Goal: Task Accomplishment & Management: Use online tool/utility

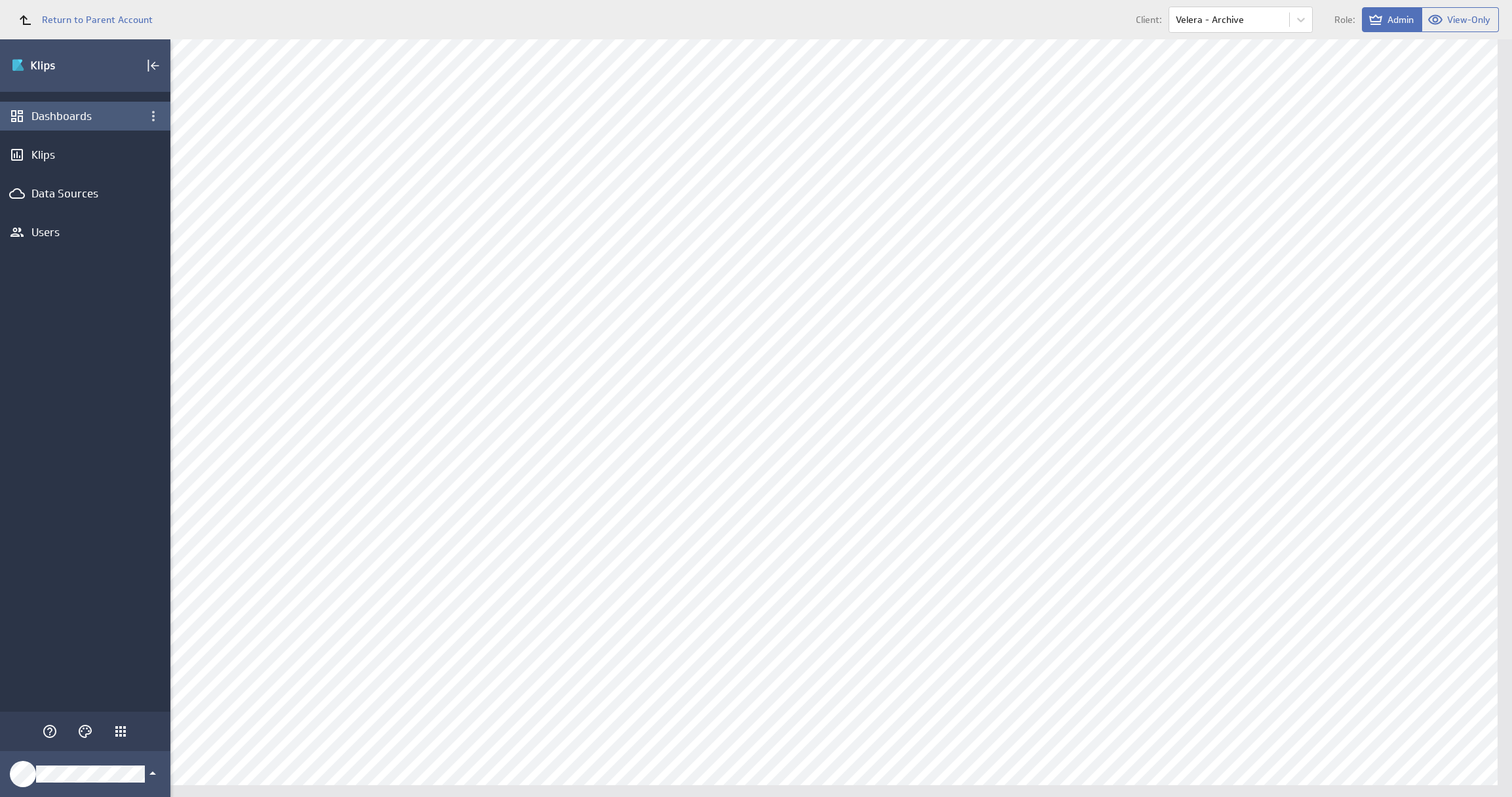
click at [108, 118] on div "Dashboards" at bounding box center [85, 116] width 108 height 15
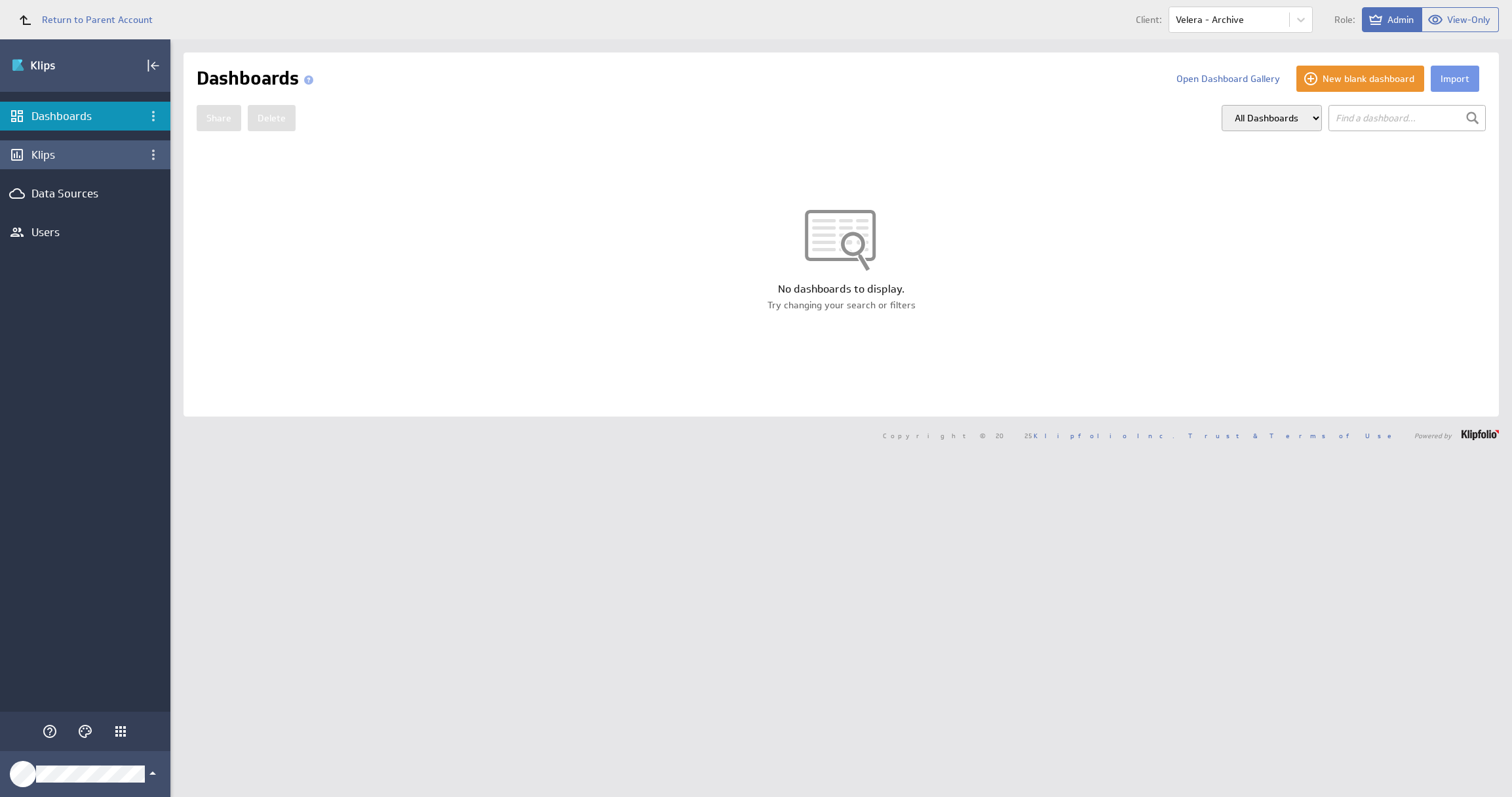
click at [91, 155] on div "Klips" at bounding box center [85, 155] width 108 height 15
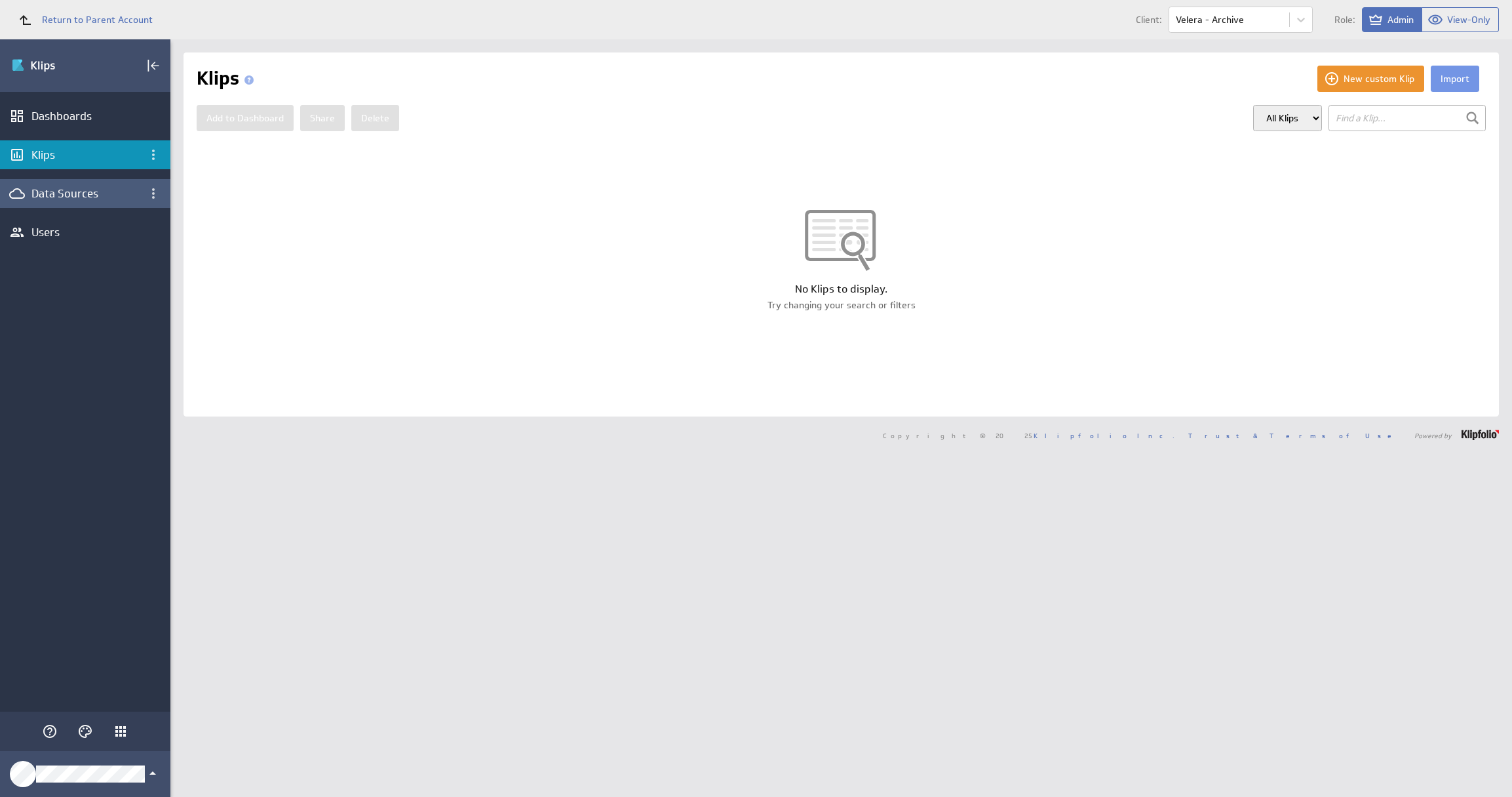
click at [96, 189] on div "Data Sources" at bounding box center [85, 194] width 108 height 15
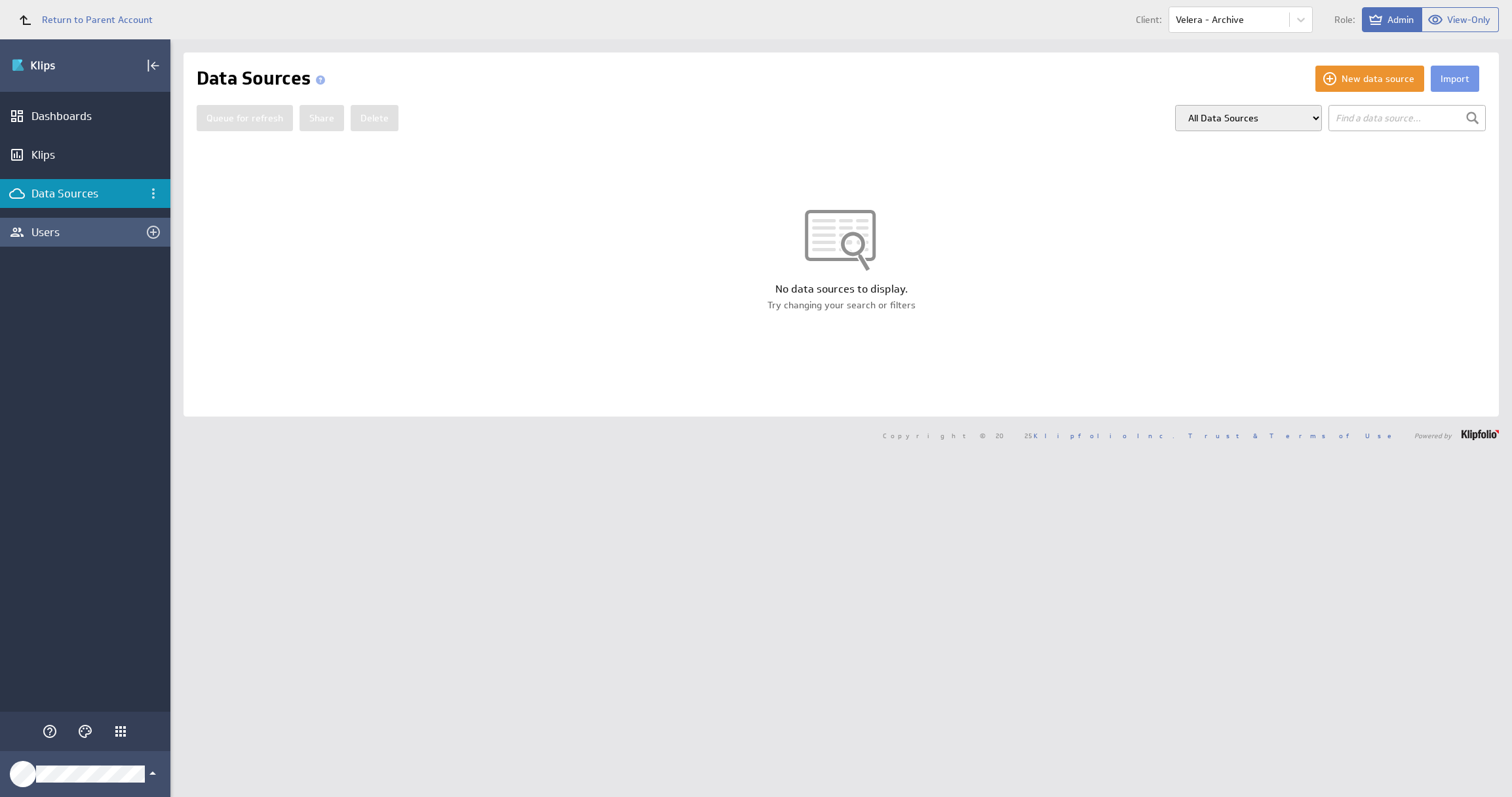
click at [99, 221] on div "Users" at bounding box center [85, 232] width 171 height 29
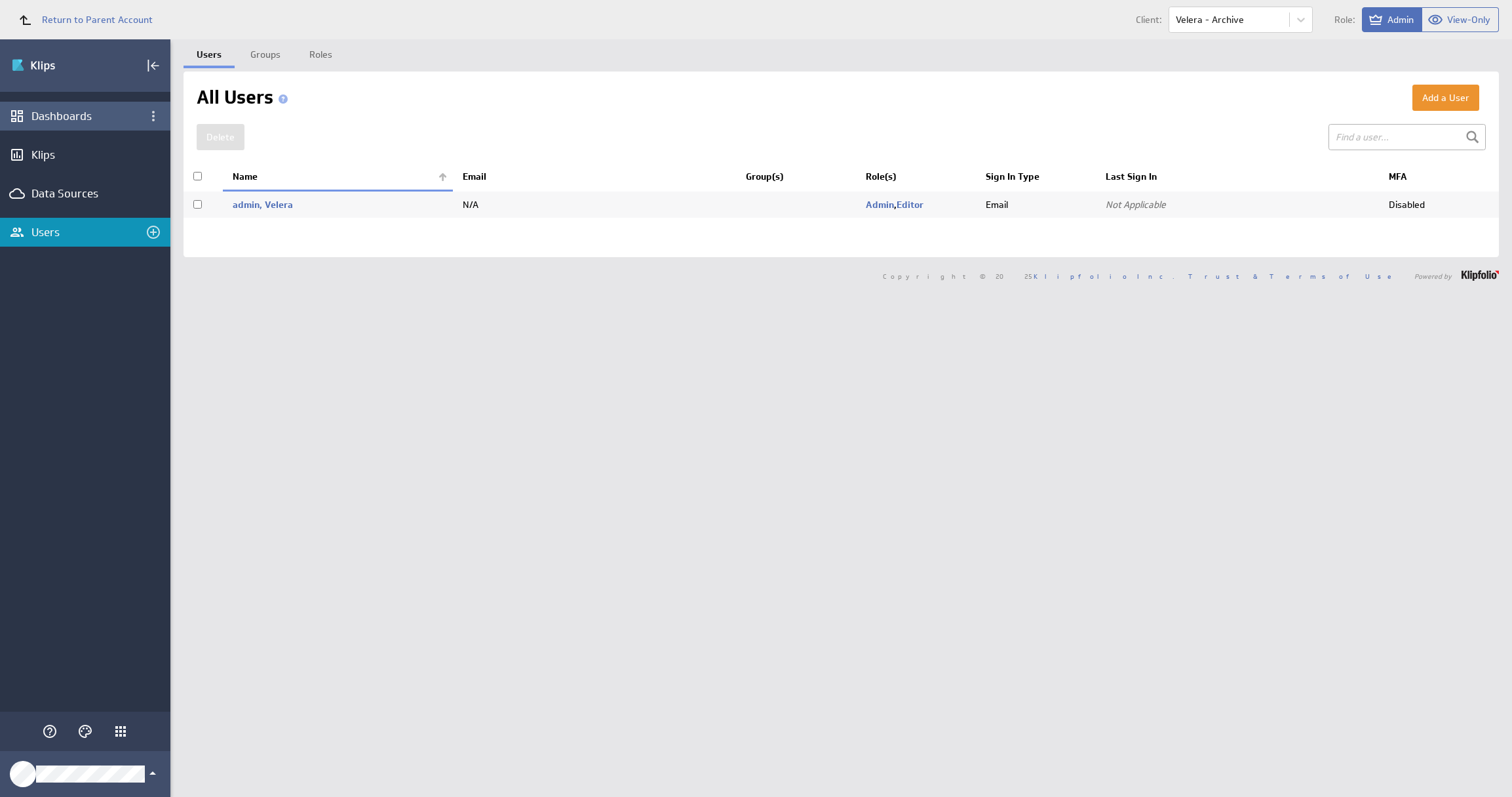
click at [103, 118] on div "Dashboards" at bounding box center [85, 116] width 108 height 15
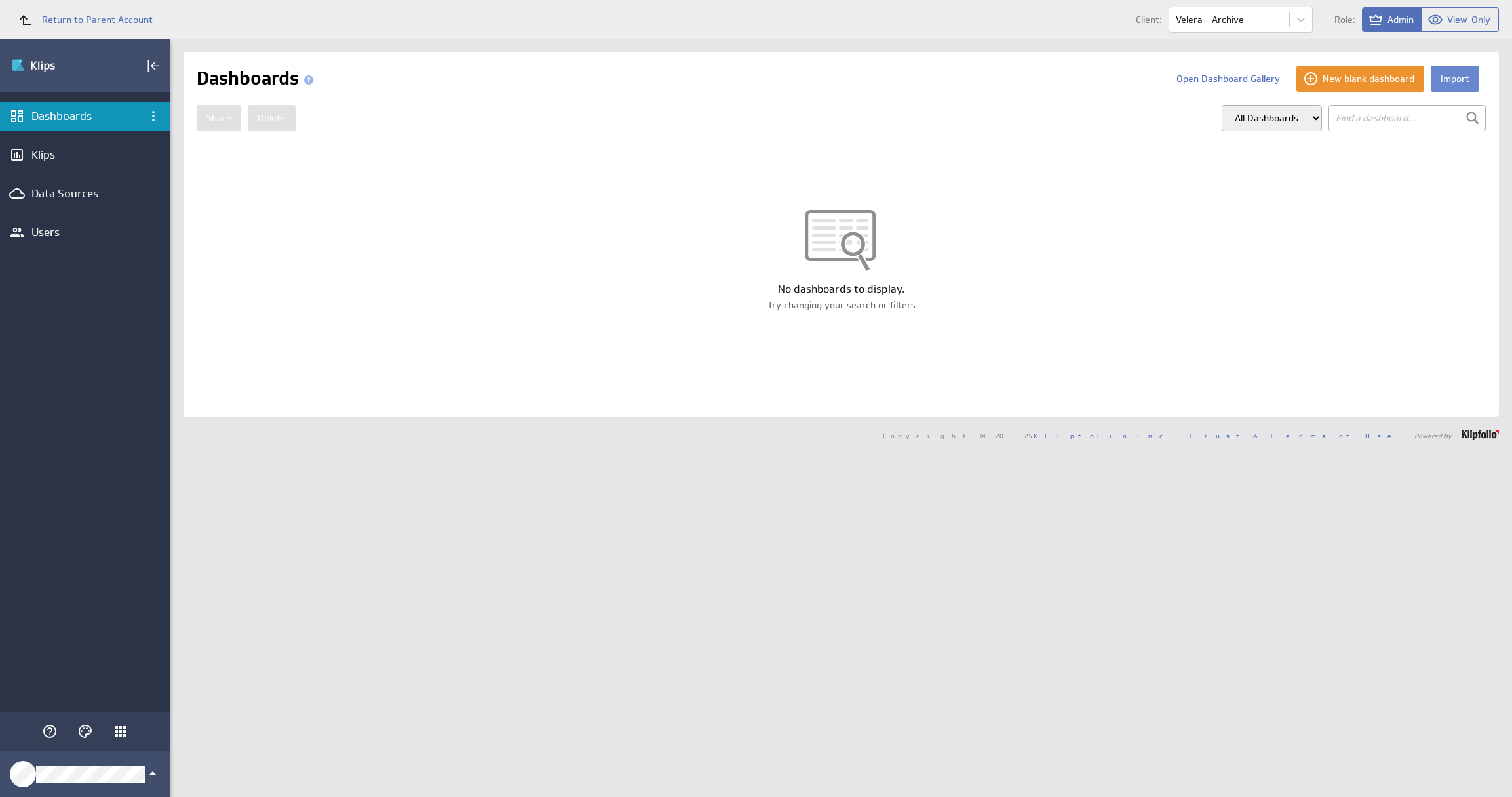
click at [1455, 87] on button "Import" at bounding box center [1456, 78] width 48 height 26
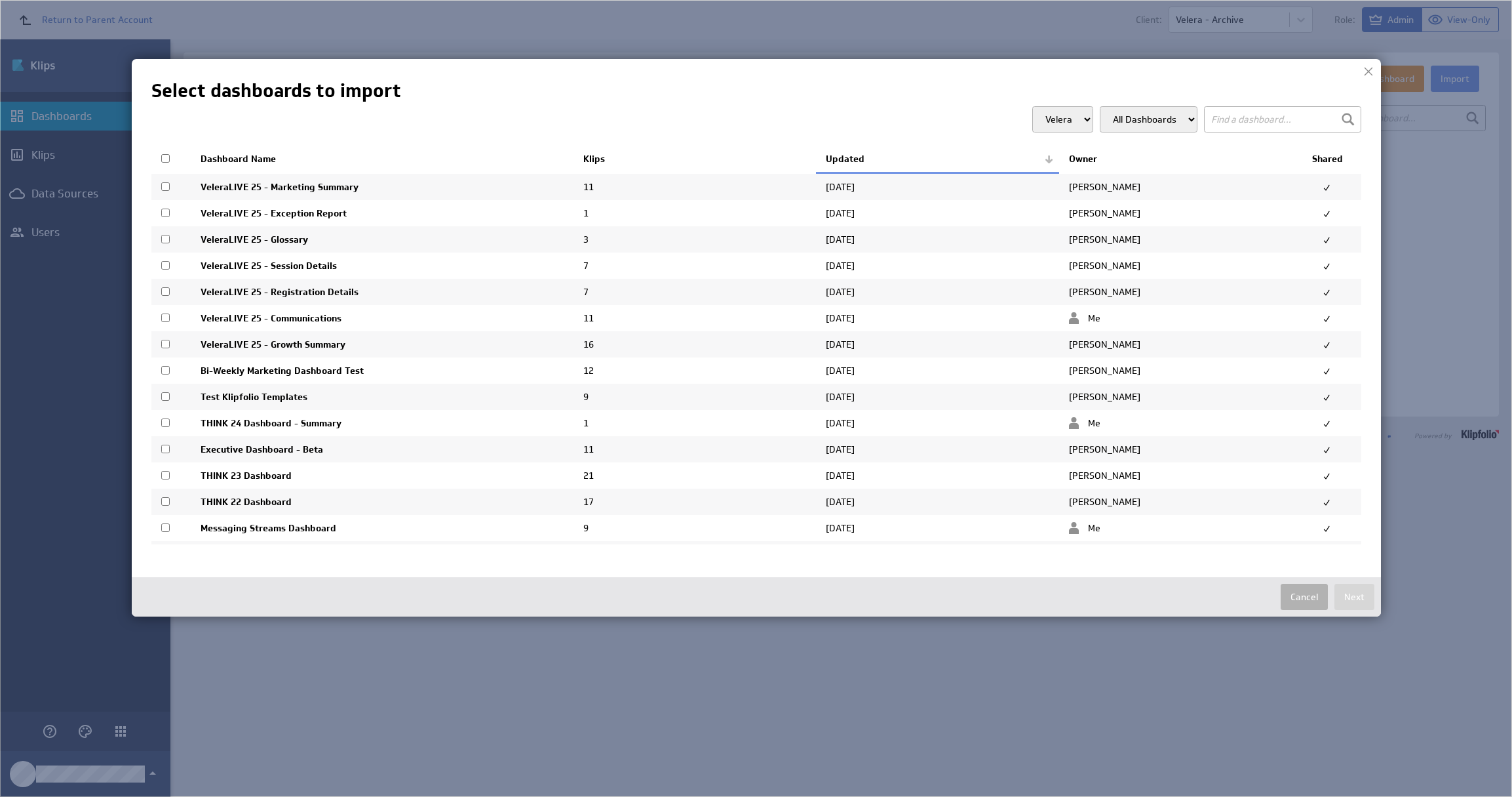
click at [165, 425] on input "checkbox" at bounding box center [166, 423] width 9 height 9
checkbox input "true"
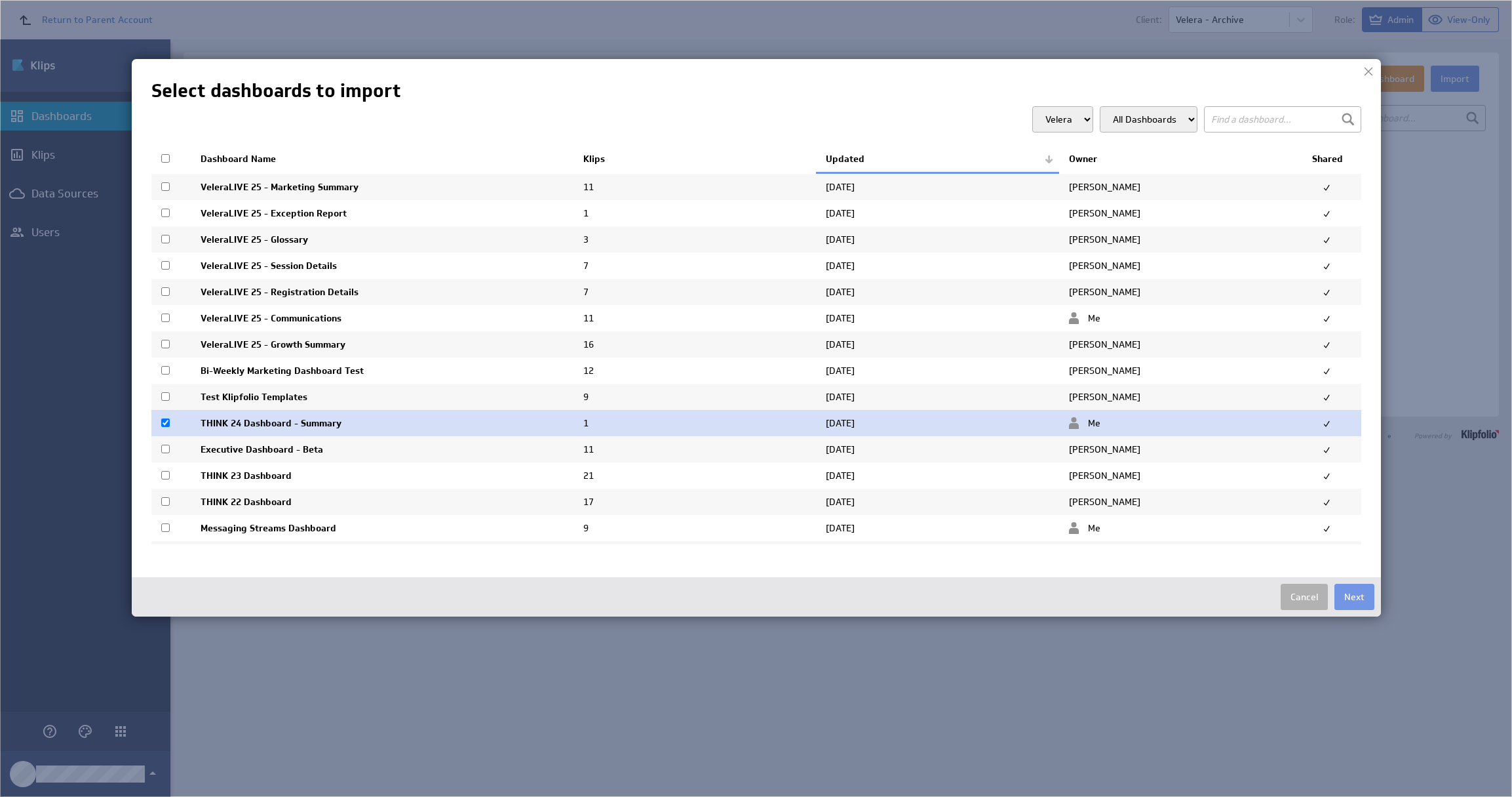
click at [167, 477] on input "checkbox" at bounding box center [166, 475] width 9 height 9
checkbox input "true"
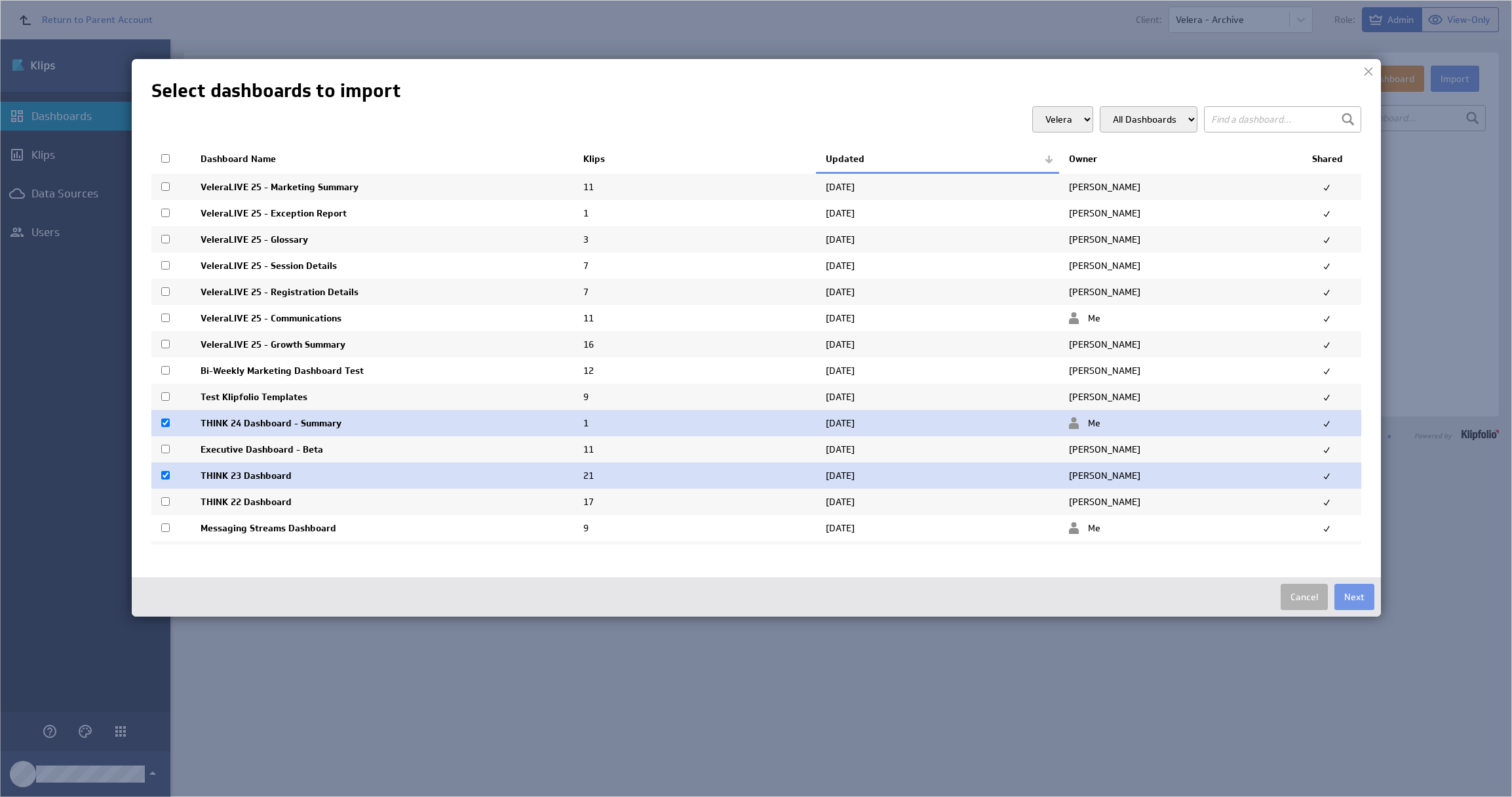
click at [166, 506] on input "checkbox" at bounding box center [166, 502] width 9 height 9
checkbox input "true"
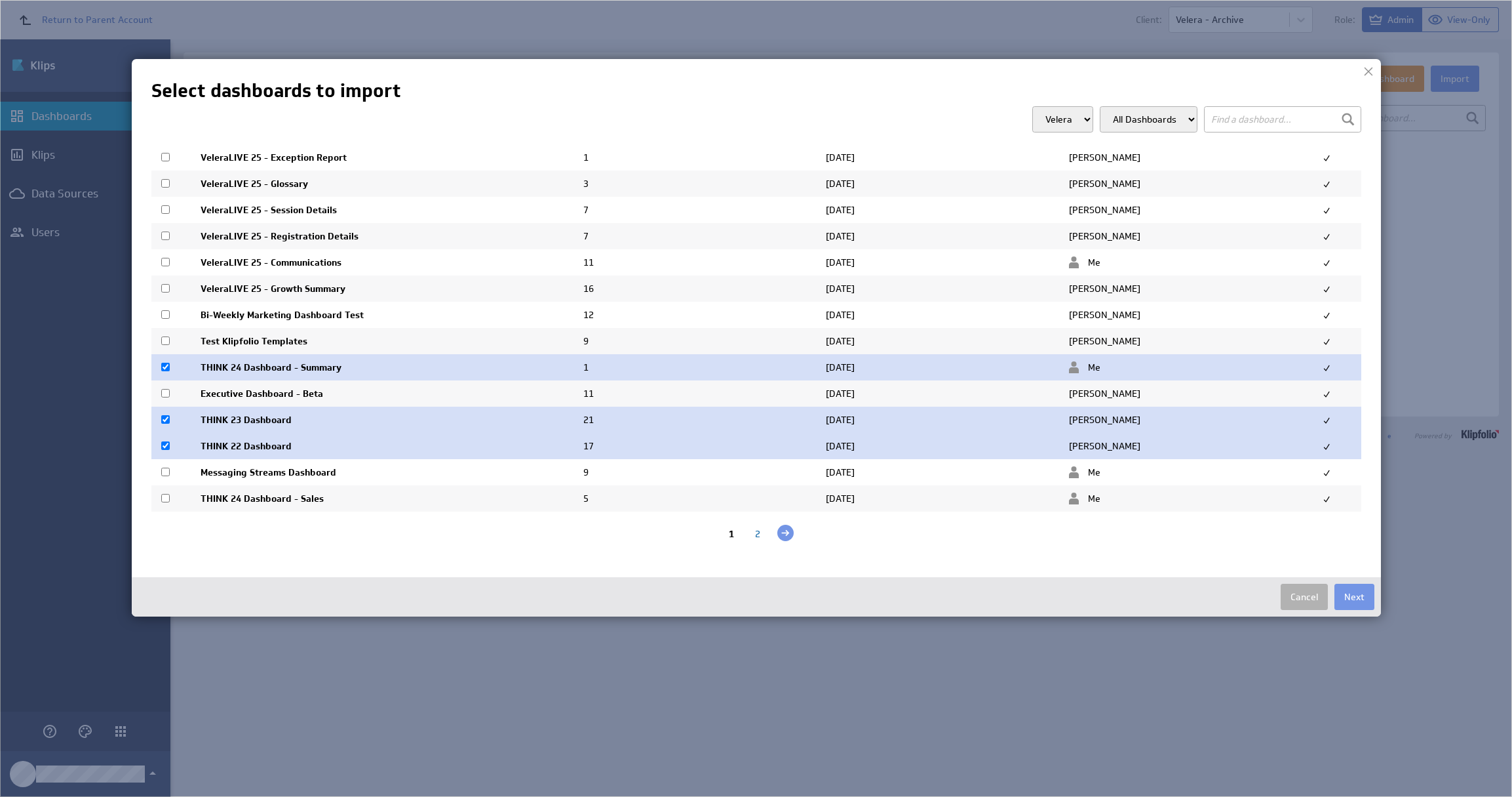
scroll to position [71, 0]
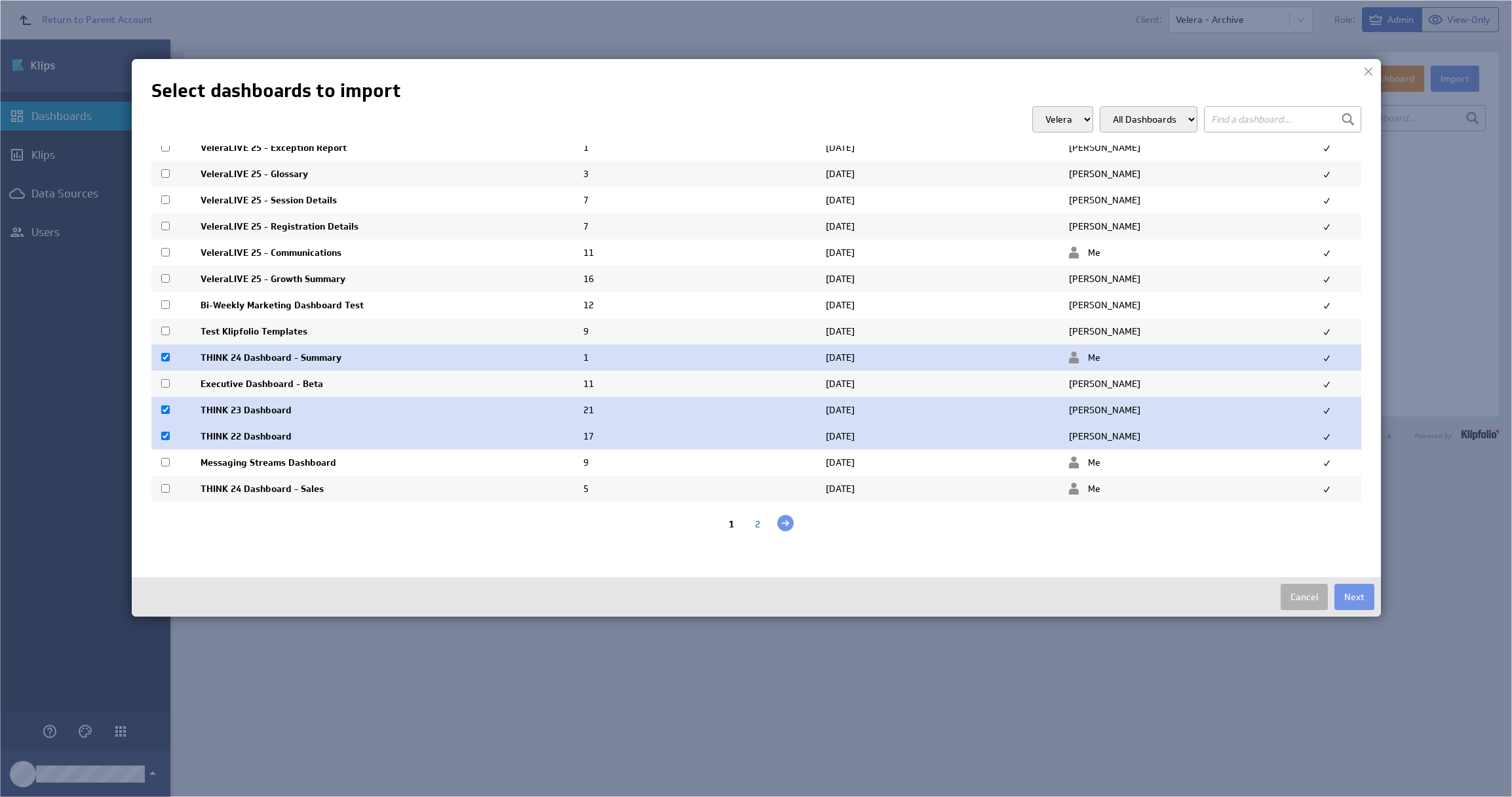
click at [167, 490] on input "checkbox" at bounding box center [166, 488] width 9 height 9
checkbox input "true"
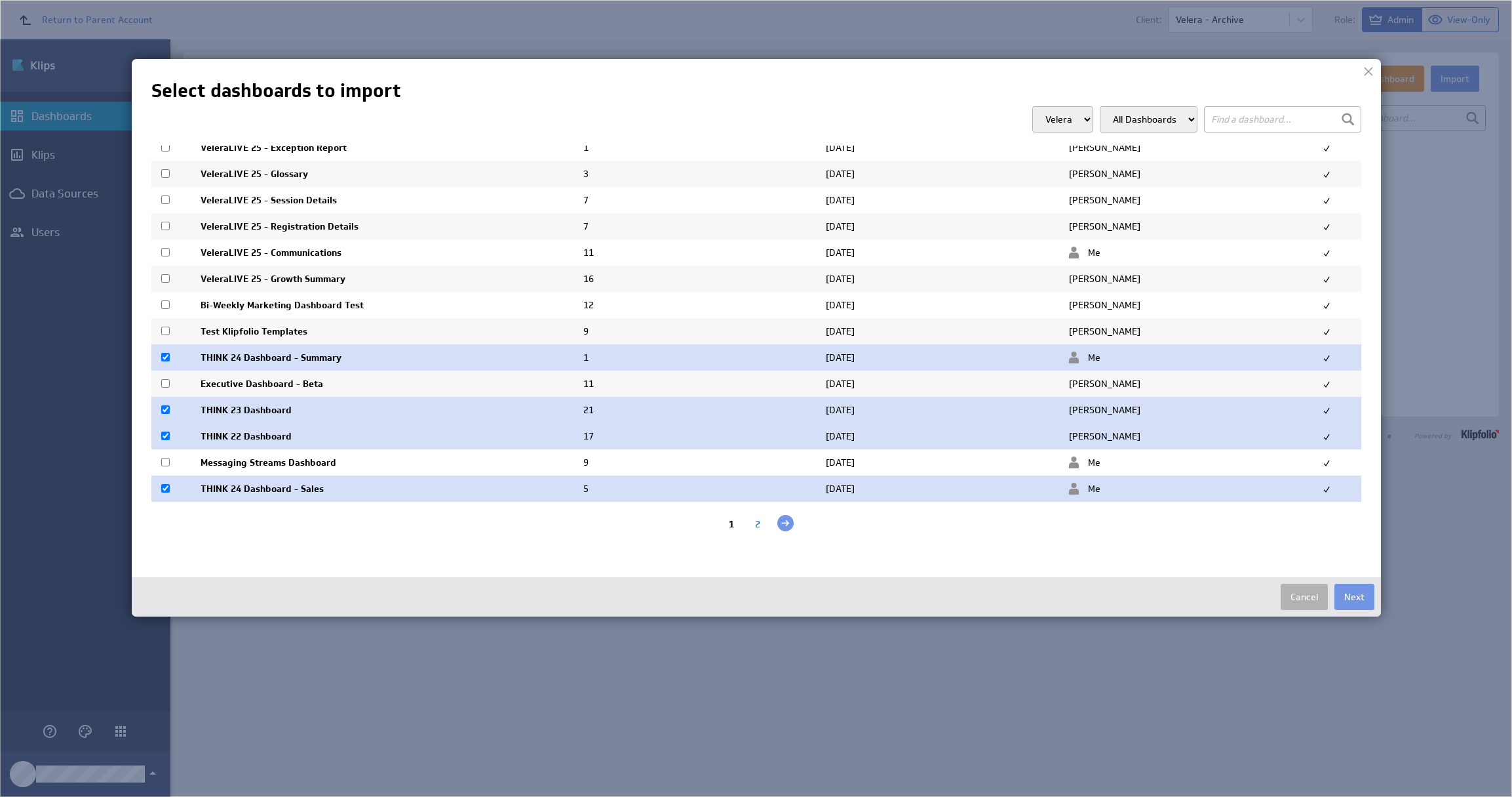
click at [778, 523] on div at bounding box center [786, 523] width 16 height 16
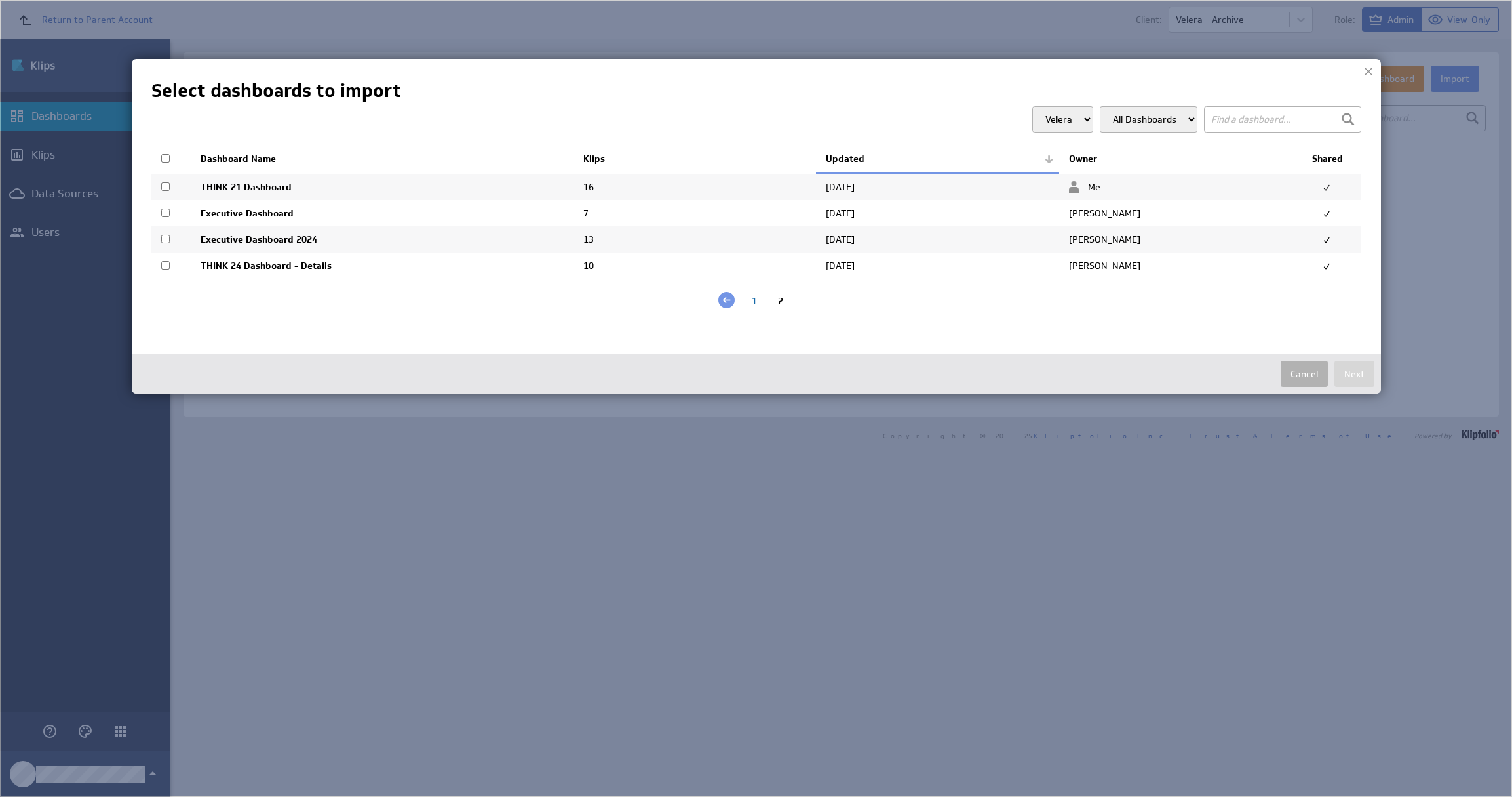
scroll to position [0, 0]
click at [166, 190] on input "checkbox" at bounding box center [166, 187] width 9 height 9
checkbox input "true"
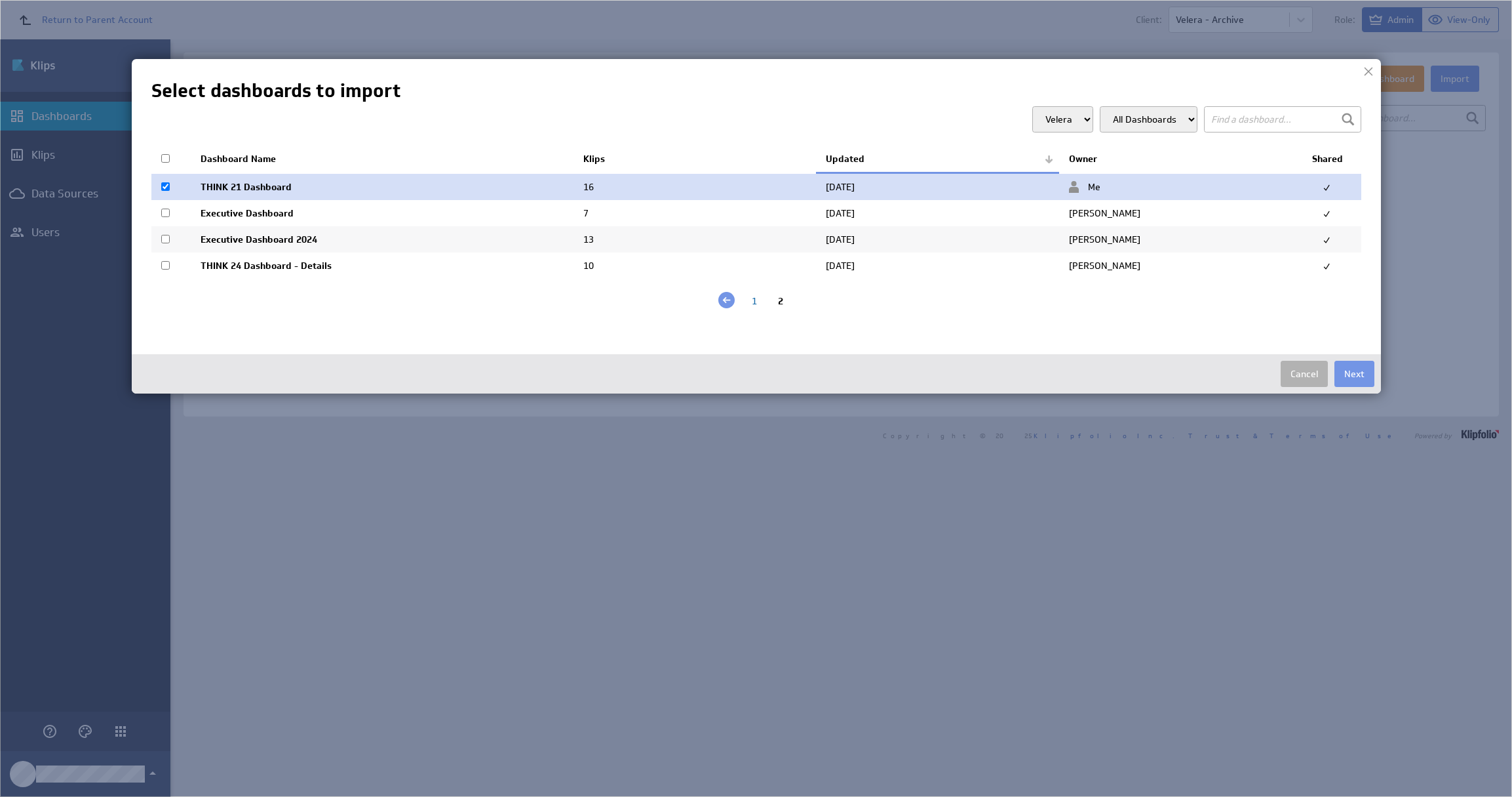
click at [165, 218] on td at bounding box center [172, 213] width 40 height 26
checkbox input "true"
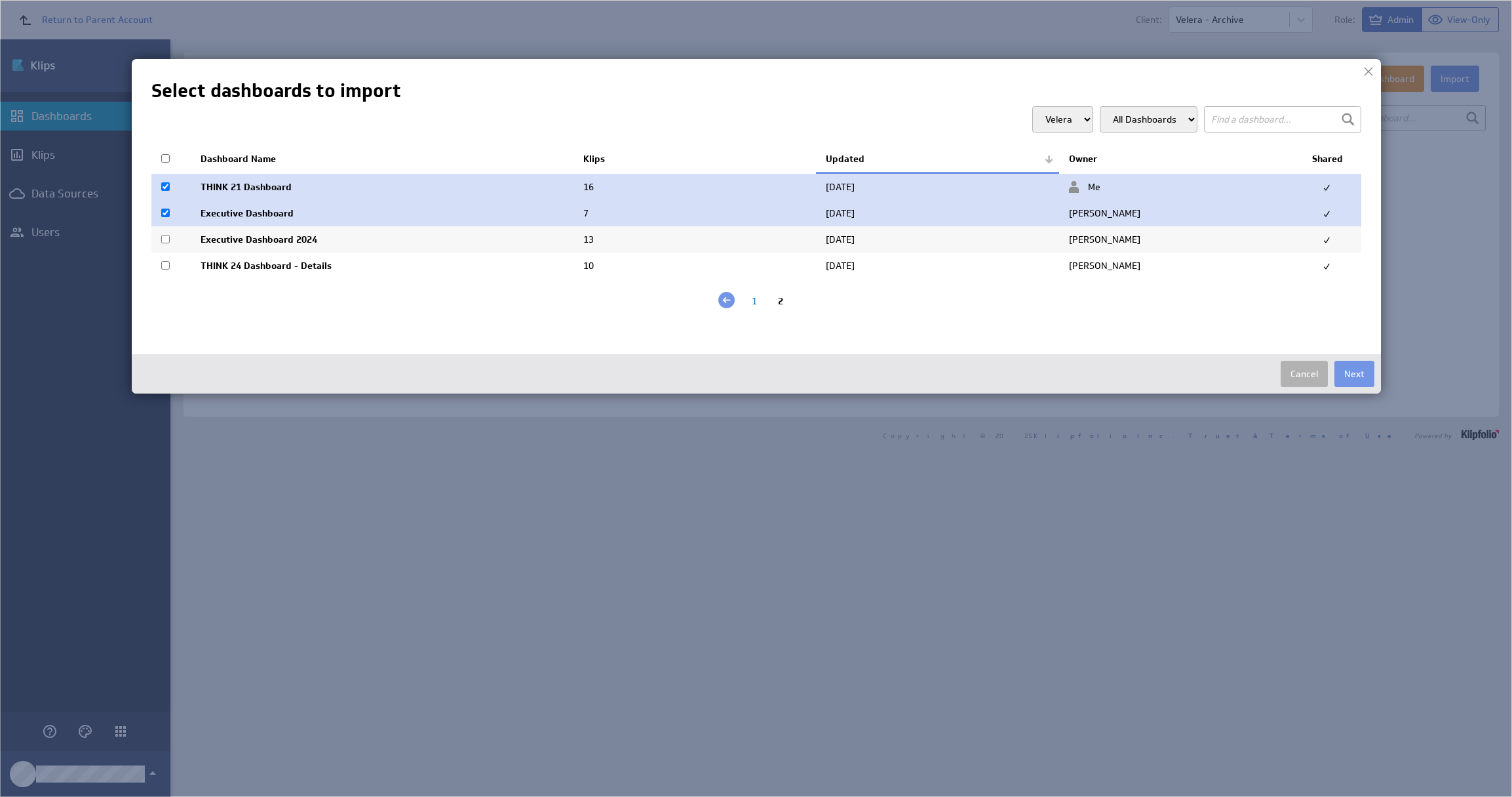
click at [165, 264] on input "checkbox" at bounding box center [166, 265] width 9 height 9
checkbox input "true"
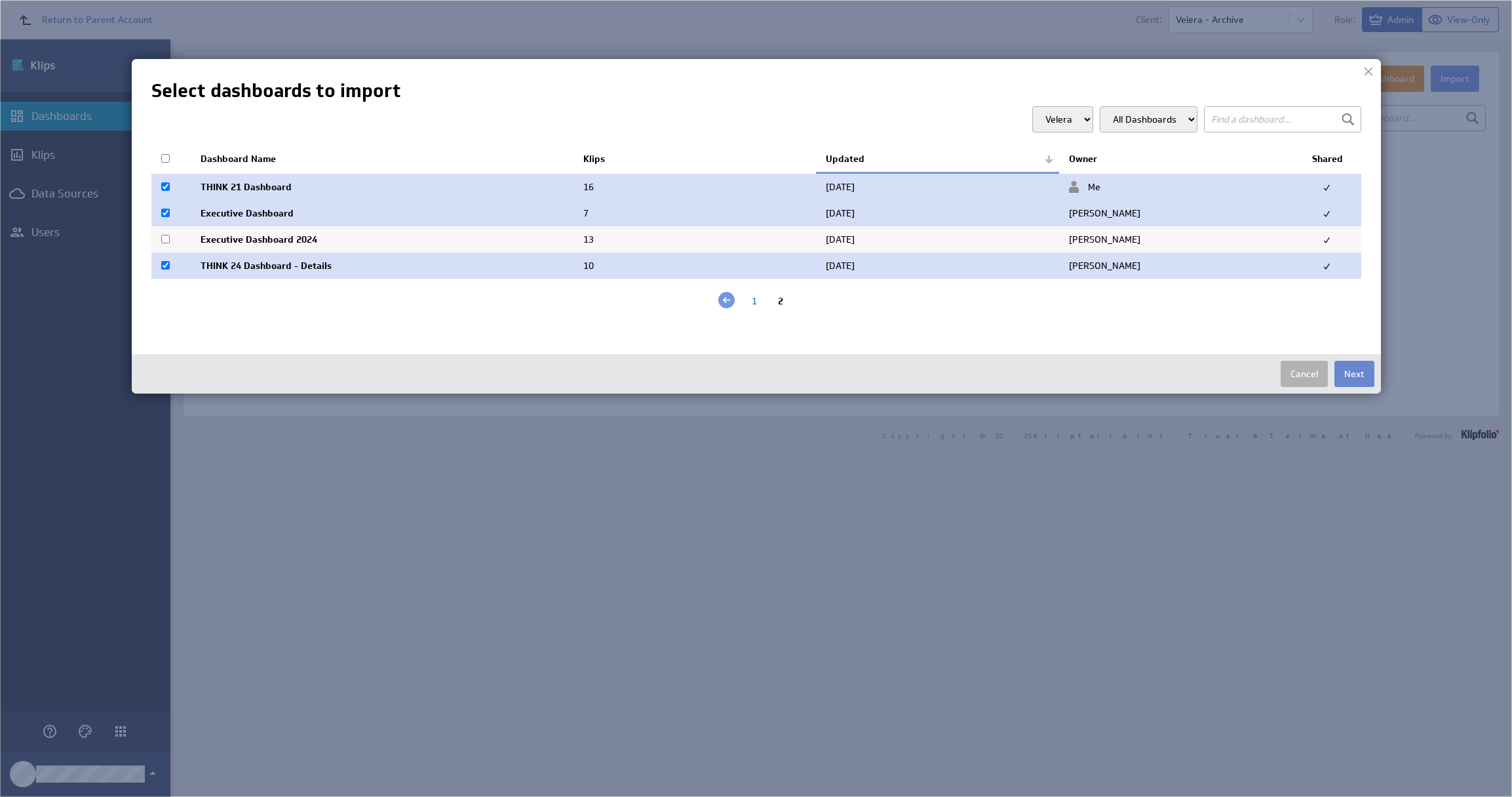
click at [1343, 376] on button "Next" at bounding box center [1354, 374] width 40 height 26
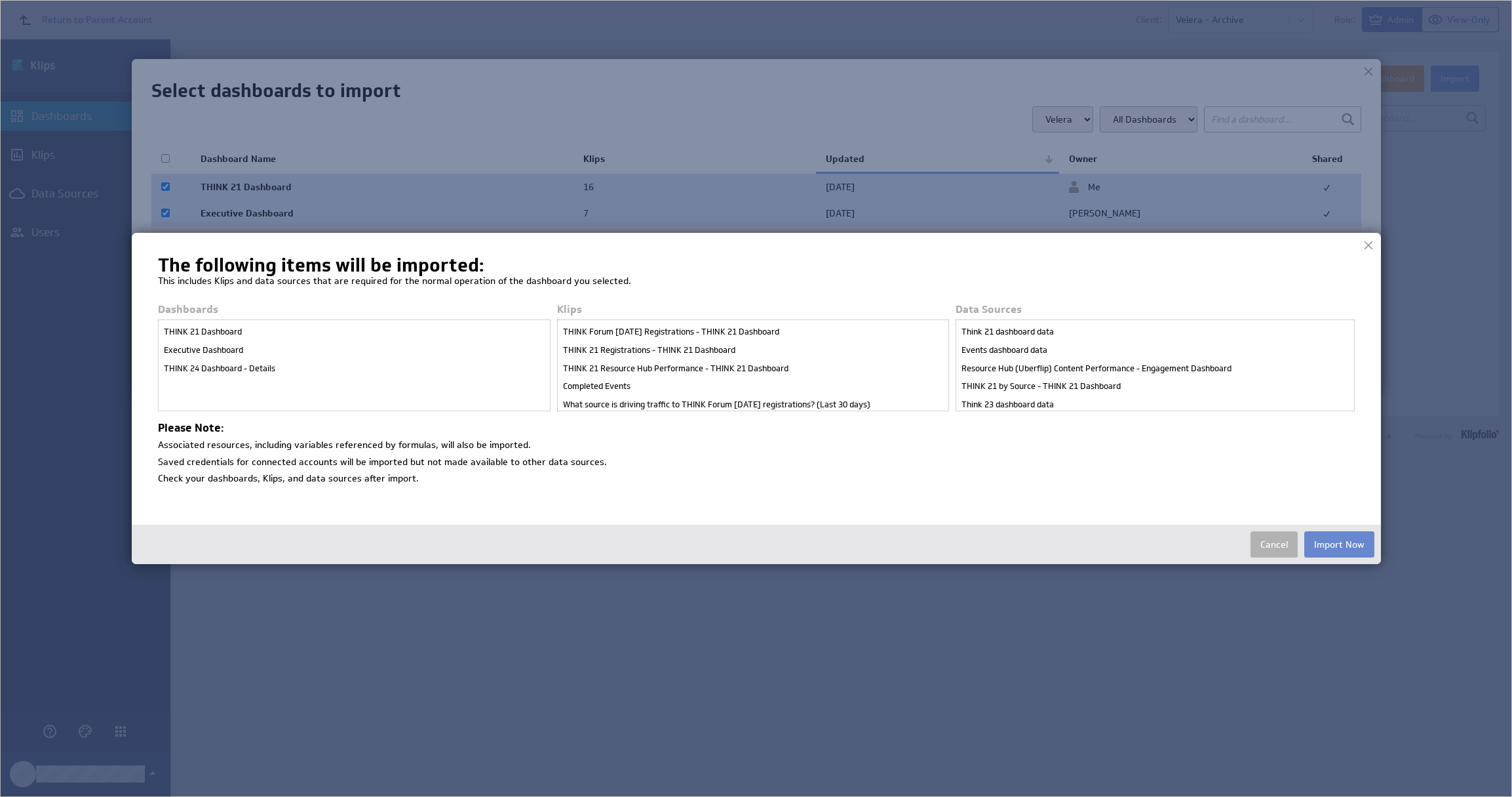
click at [1343, 545] on button "Import Now" at bounding box center [1340, 544] width 70 height 26
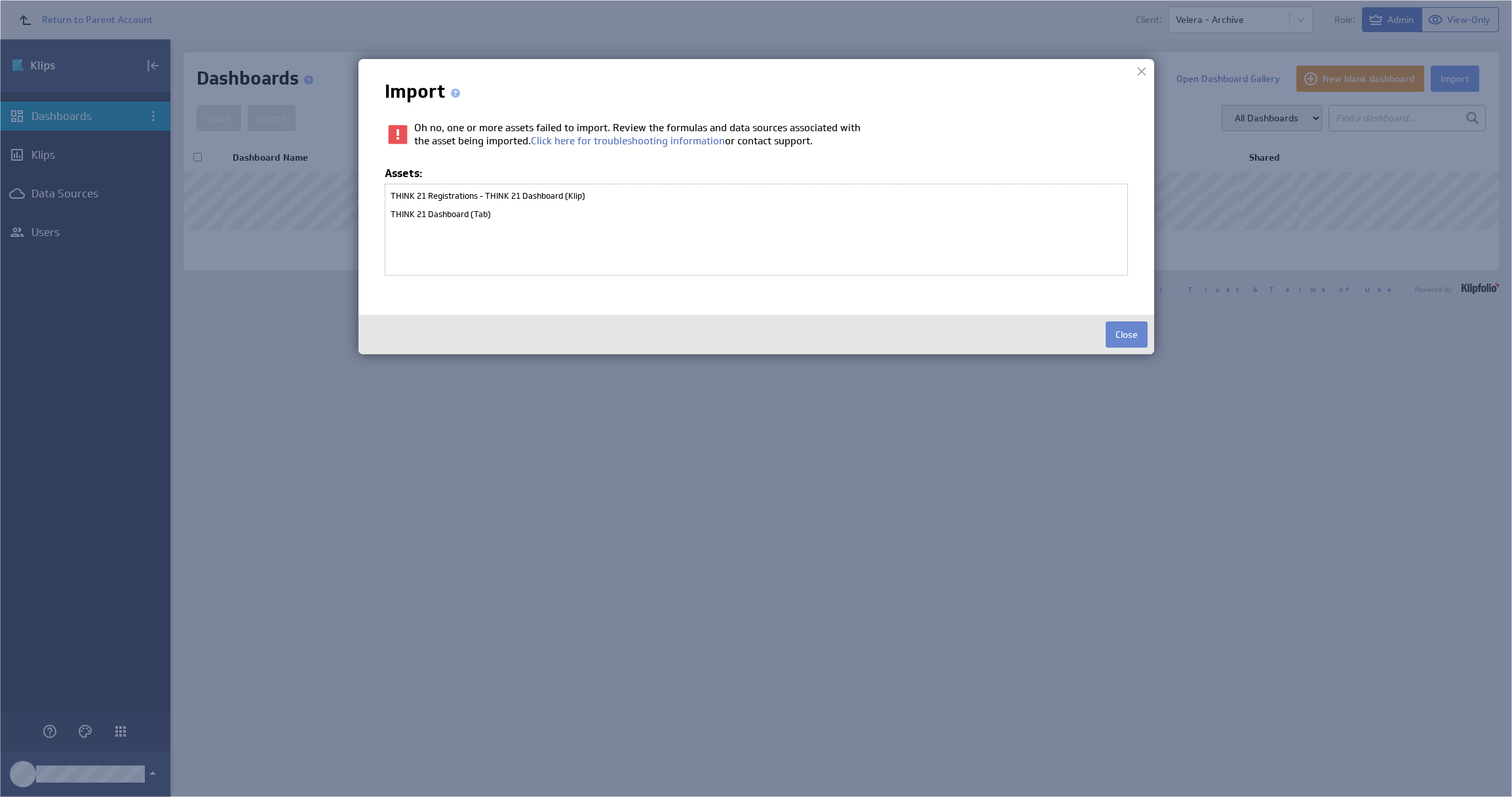
click at [1126, 336] on button "Close" at bounding box center [1126, 334] width 42 height 26
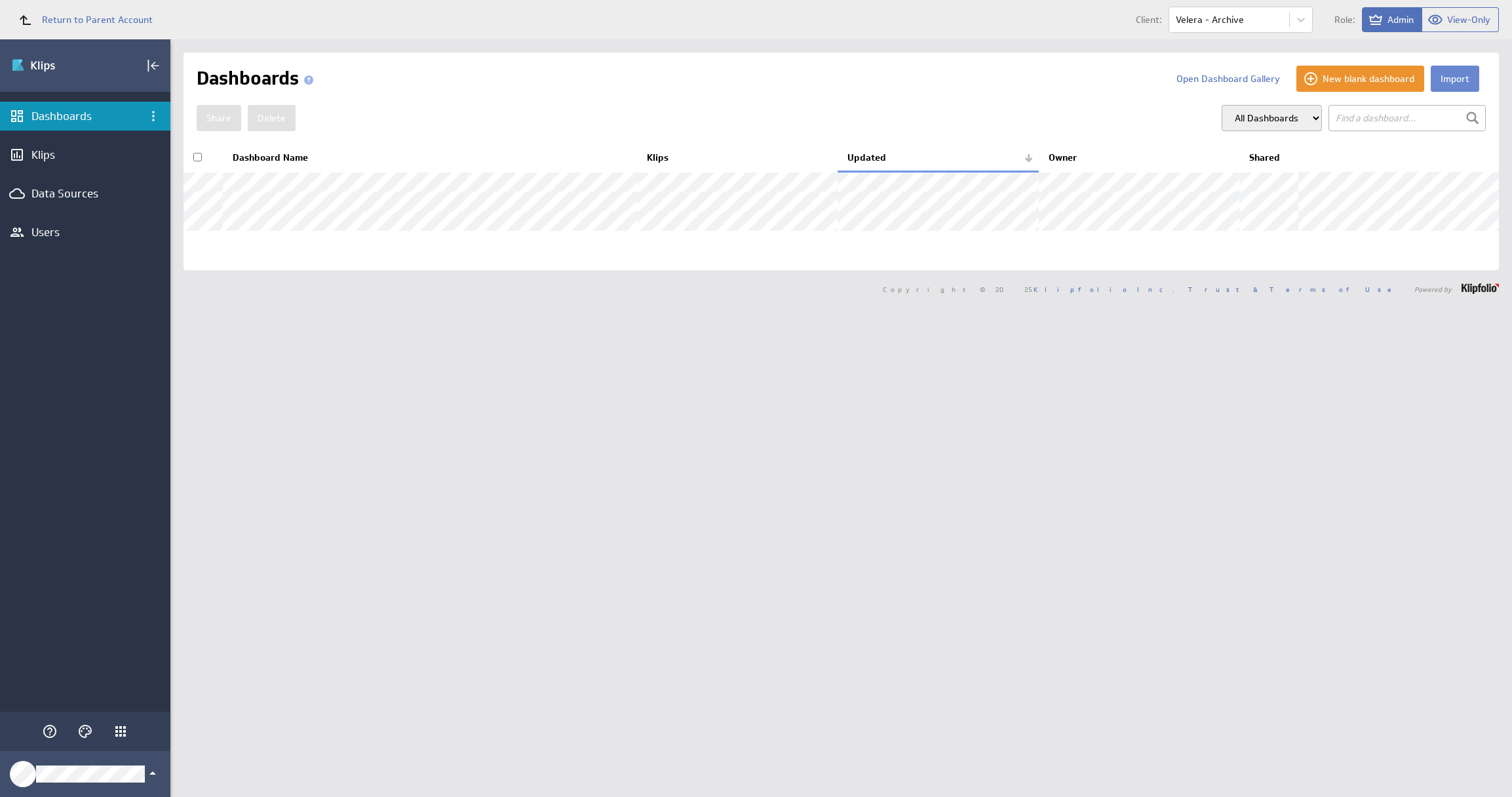
click at [1431, 86] on button "Import" at bounding box center [1456, 78] width 48 height 26
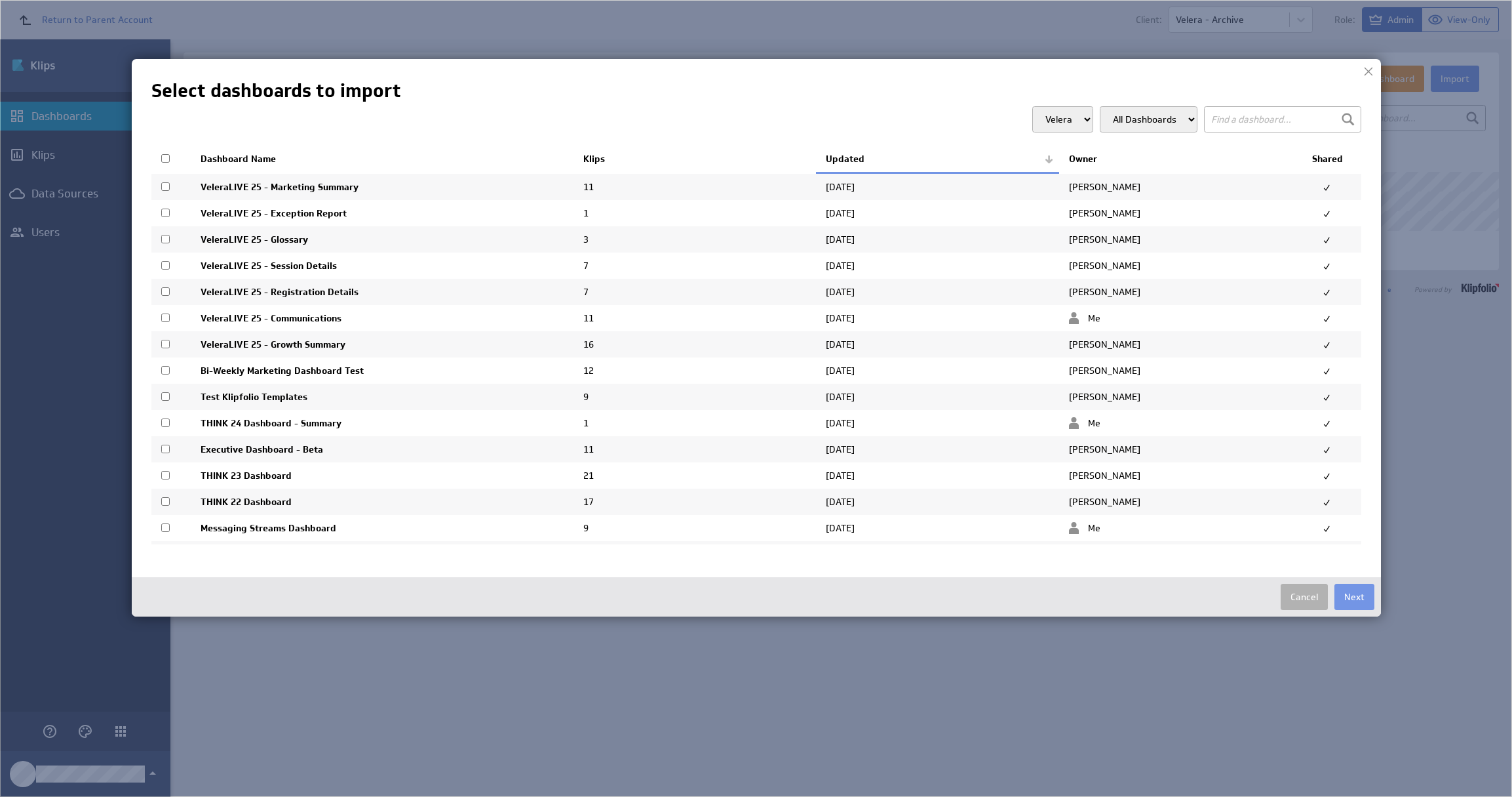
click at [163, 425] on input "checkbox" at bounding box center [166, 423] width 9 height 9
checkbox input "true"
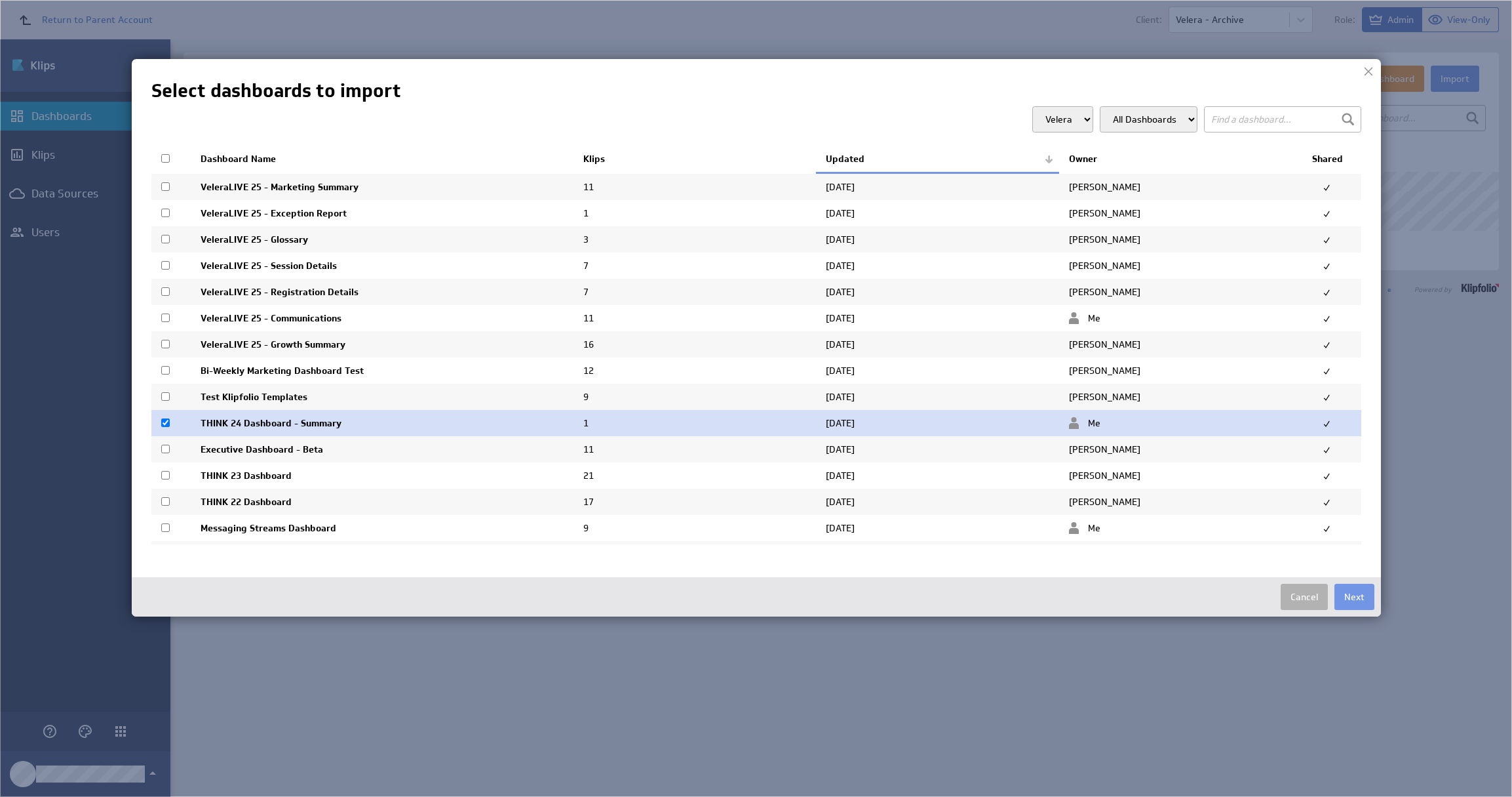
click at [167, 478] on input "checkbox" at bounding box center [166, 475] width 9 height 9
checkbox input "true"
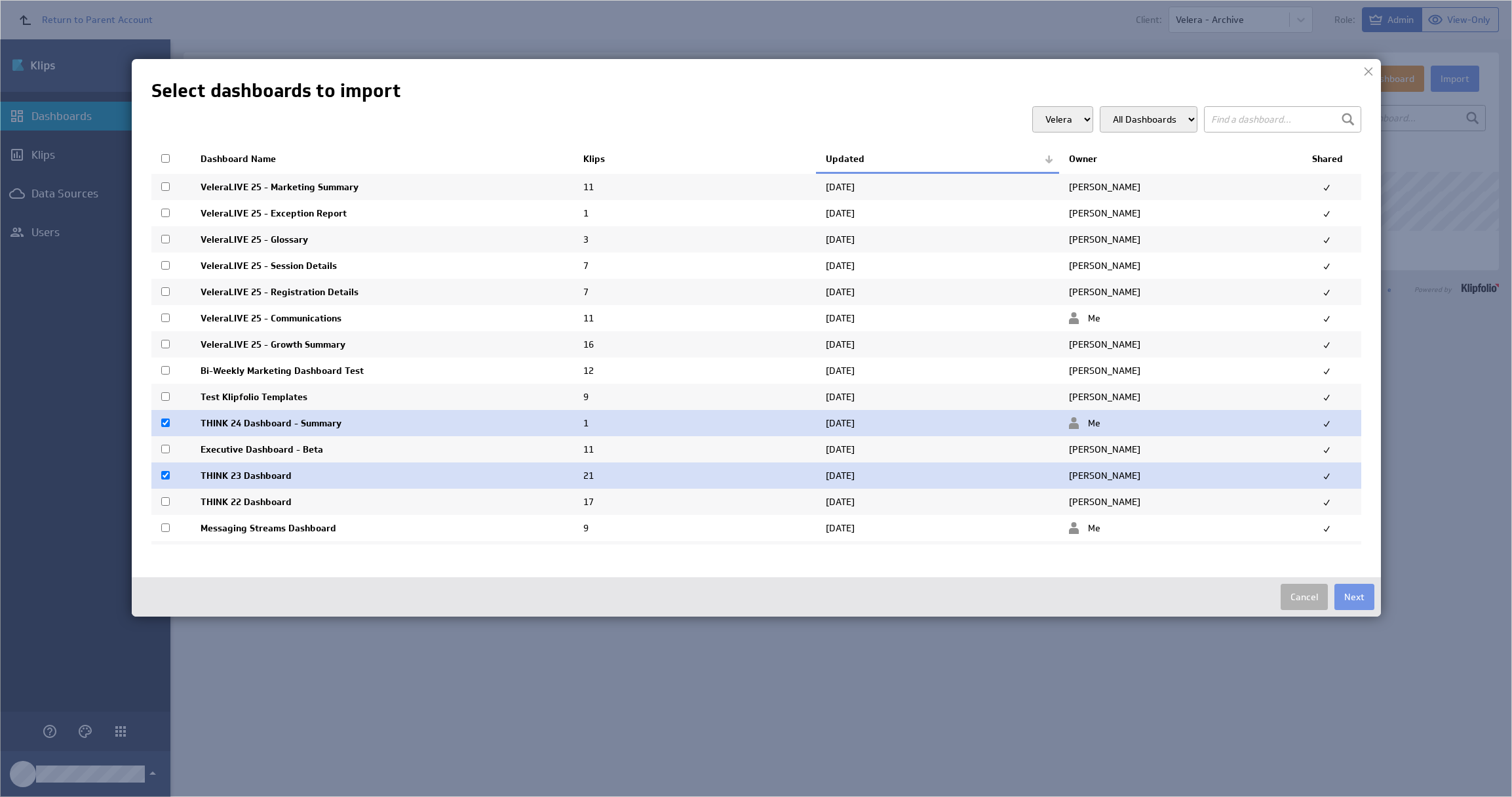
click at [166, 505] on input "checkbox" at bounding box center [166, 502] width 9 height 9
checkbox input "true"
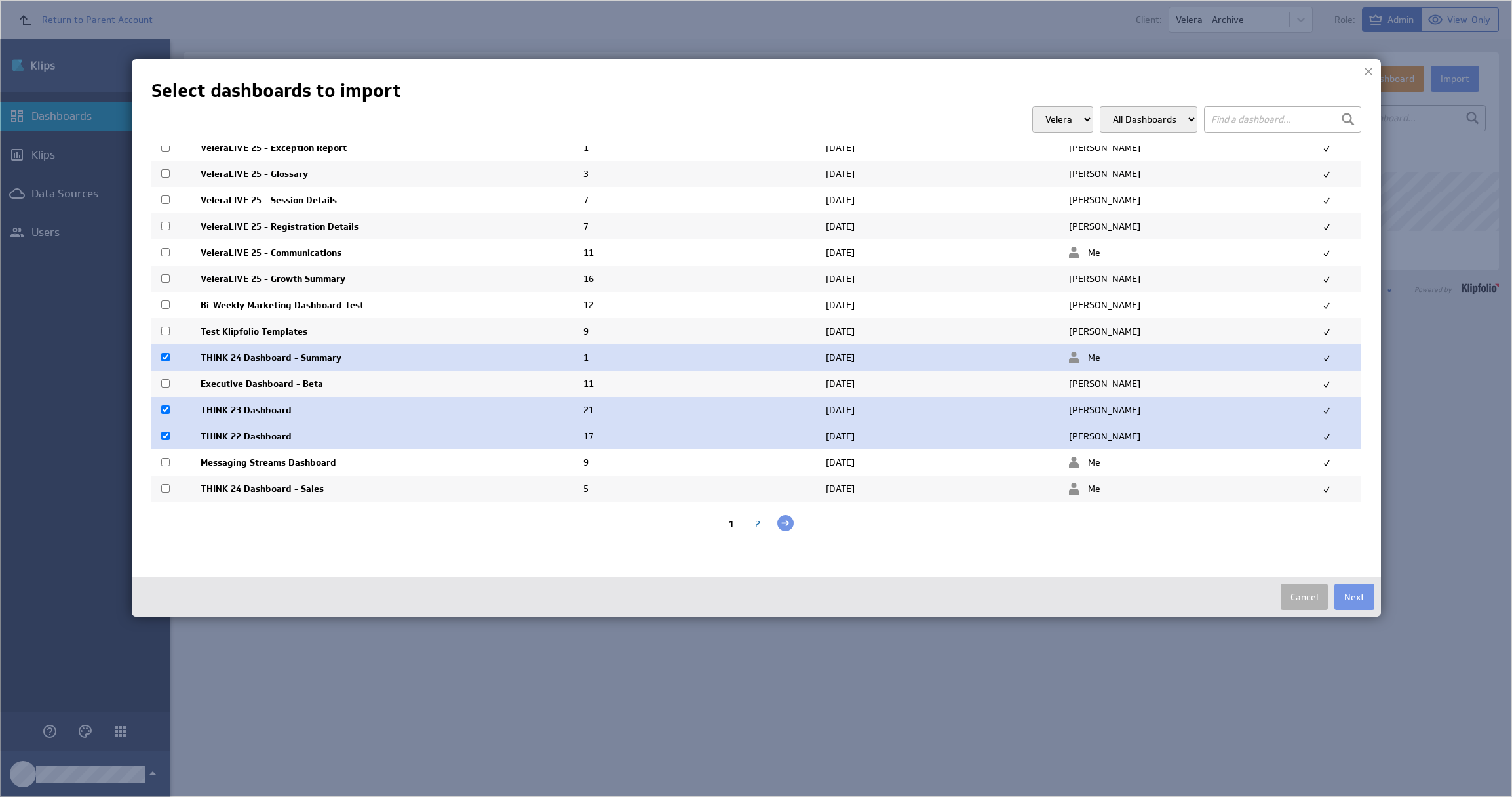
scroll to position [71, 0]
click at [168, 491] on input "checkbox" at bounding box center [166, 488] width 9 height 9
checkbox input "true"
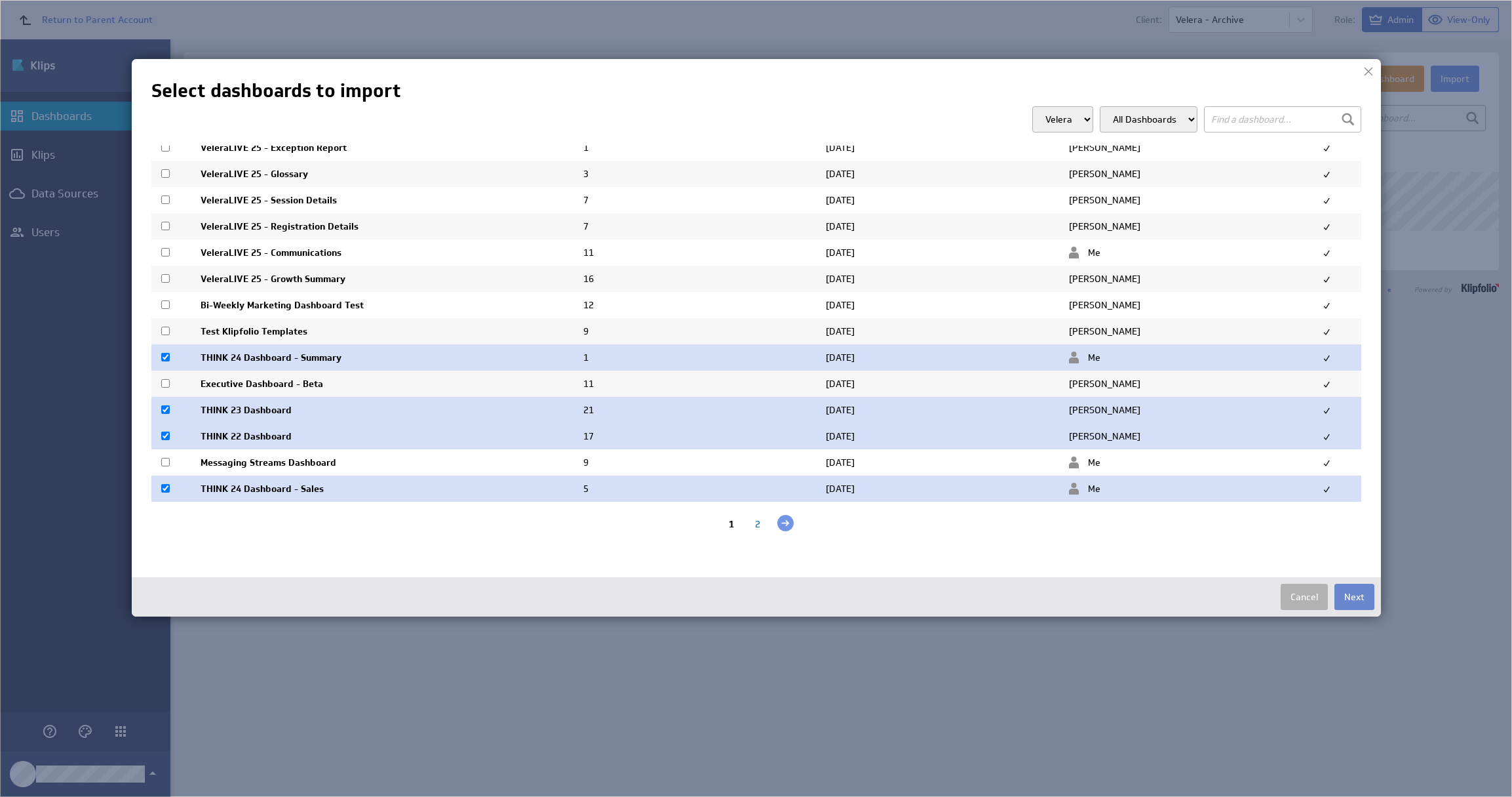
click at [1359, 592] on button "Next" at bounding box center [1354, 597] width 40 height 26
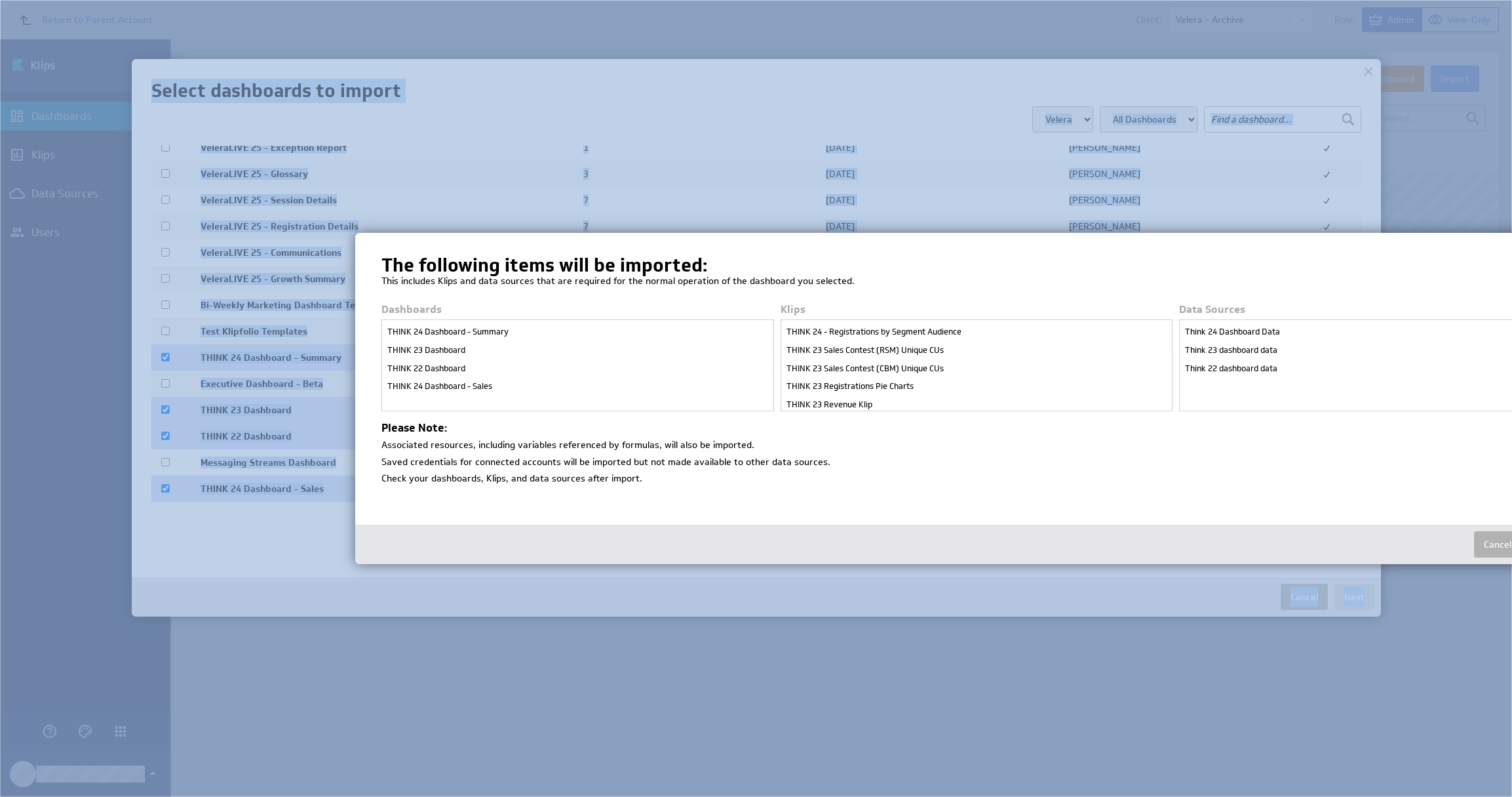
drag, startPoint x: 898, startPoint y: 246, endPoint x: 651, endPoint y: 200, distance: 251.2
click at [651, 200] on body "Return to Parent Account Client: Velera - Archive Role: Admin View-Only (no mes…" at bounding box center [756, 398] width 1512 height 797
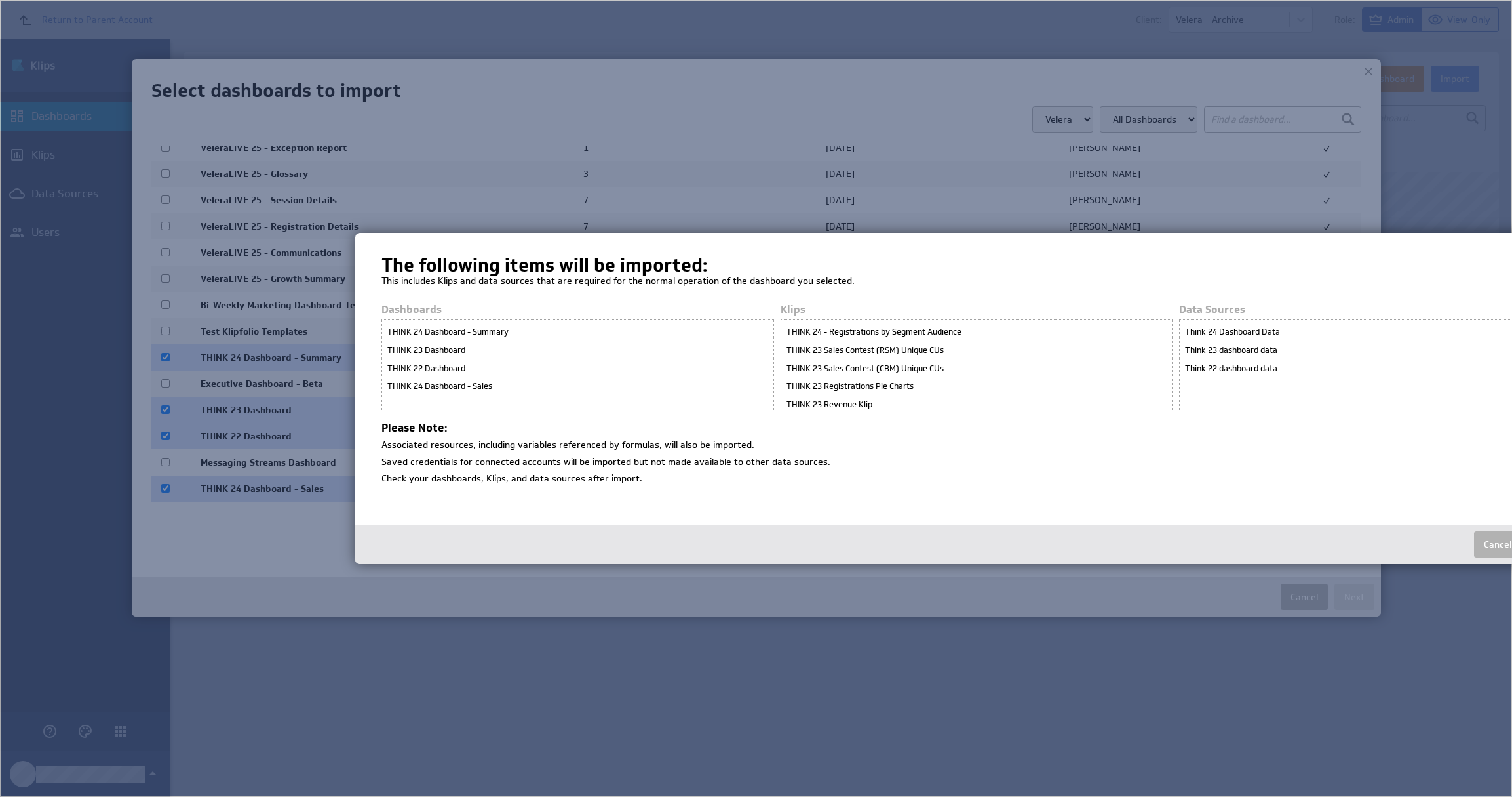
click at [678, 259] on h1 "The following items will be imported:" at bounding box center [980, 265] width 1197 height 13
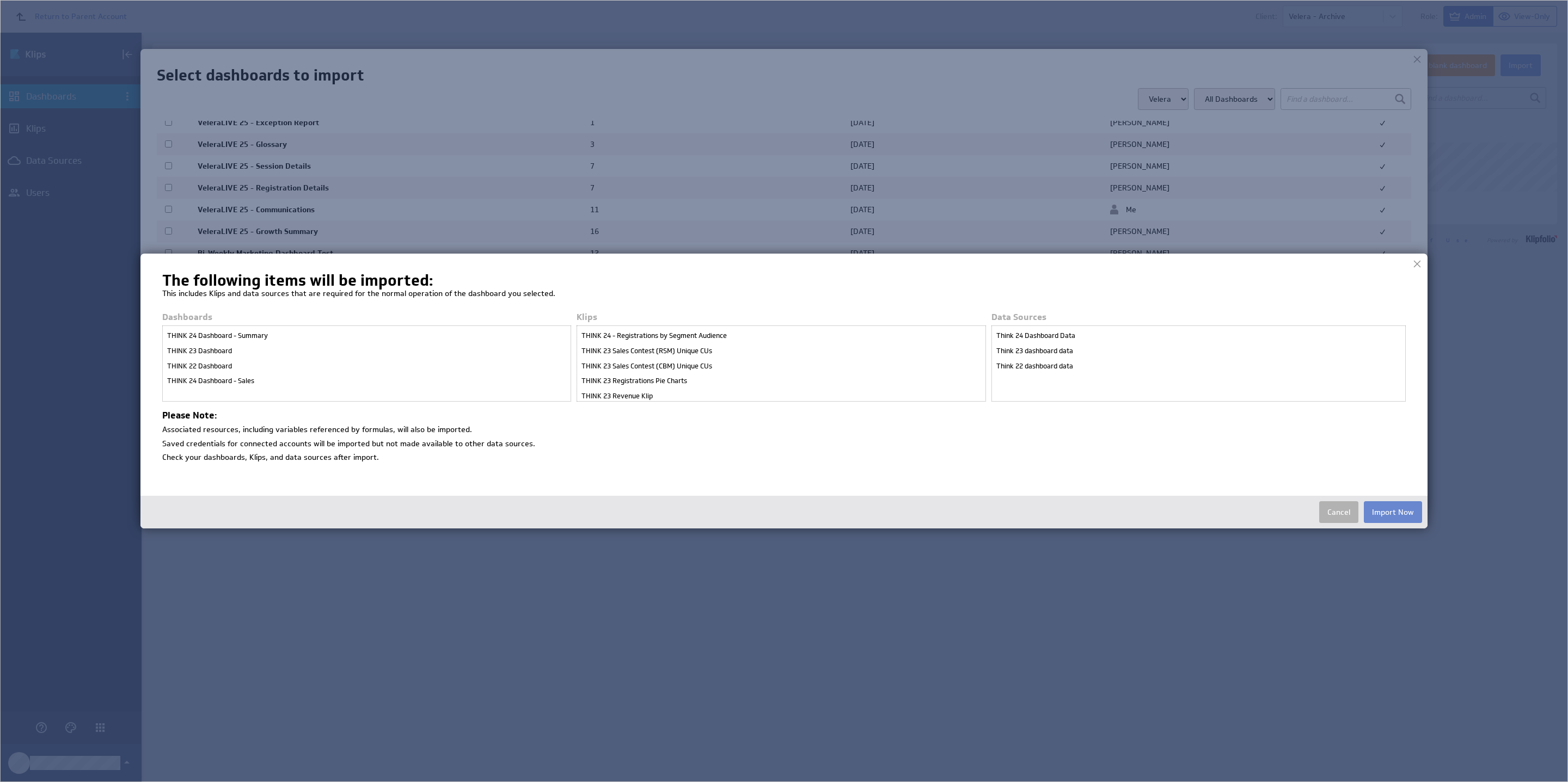
click at [1256, 519] on button "Import Now" at bounding box center [1393, 512] width 58 height 22
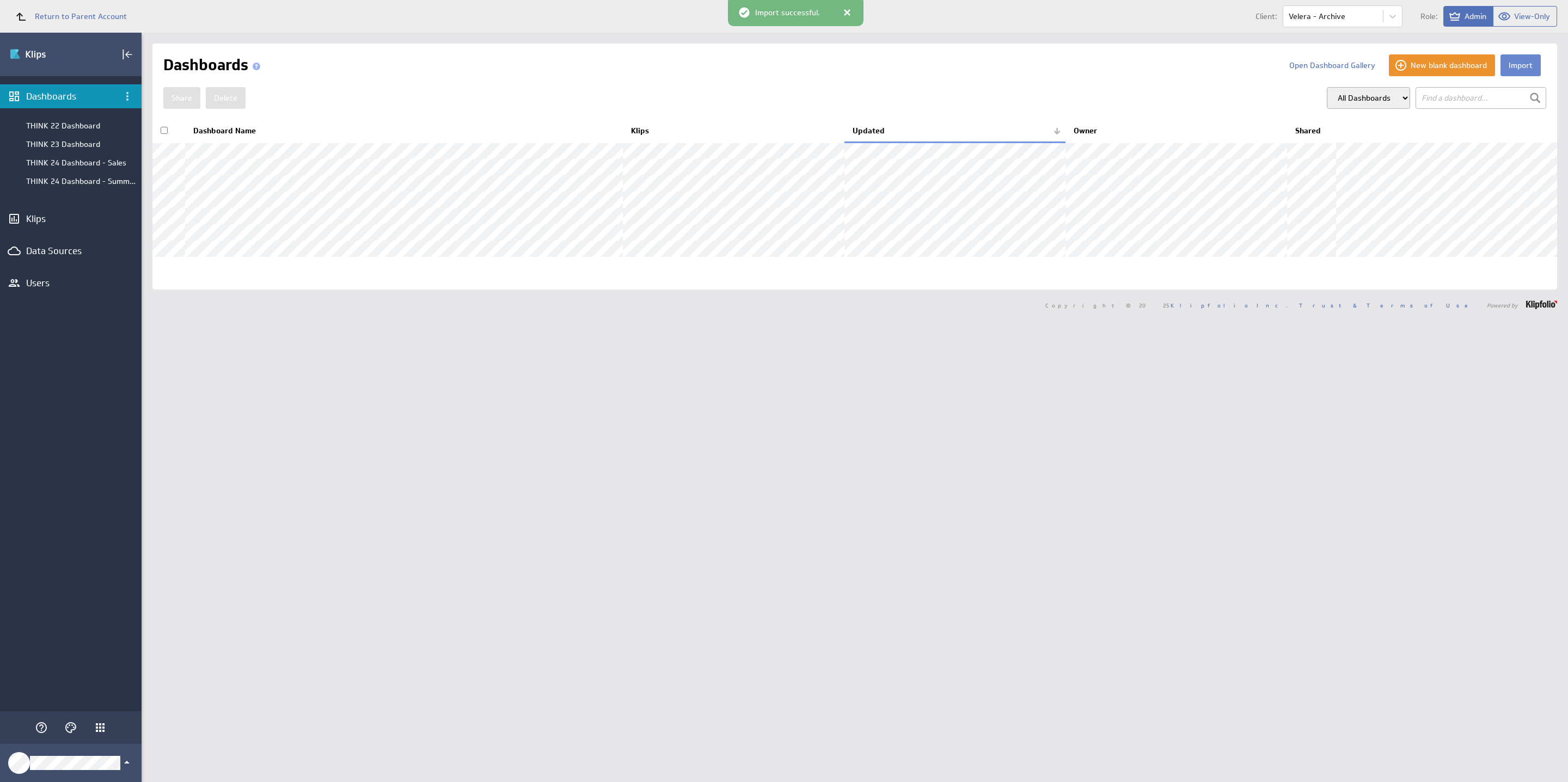
click at [1256, 69] on button "Import" at bounding box center [1521, 65] width 40 height 22
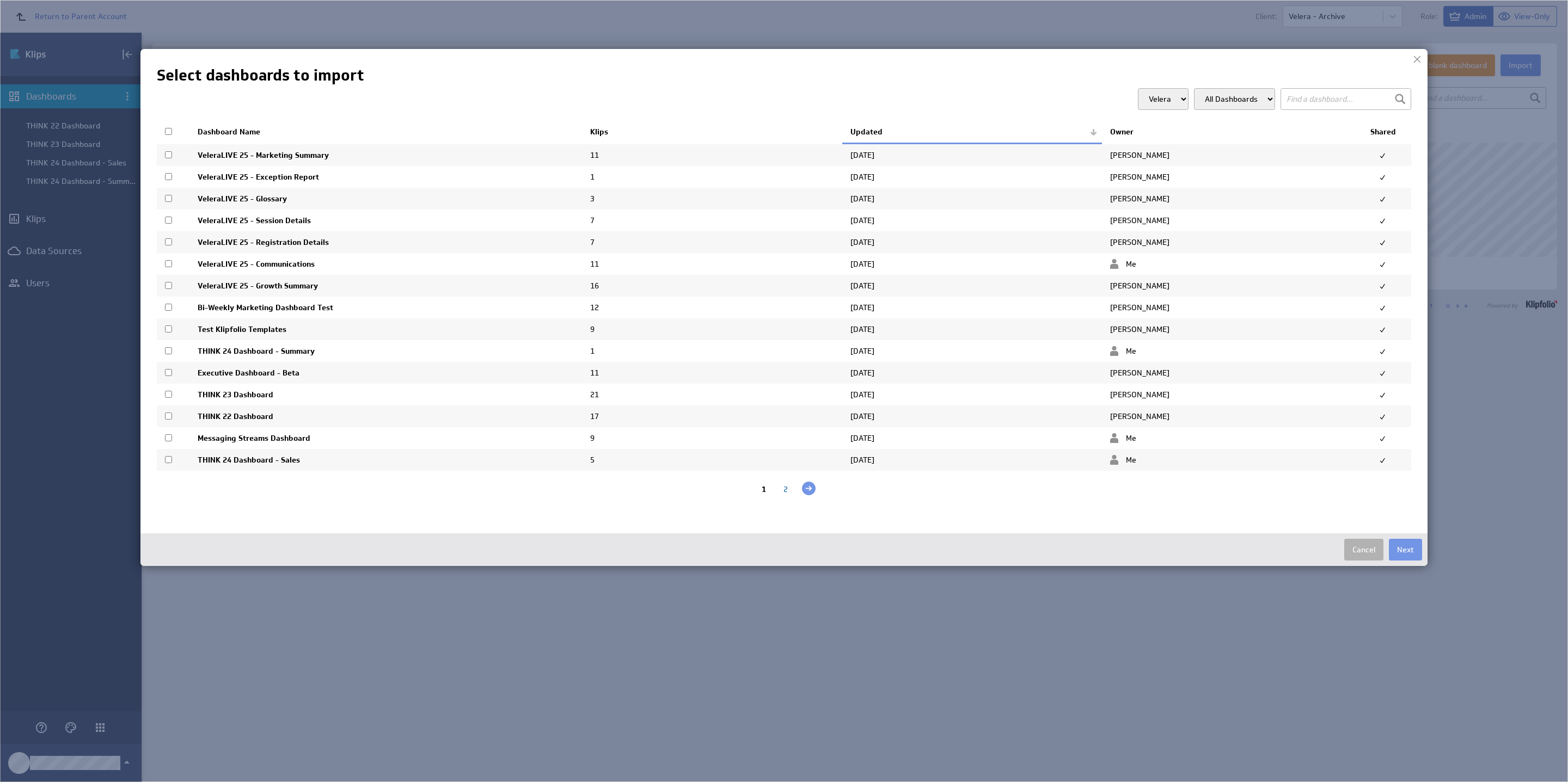
click at [776, 495] on div "2" at bounding box center [786, 489] width 22 height 10
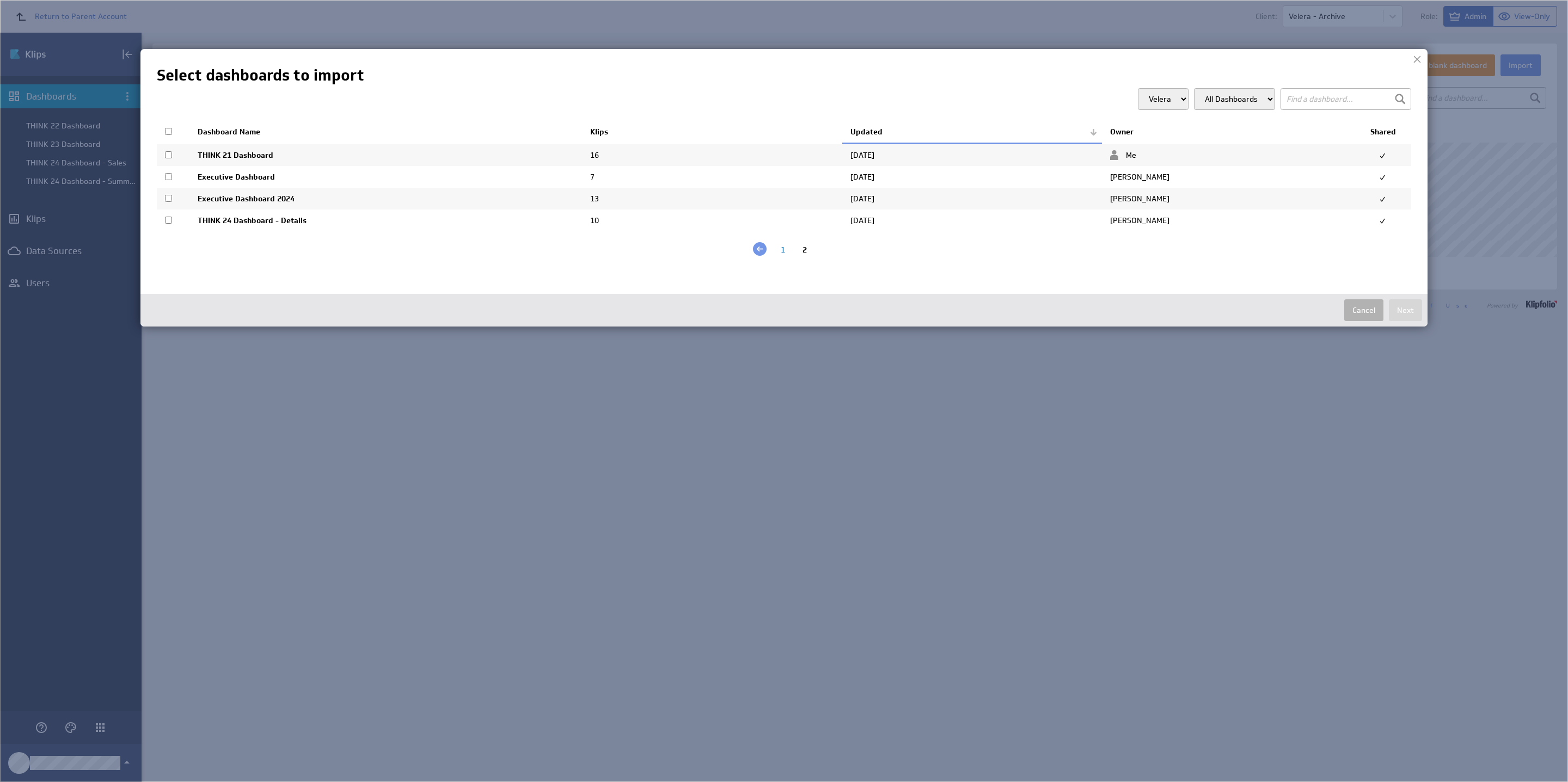
click at [172, 154] on input "checkbox" at bounding box center [169, 155] width 7 height 7
checkbox input "true"
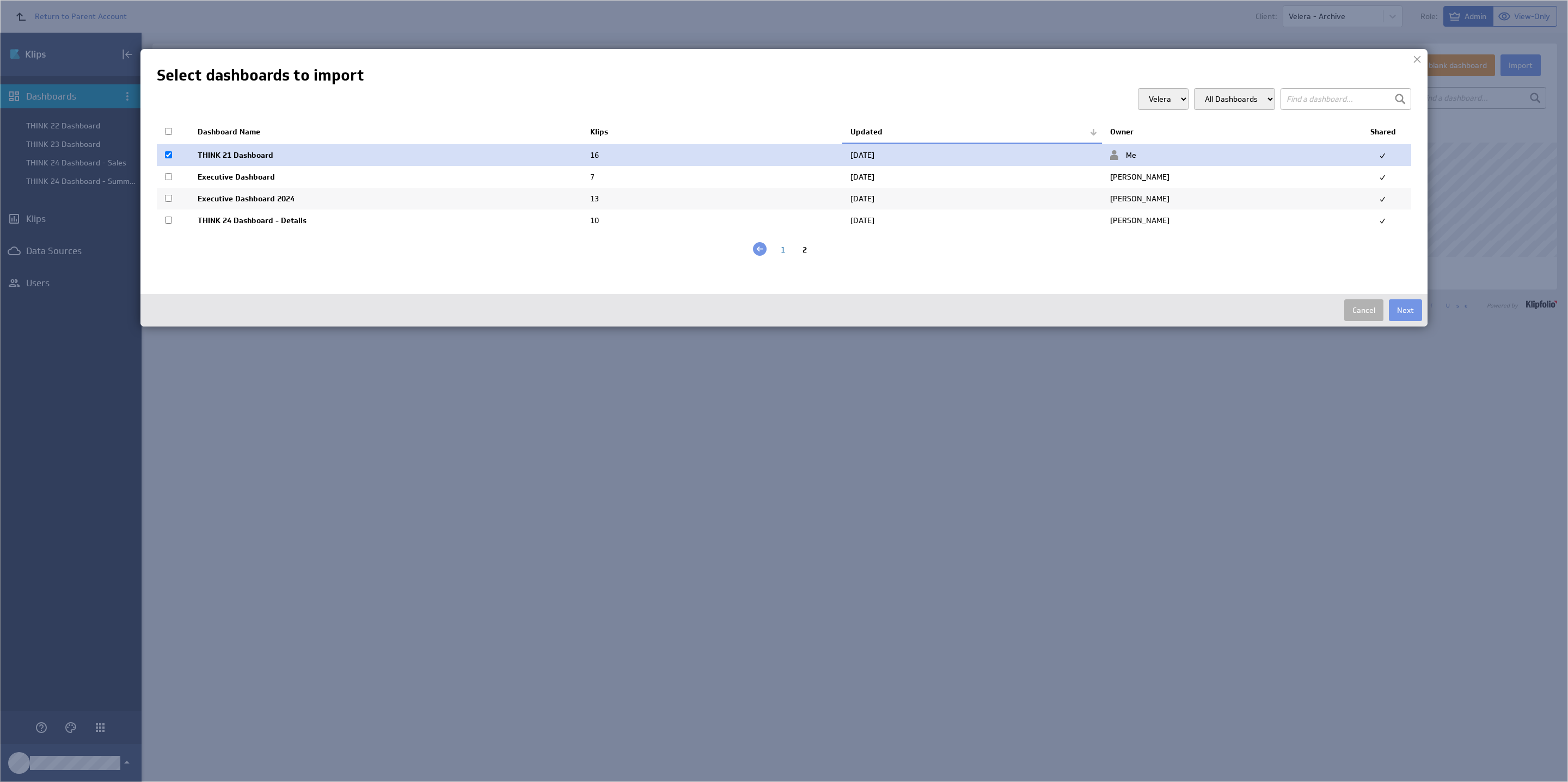
click at [171, 221] on input "checkbox" at bounding box center [169, 220] width 7 height 7
checkbox input "true"
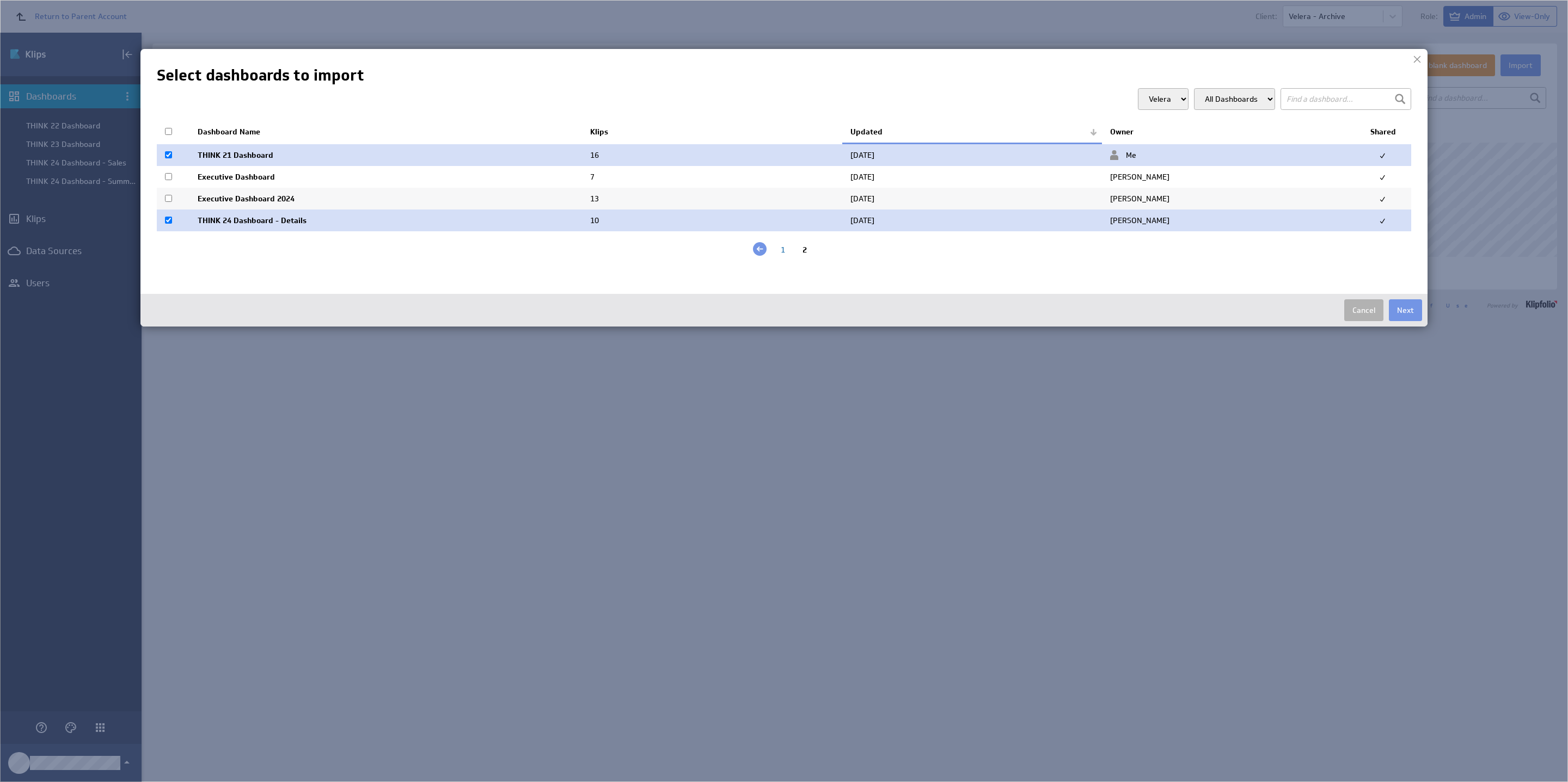
click at [171, 176] on input "checkbox" at bounding box center [169, 176] width 7 height 7
checkbox input "true"
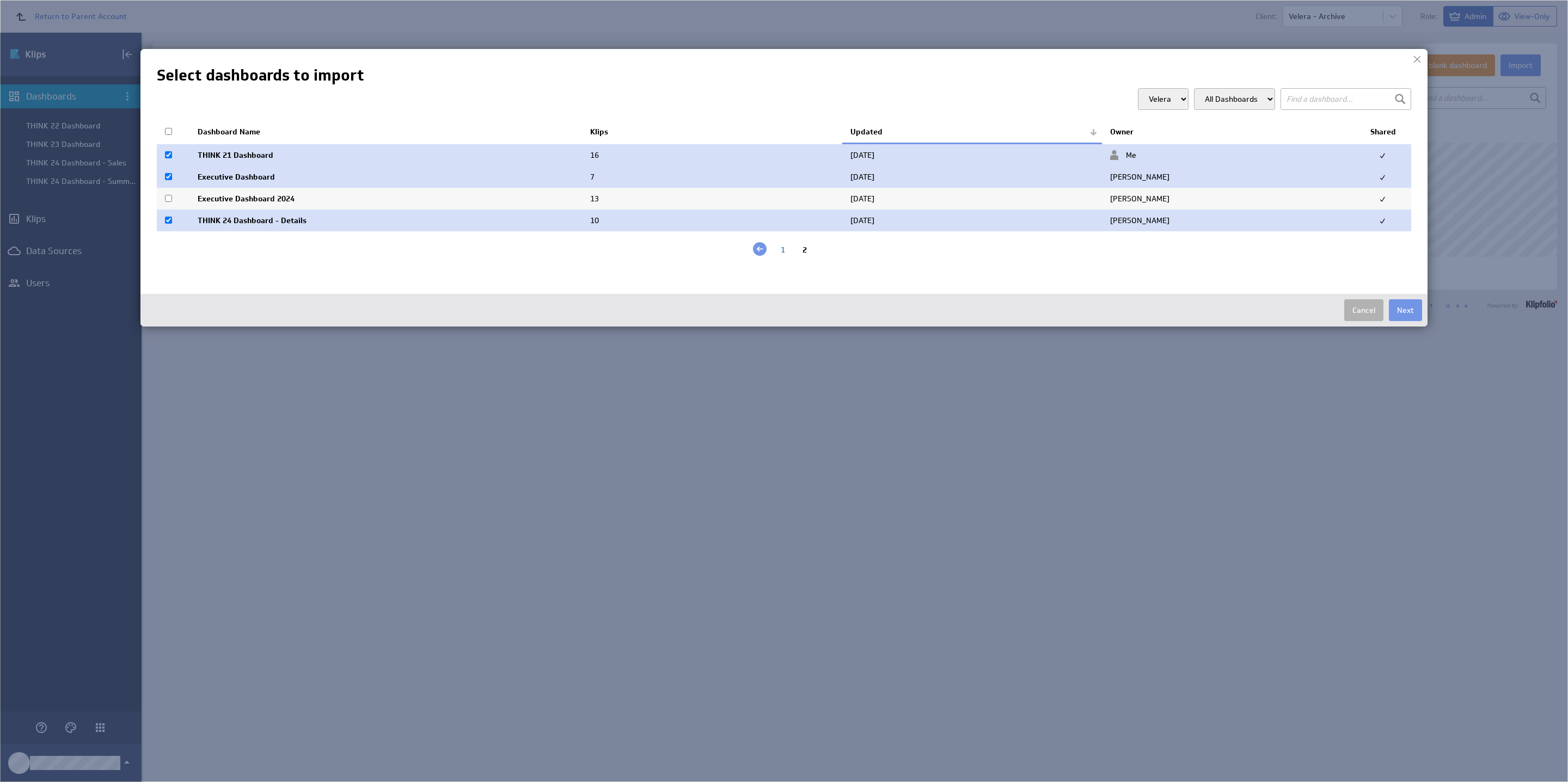
click at [168, 198] on input "checkbox" at bounding box center [169, 198] width 7 height 7
checkbox input "true"
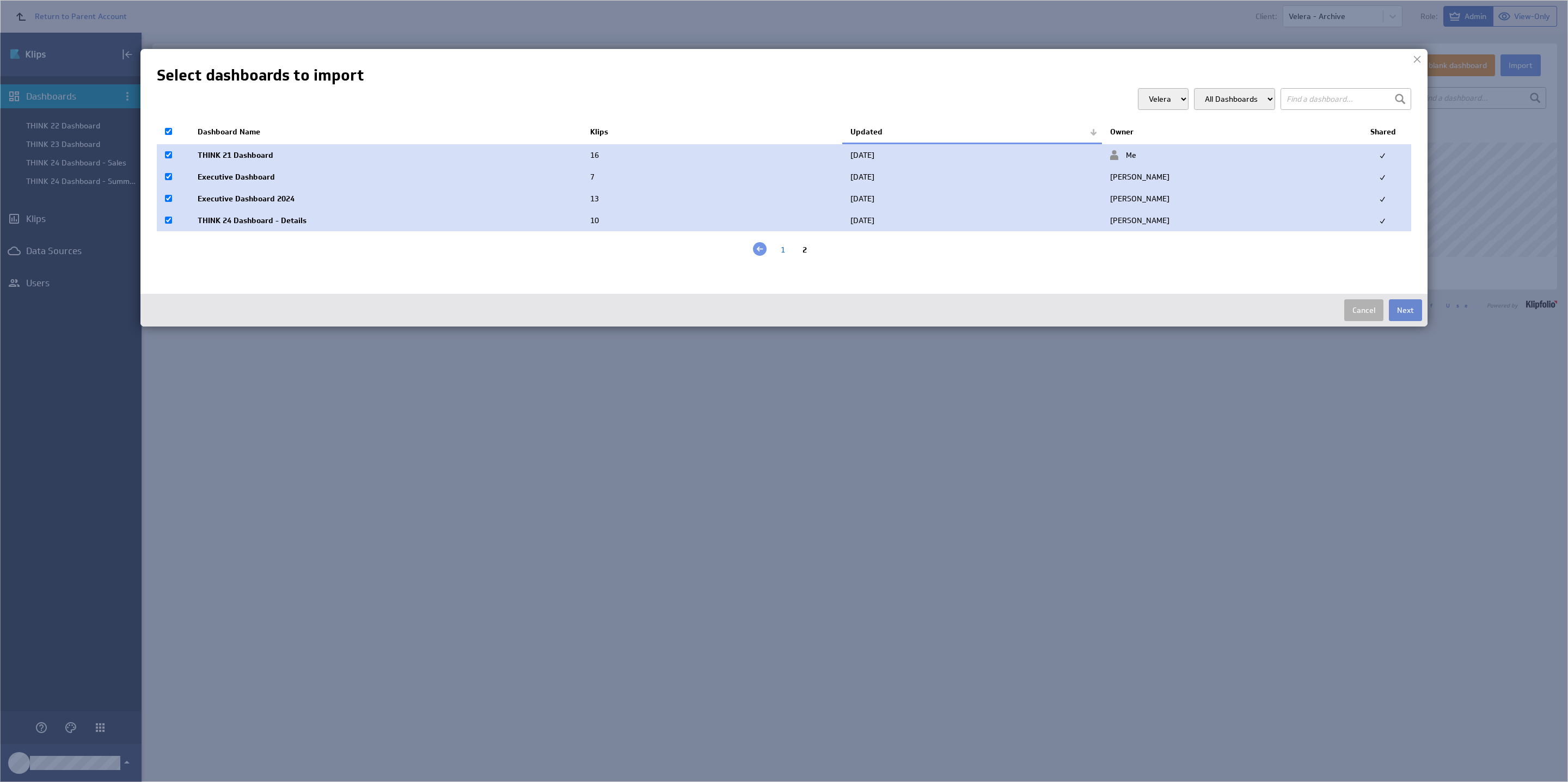
click at [1256, 317] on button "Next" at bounding box center [1405, 310] width 33 height 22
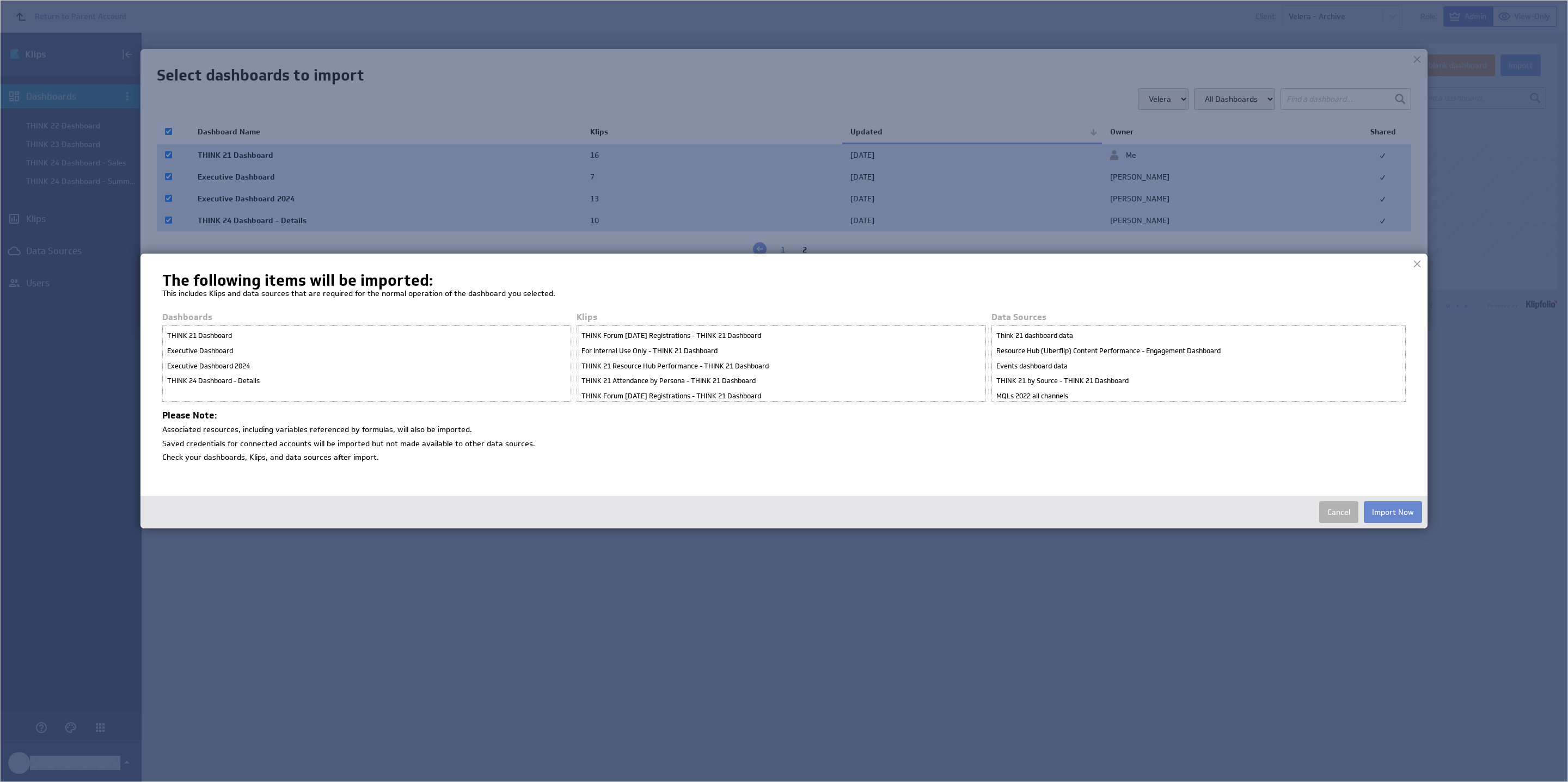
click at [1256, 514] on button "Import Now" at bounding box center [1393, 512] width 58 height 22
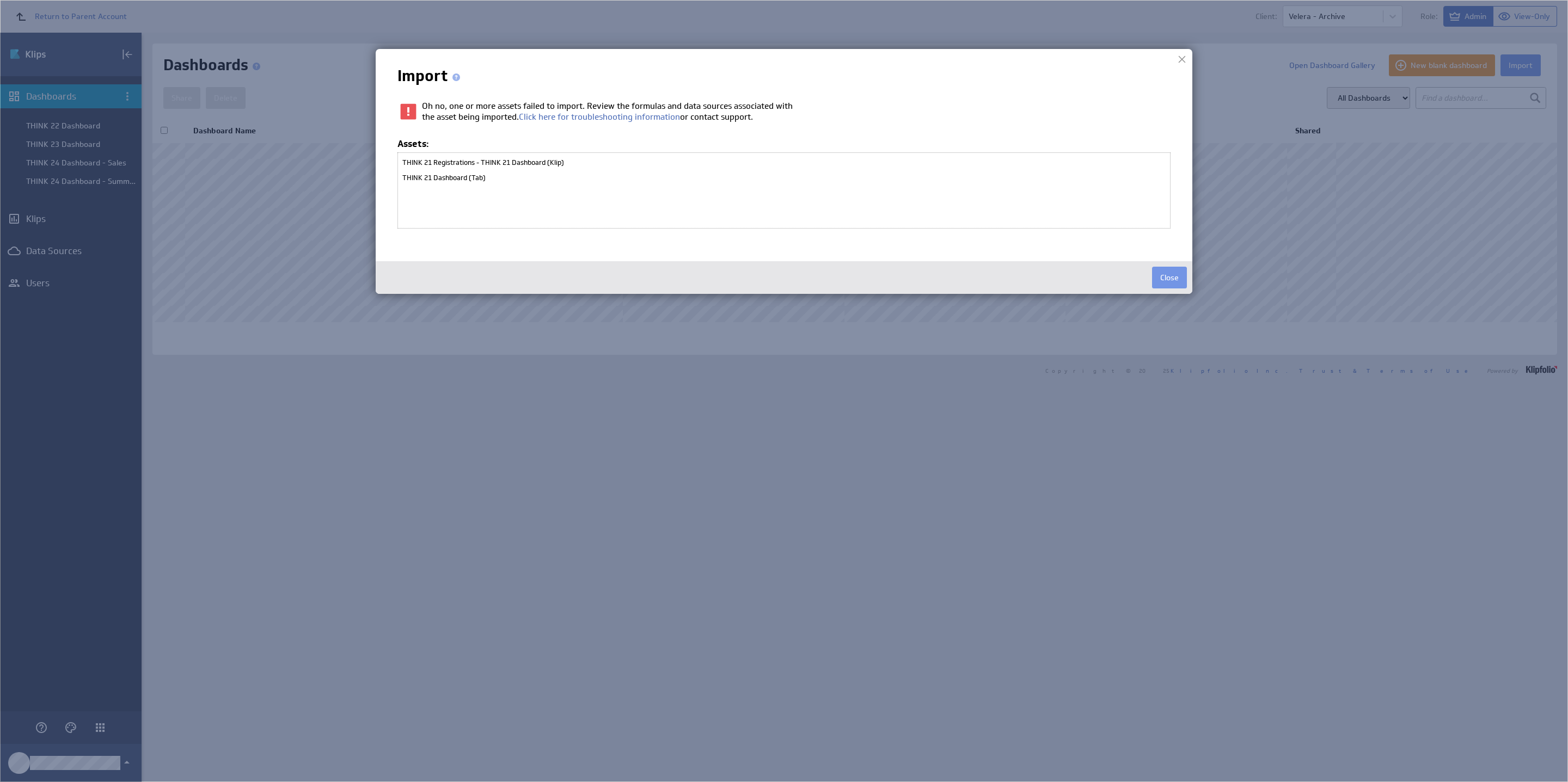
click at [1162, 290] on div "Close" at bounding box center [784, 278] width 817 height 33
click at [1161, 285] on button "Close" at bounding box center [1169, 278] width 35 height 22
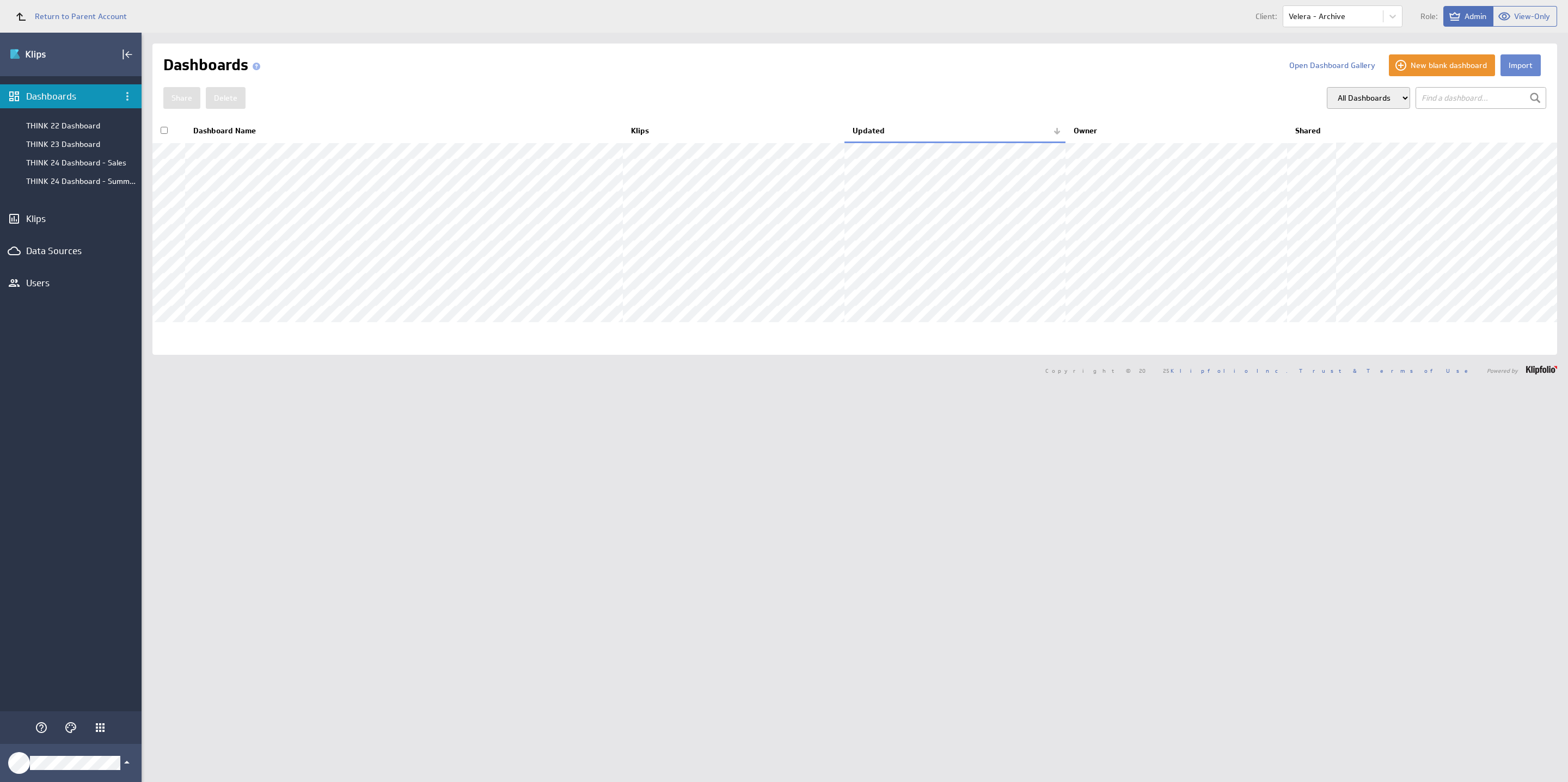
click at [1256, 65] on button "Import" at bounding box center [1521, 65] width 40 height 22
checkbox input "false"
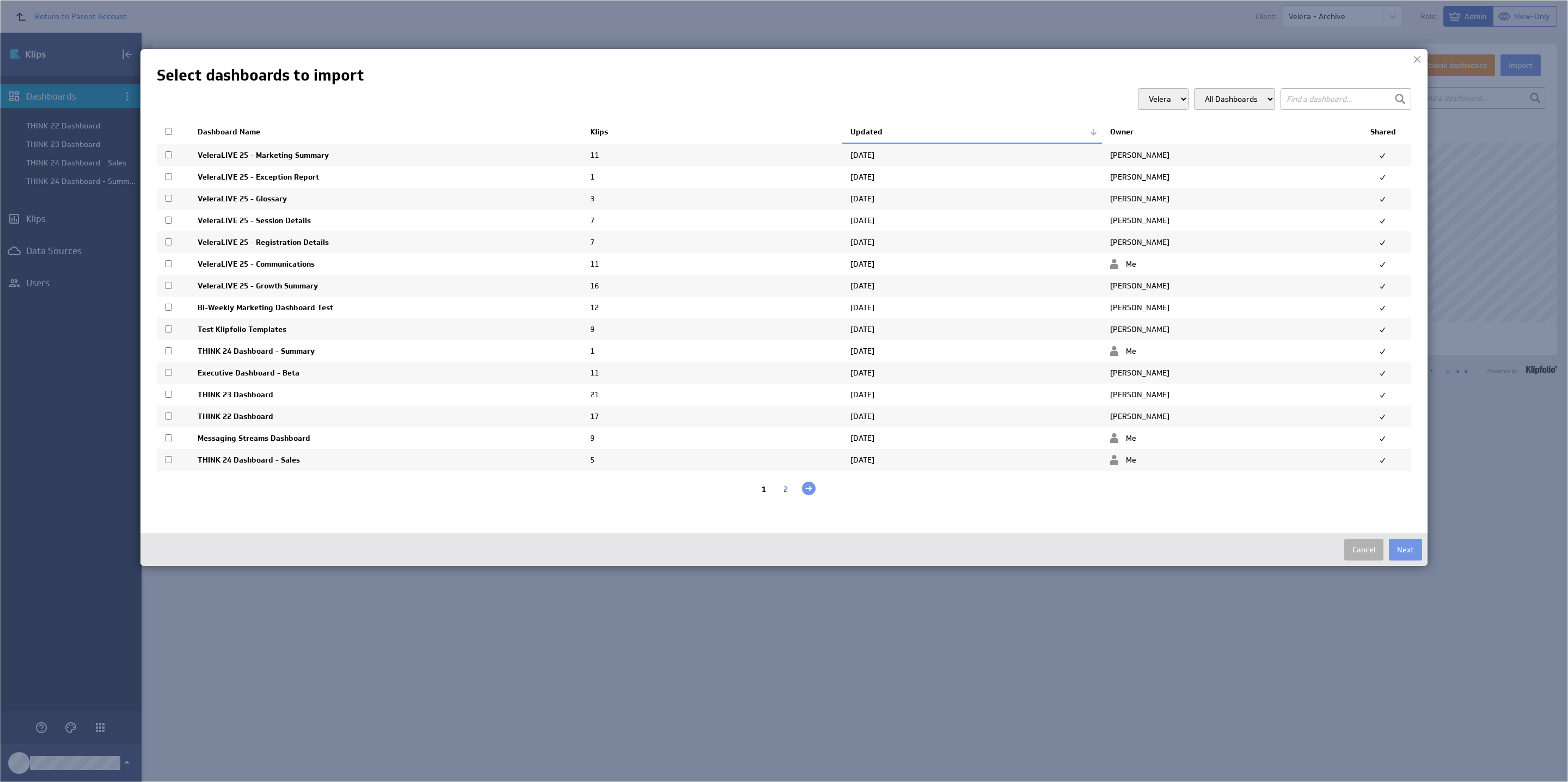
click at [784, 495] on div "2" at bounding box center [786, 489] width 22 height 10
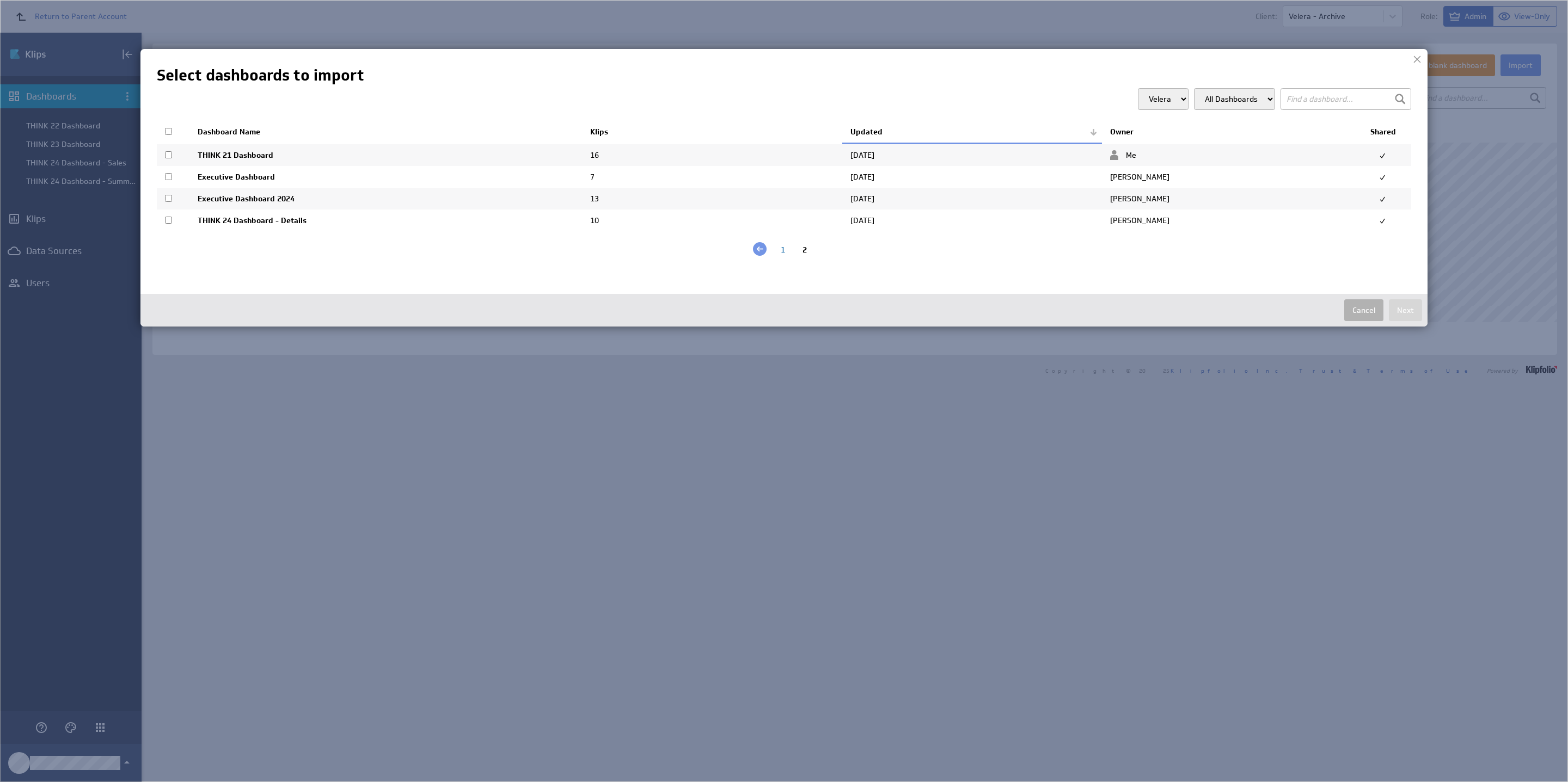
click at [170, 222] on input "checkbox" at bounding box center [169, 220] width 7 height 7
checkbox input "true"
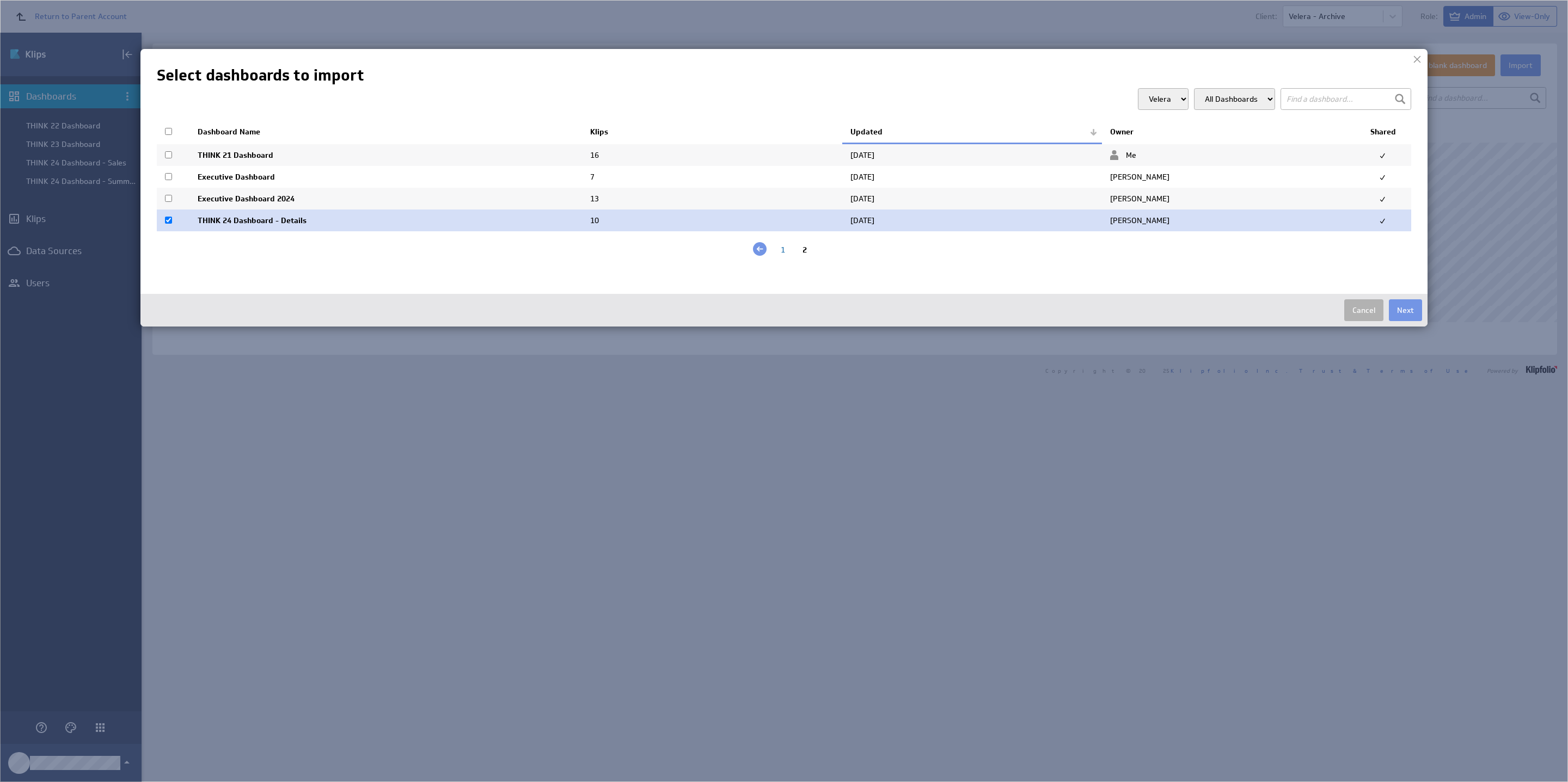
click at [170, 198] on input "checkbox" at bounding box center [169, 198] width 7 height 7
checkbox input "true"
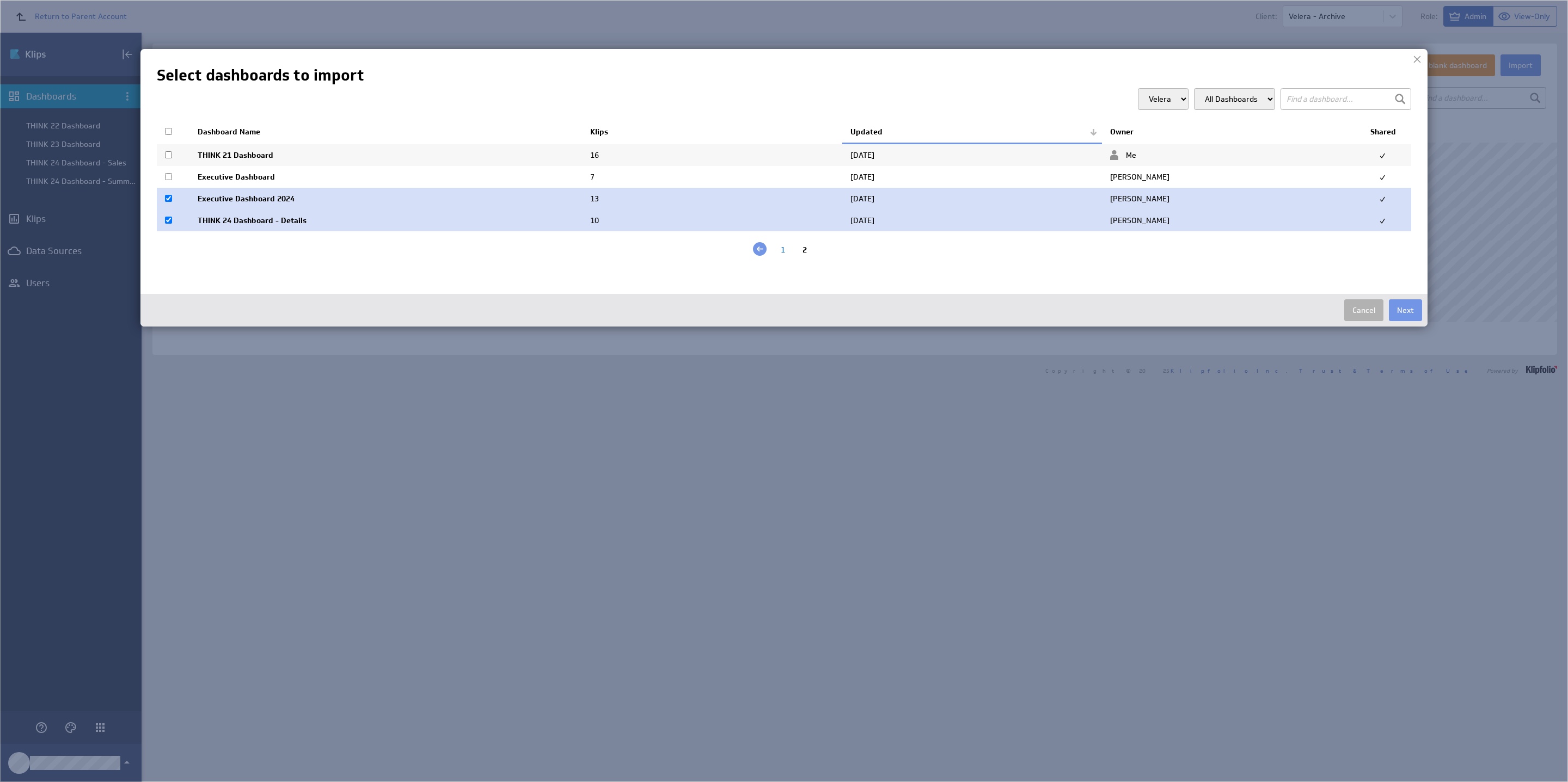
click at [169, 180] on input "checkbox" at bounding box center [169, 176] width 7 height 7
checkbox input "true"
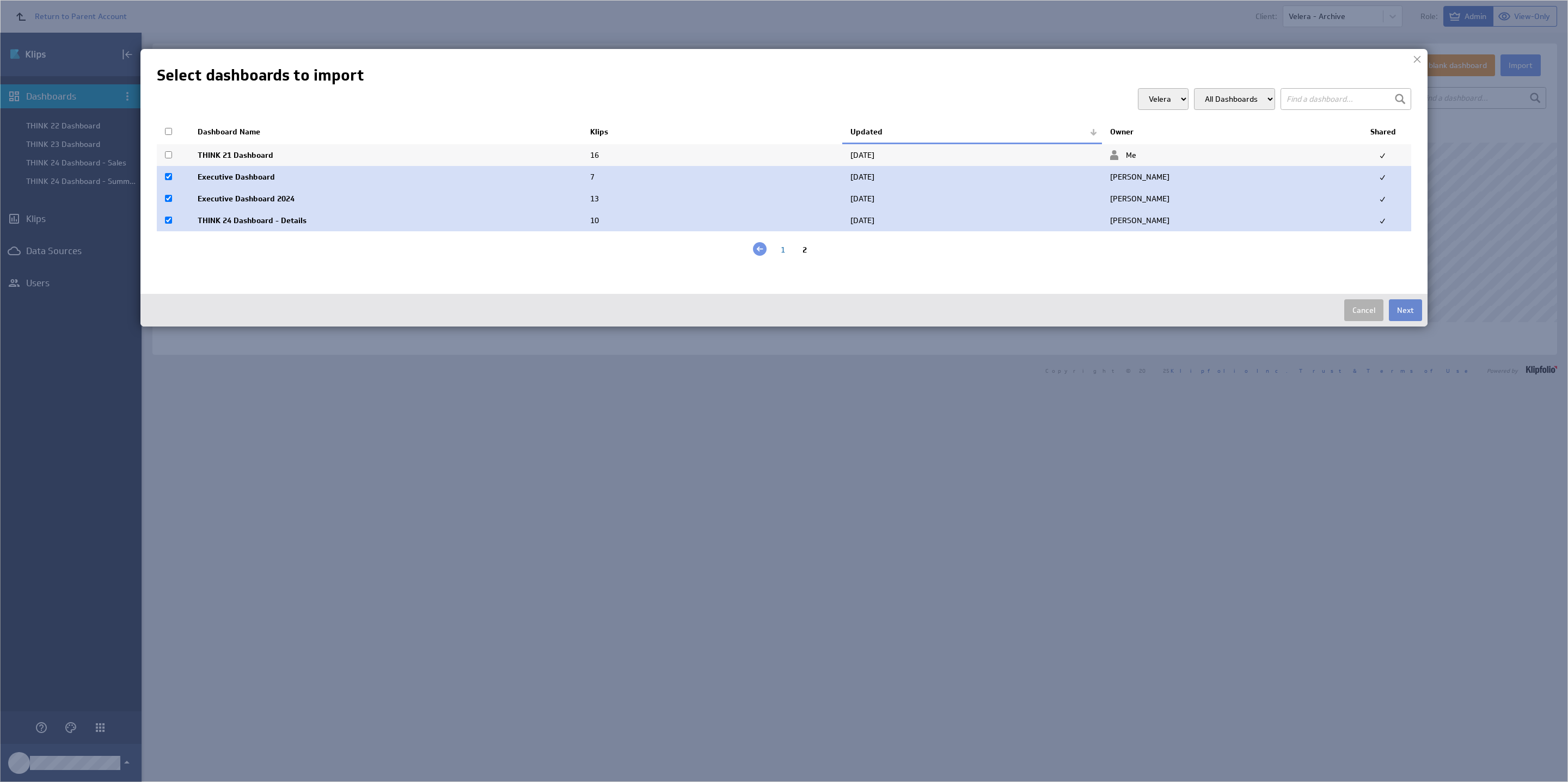
click at [1256, 307] on button "Next" at bounding box center [1405, 310] width 33 height 22
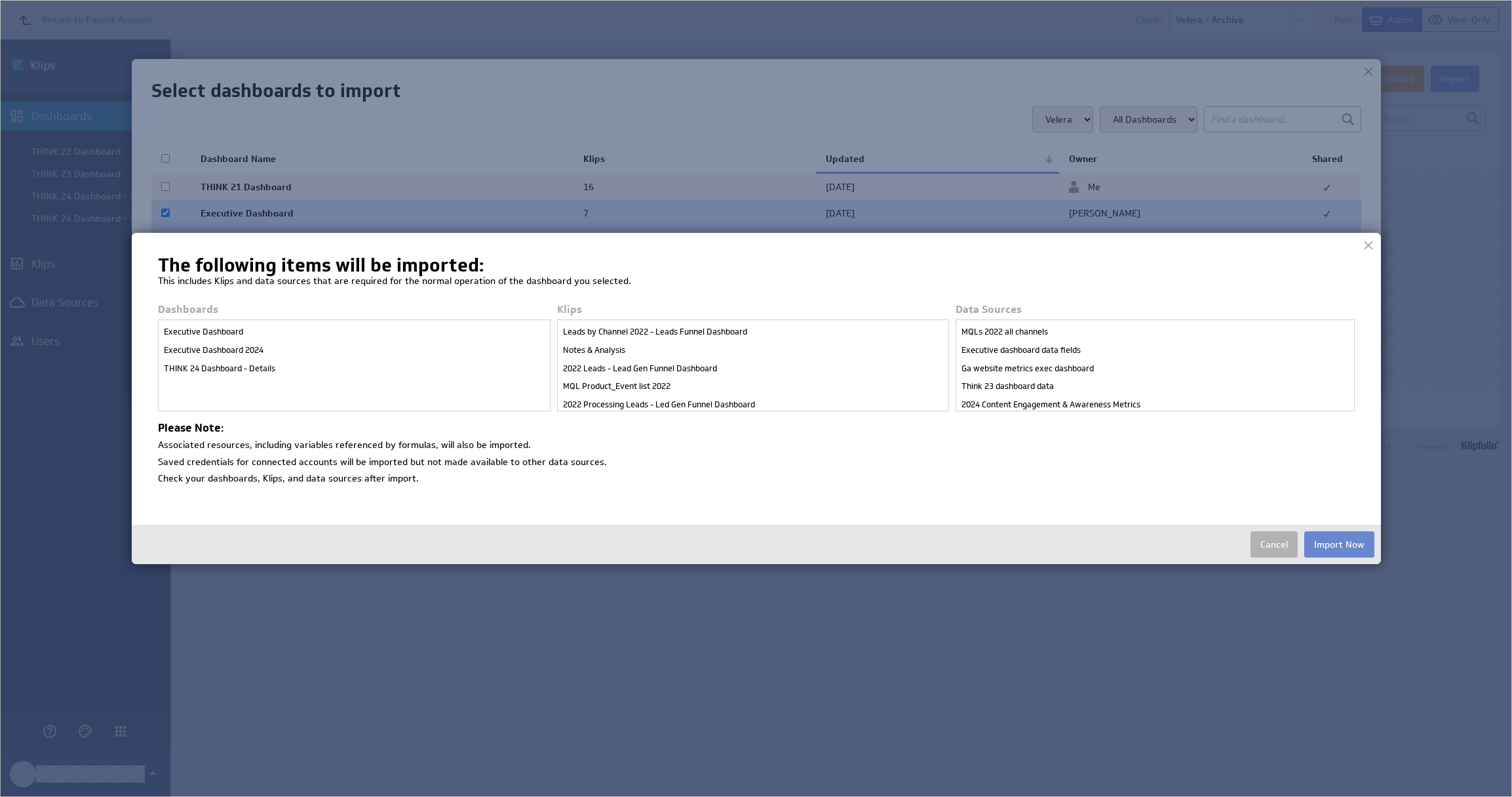
click at [1356, 547] on button "Import Now" at bounding box center [1340, 544] width 70 height 26
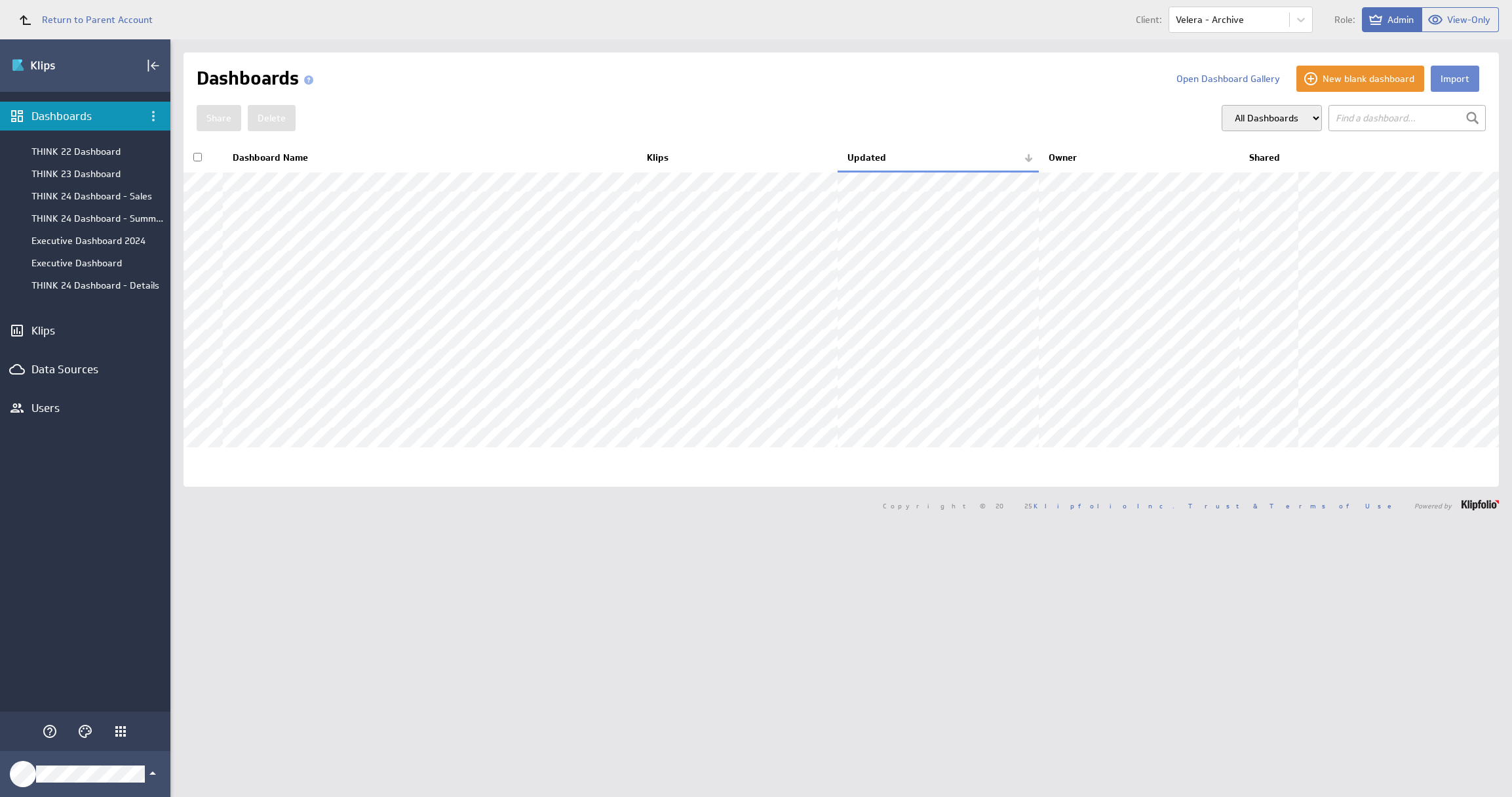
click at [1436, 83] on button "Import" at bounding box center [1456, 78] width 48 height 26
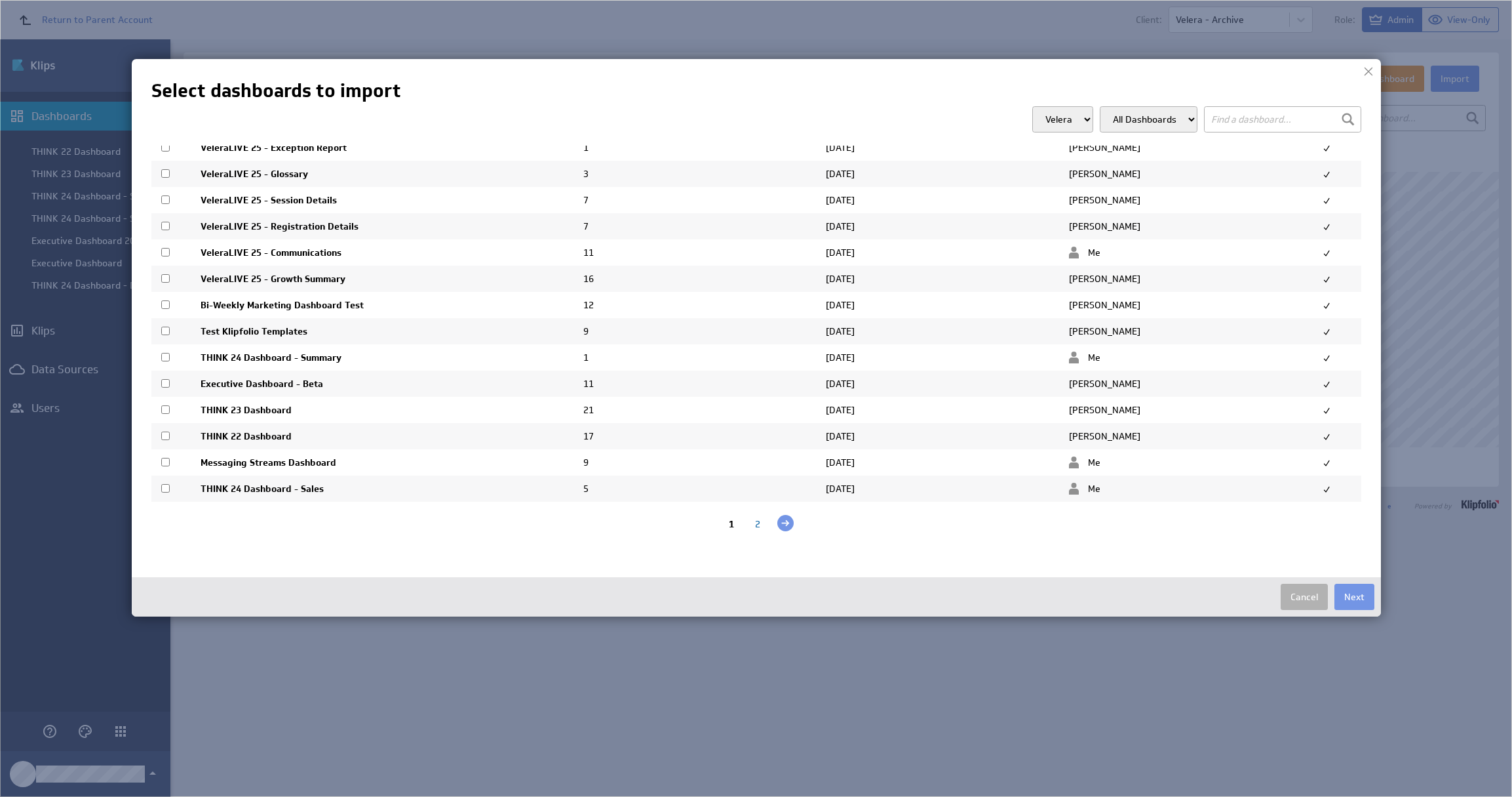
click at [749, 522] on div "2" at bounding box center [758, 524] width 26 height 12
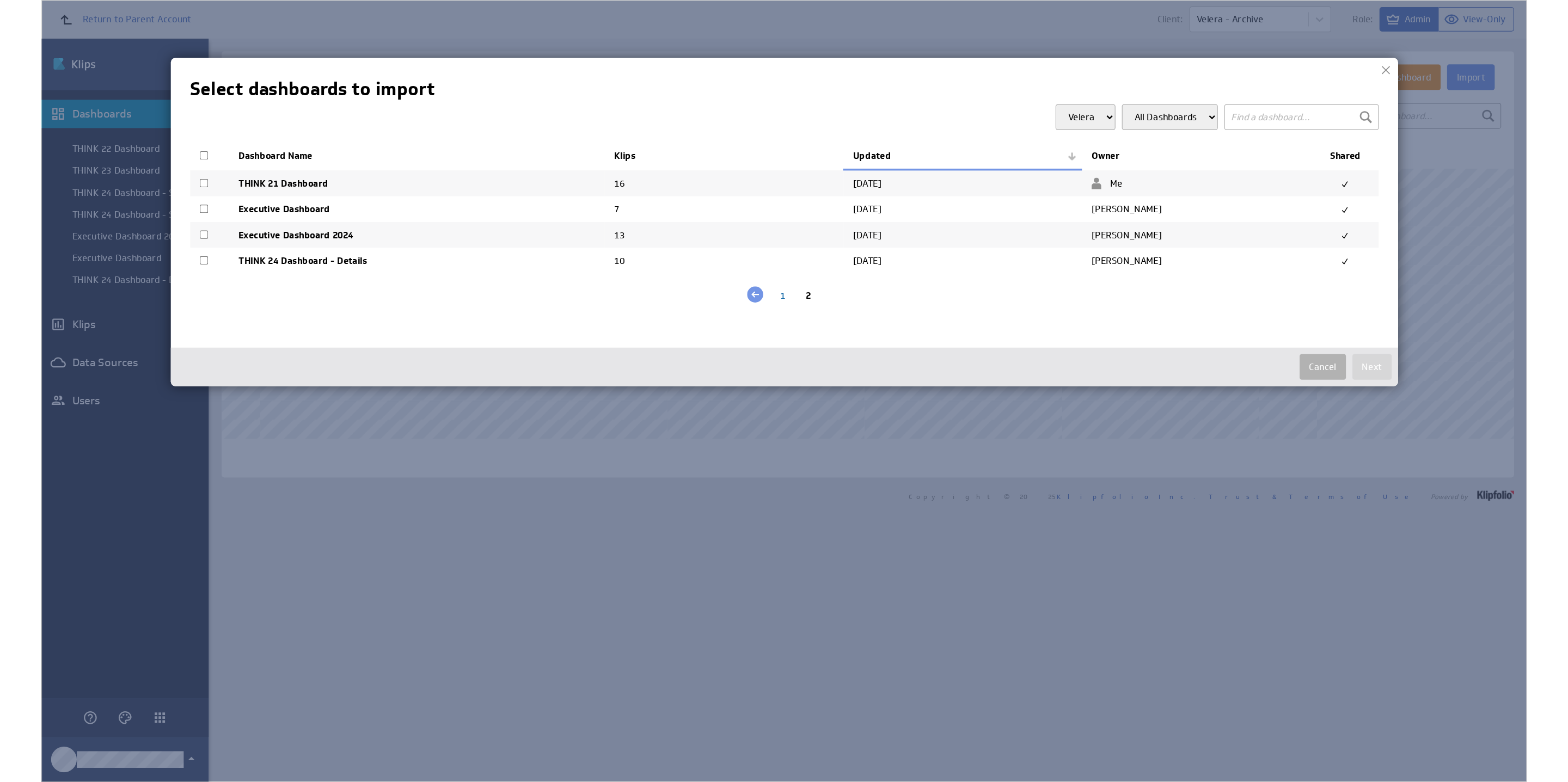
scroll to position [0, 0]
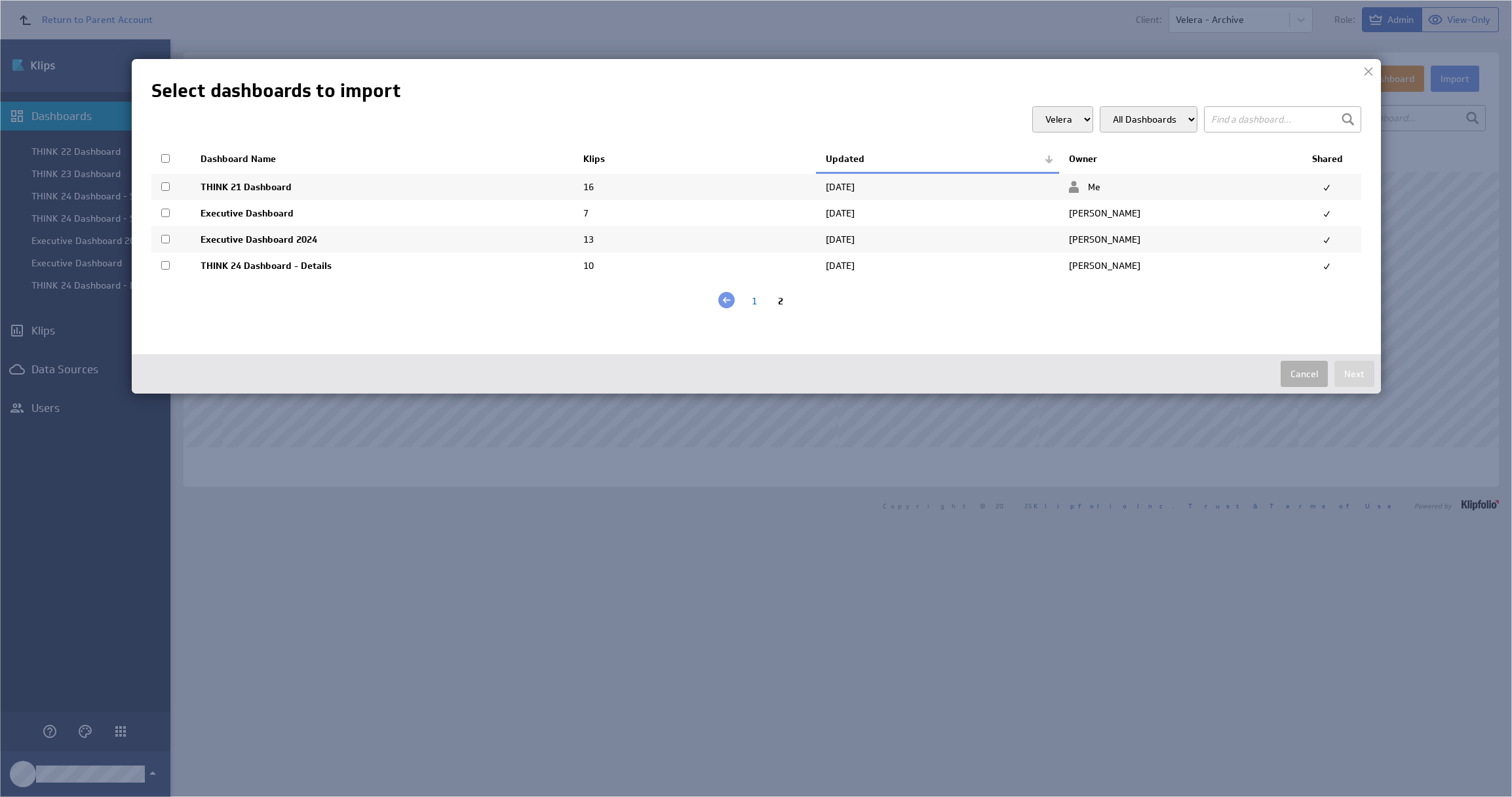
click at [162, 264] on input "checkbox" at bounding box center [166, 265] width 9 height 9
checkbox input "true"
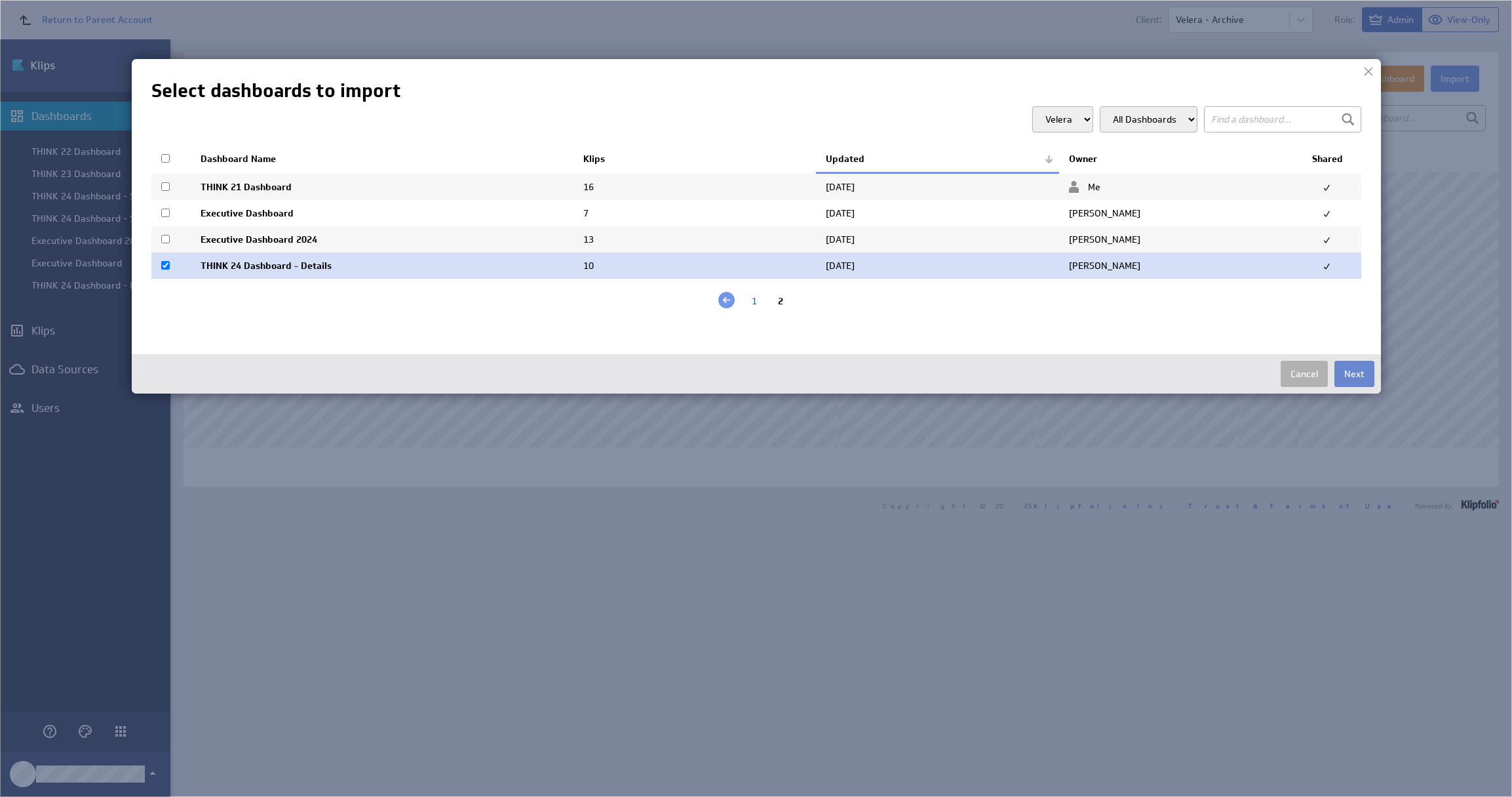
click at [1366, 372] on button "Next" at bounding box center [1354, 374] width 40 height 26
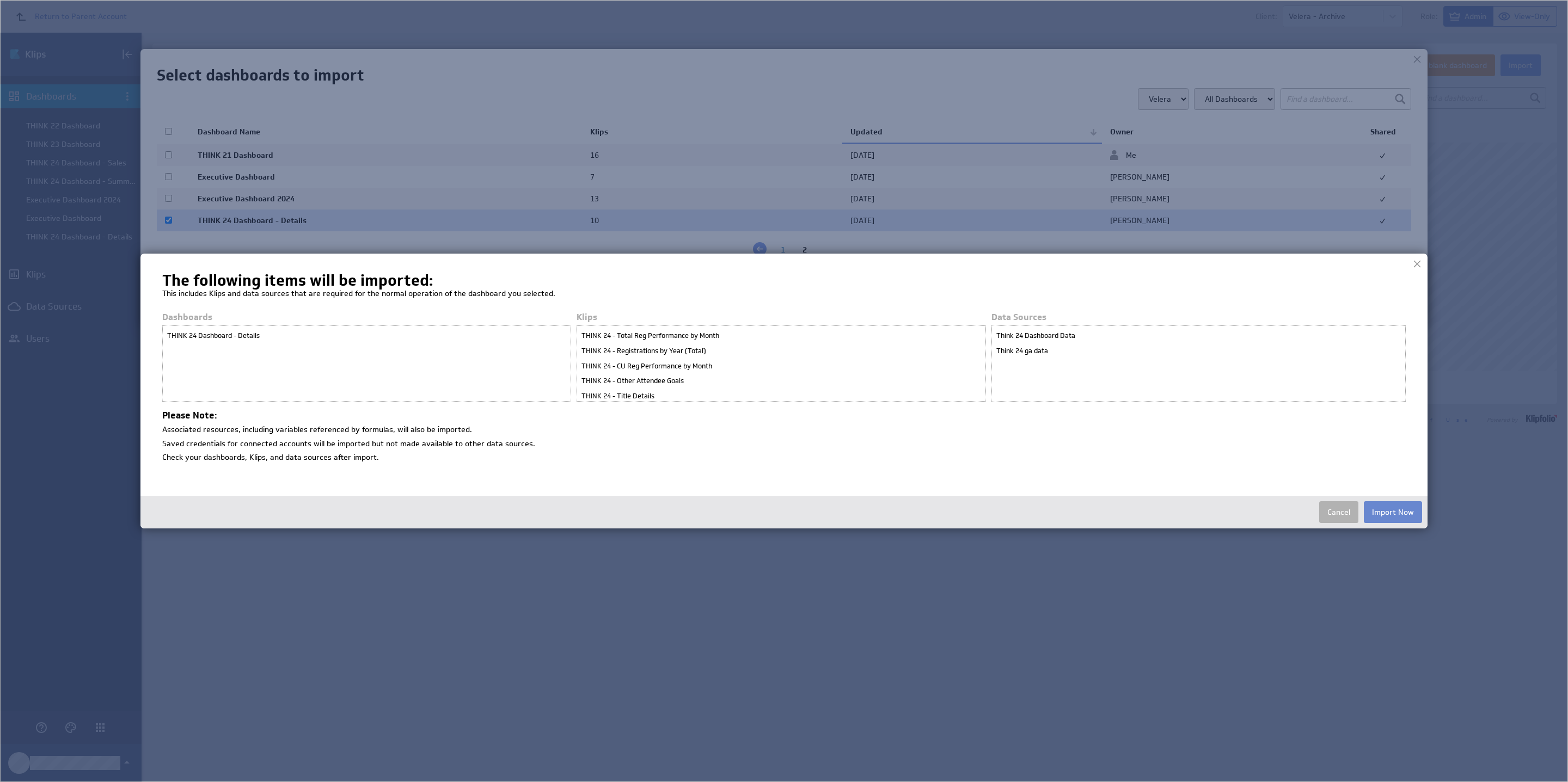
click at [1256, 504] on button "Import Now" at bounding box center [1393, 512] width 58 height 22
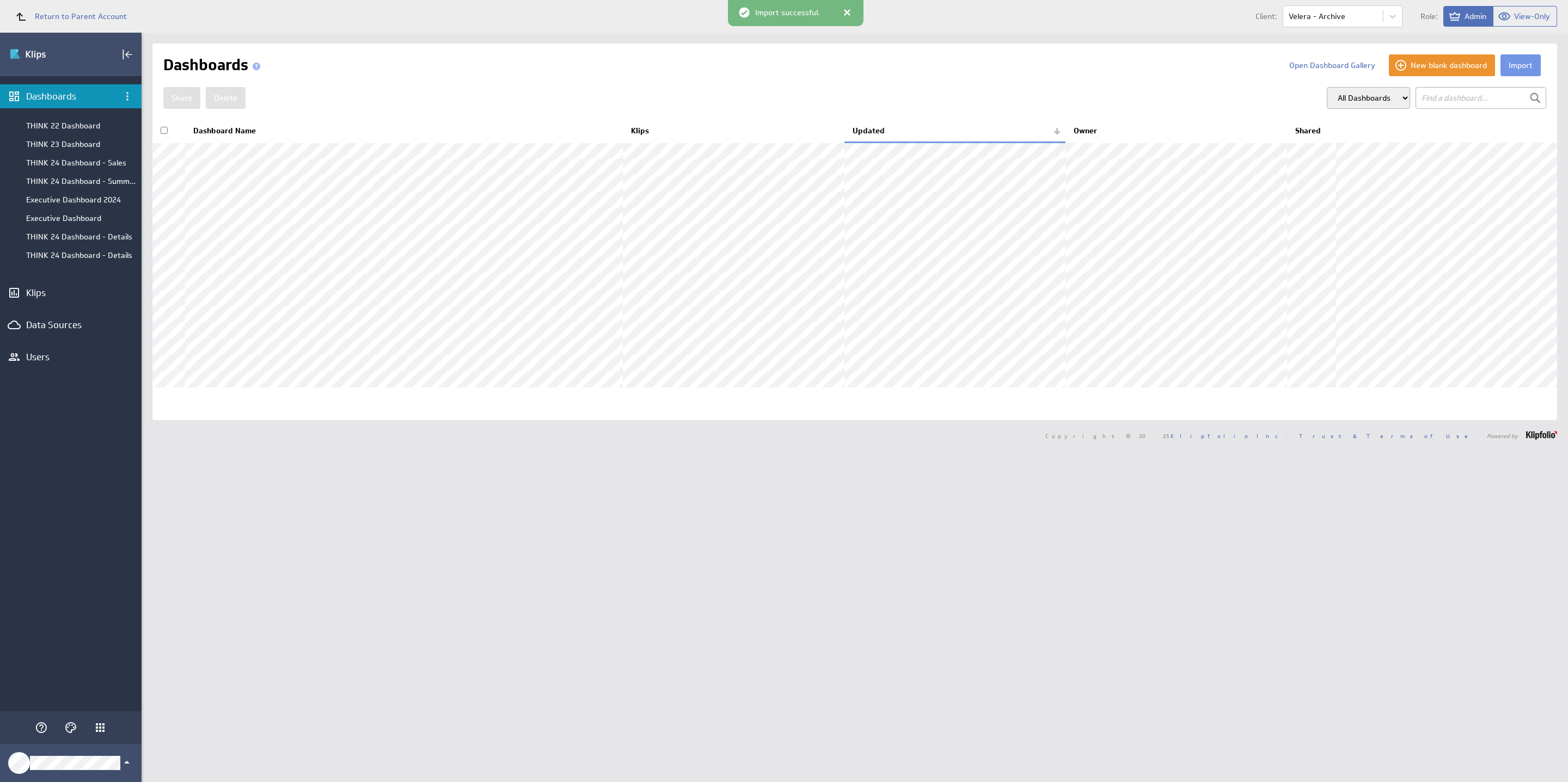
click at [62, 91] on div "Dashboards" at bounding box center [71, 96] width 89 height 12
click at [1502, 71] on button "Import" at bounding box center [1521, 65] width 40 height 22
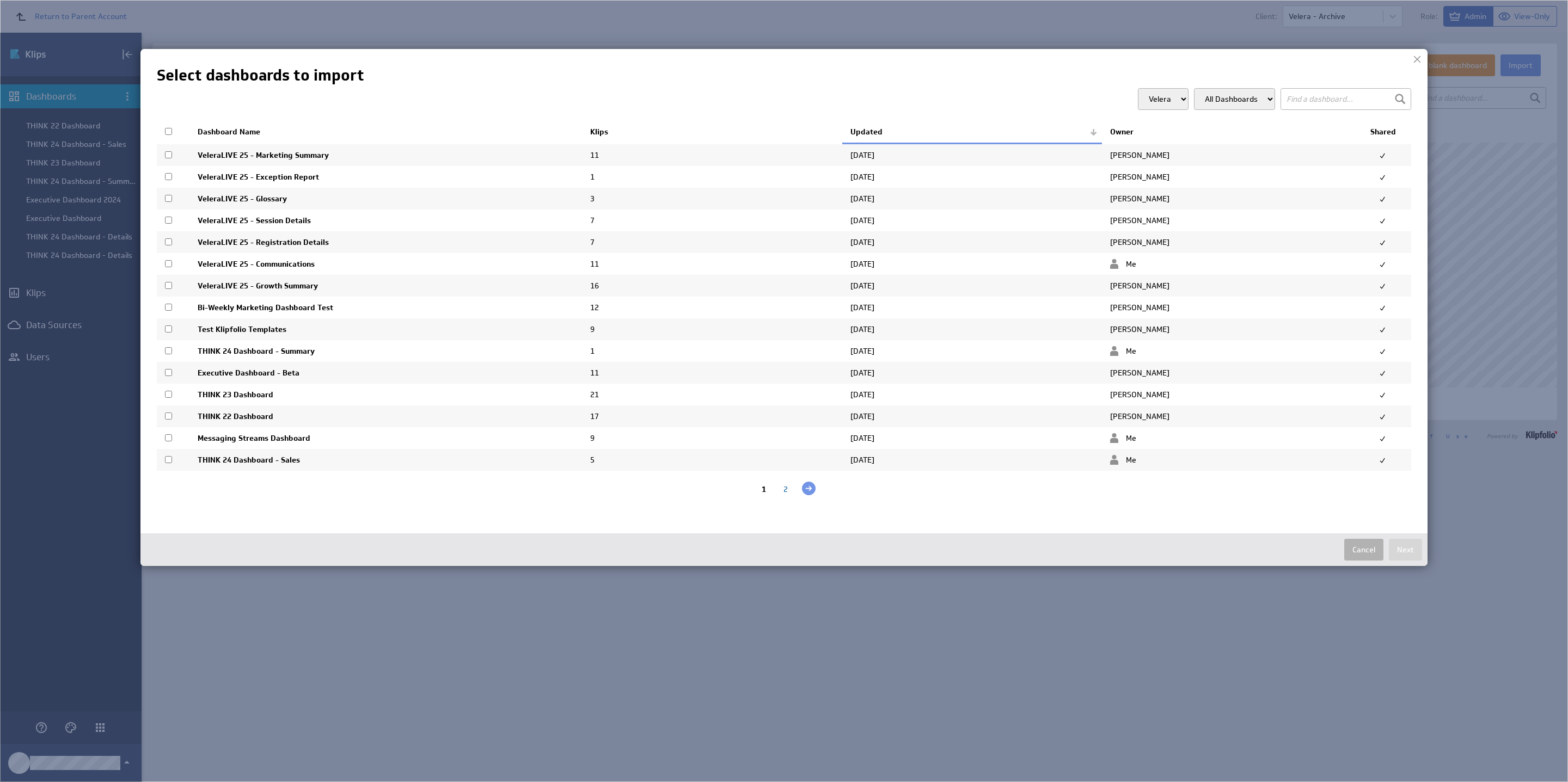
click at [173, 130] on th at bounding box center [173, 133] width 33 height 23
click at [171, 131] on input "checkbox" at bounding box center [169, 131] width 7 height 7
checkbox input "true"
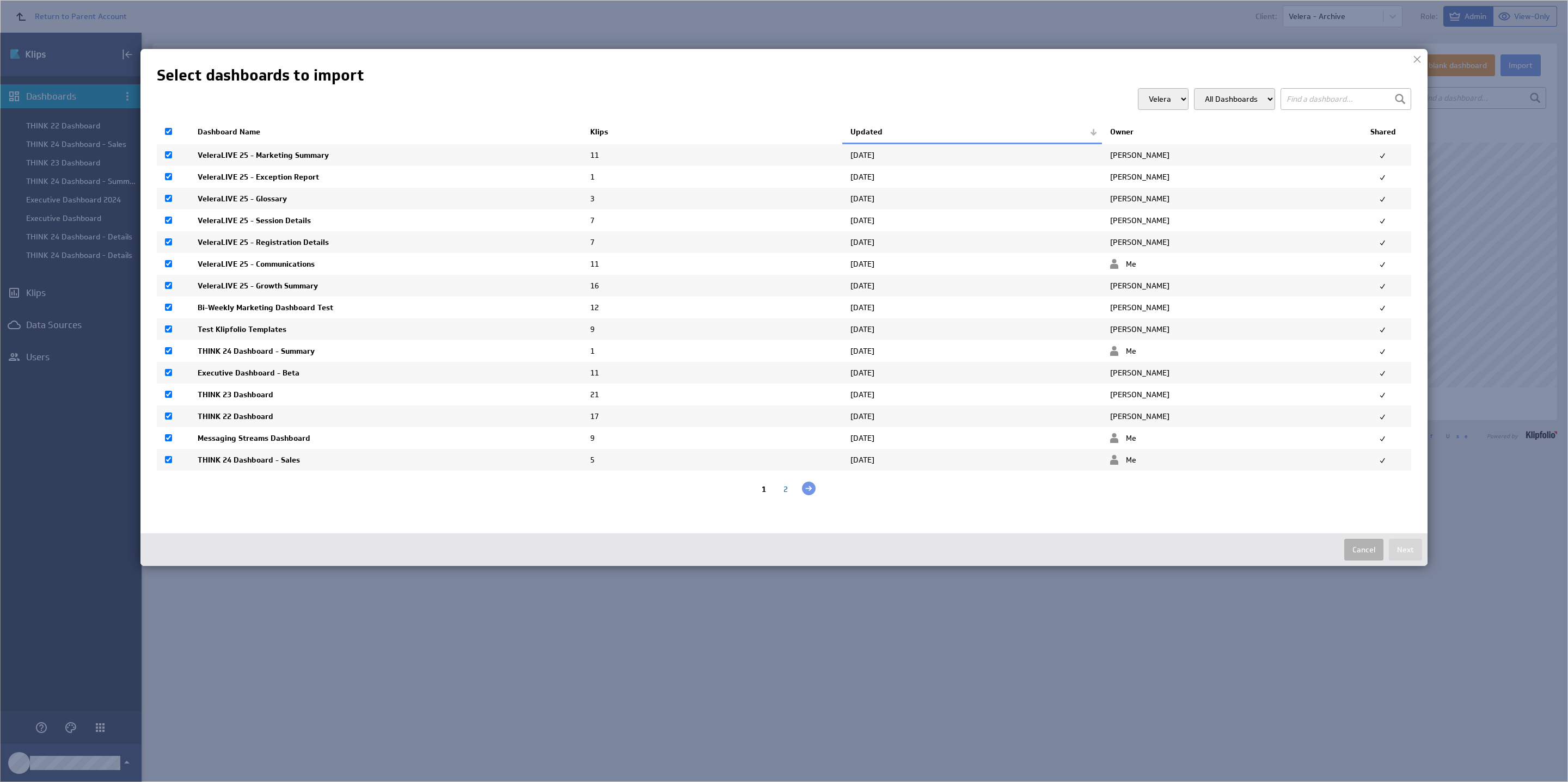
checkbox input "true"
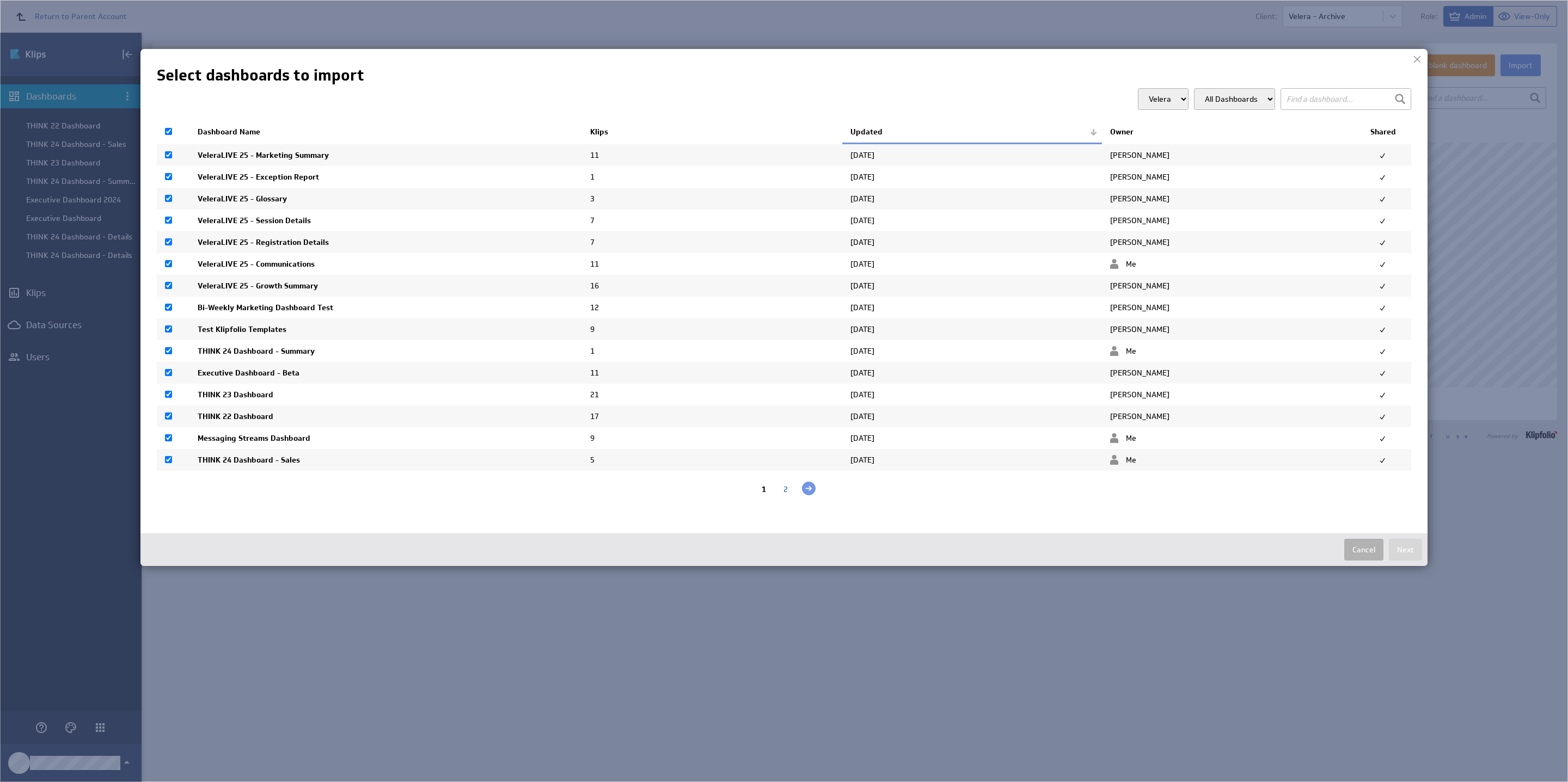
checkbox input "true"
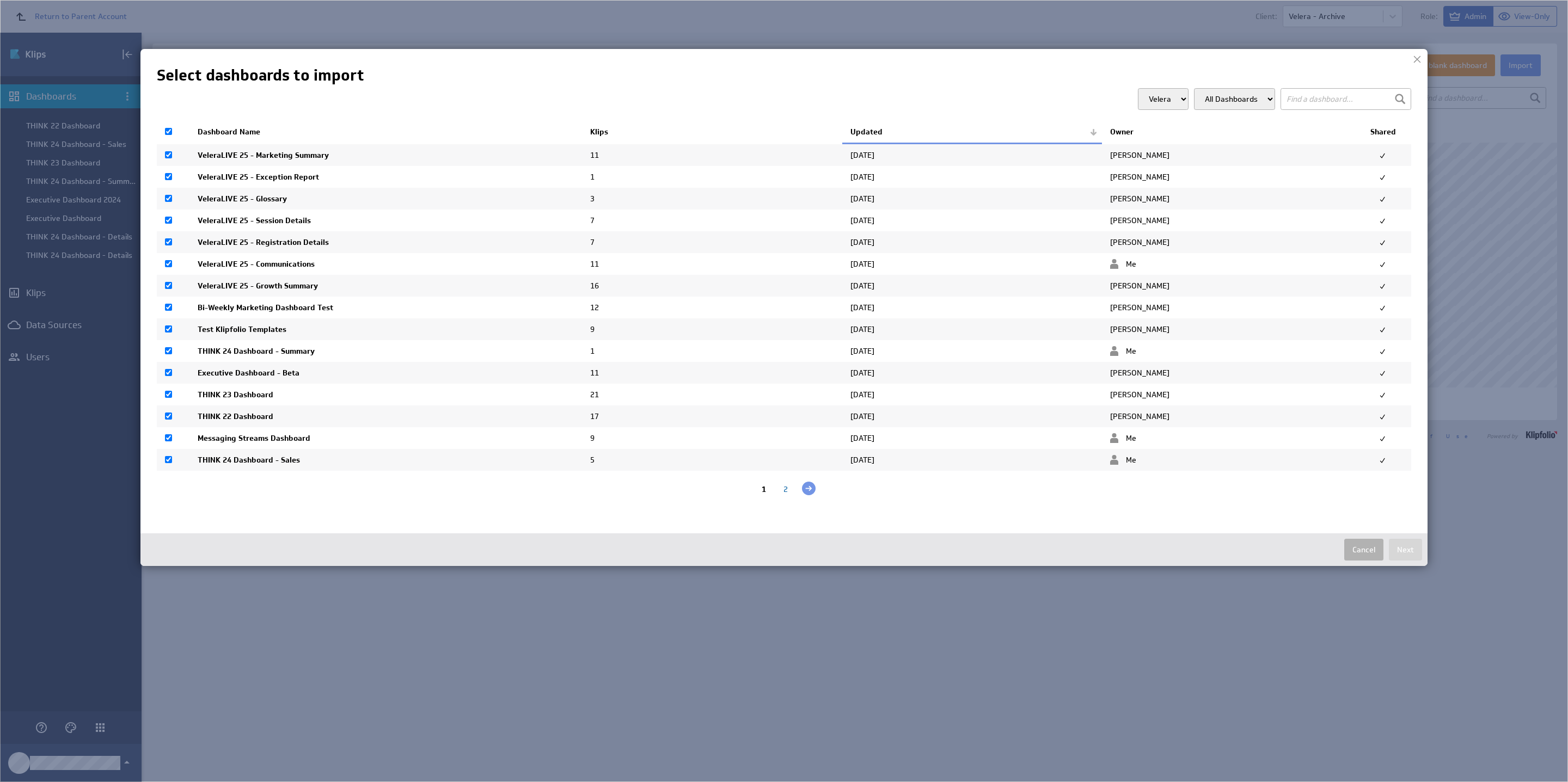
checkbox input "true"
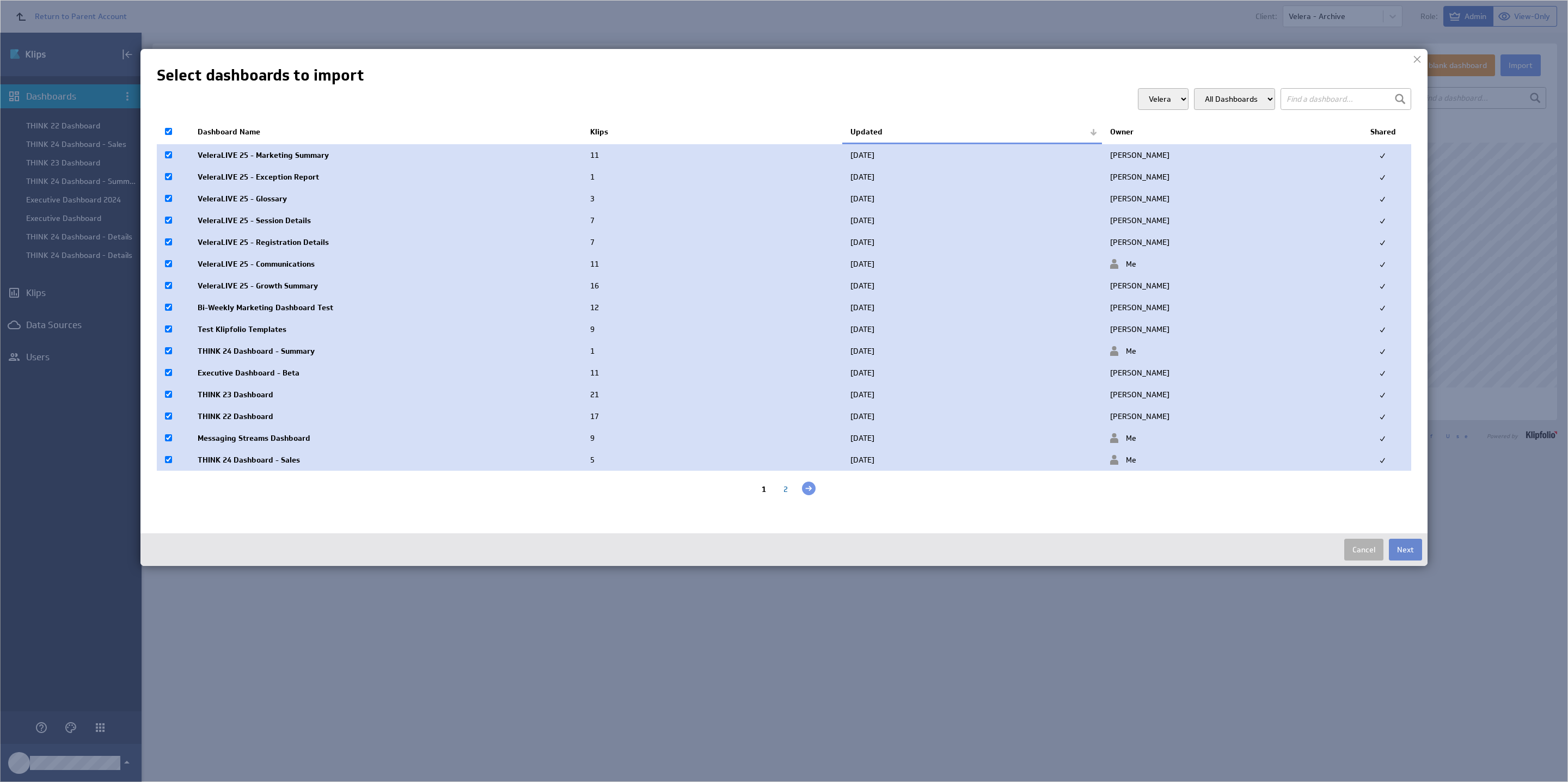
click at [1405, 553] on button "Next" at bounding box center [1405, 550] width 33 height 22
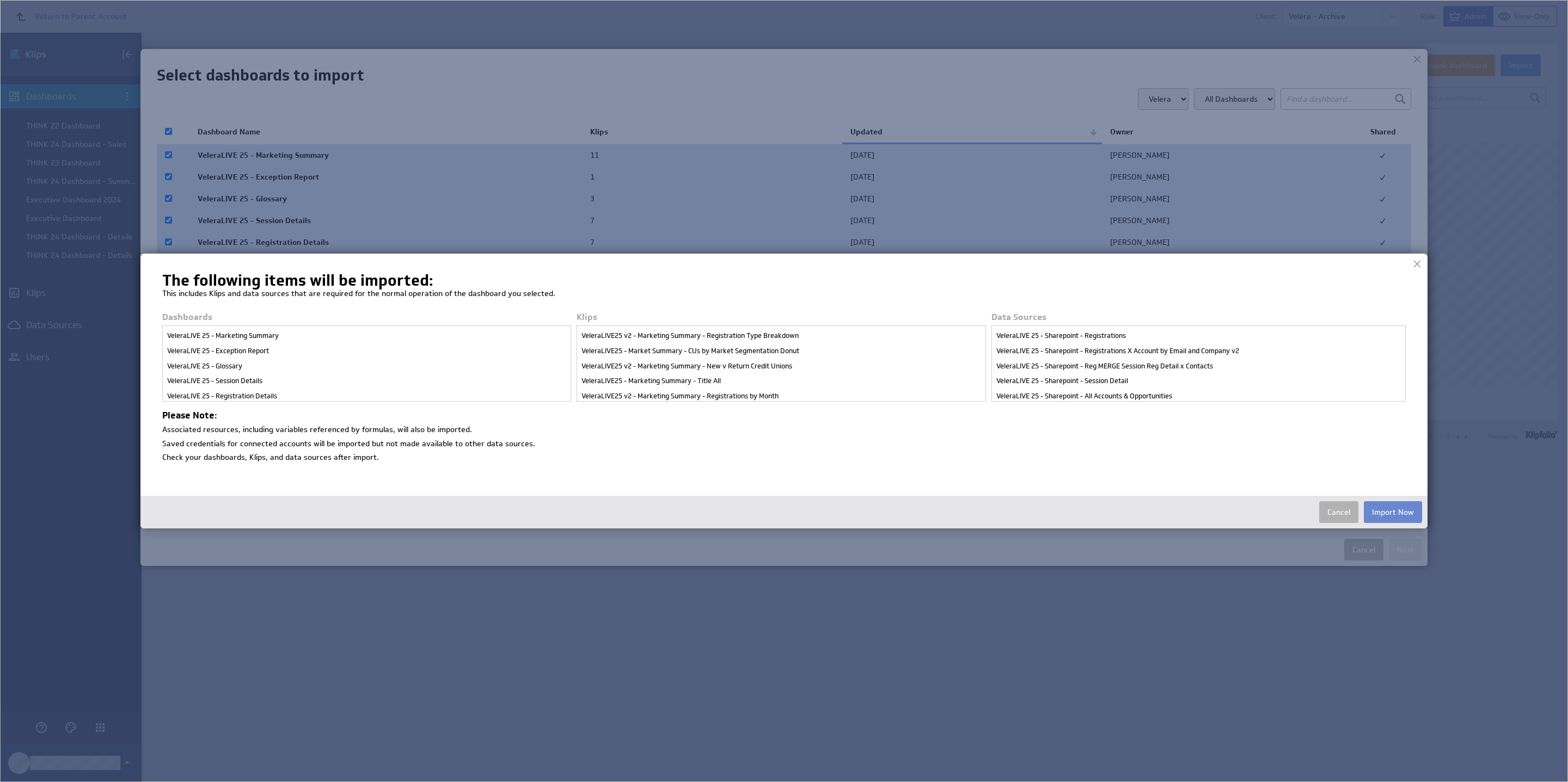
click at [1407, 515] on button "Import Now" at bounding box center [1393, 512] width 58 height 22
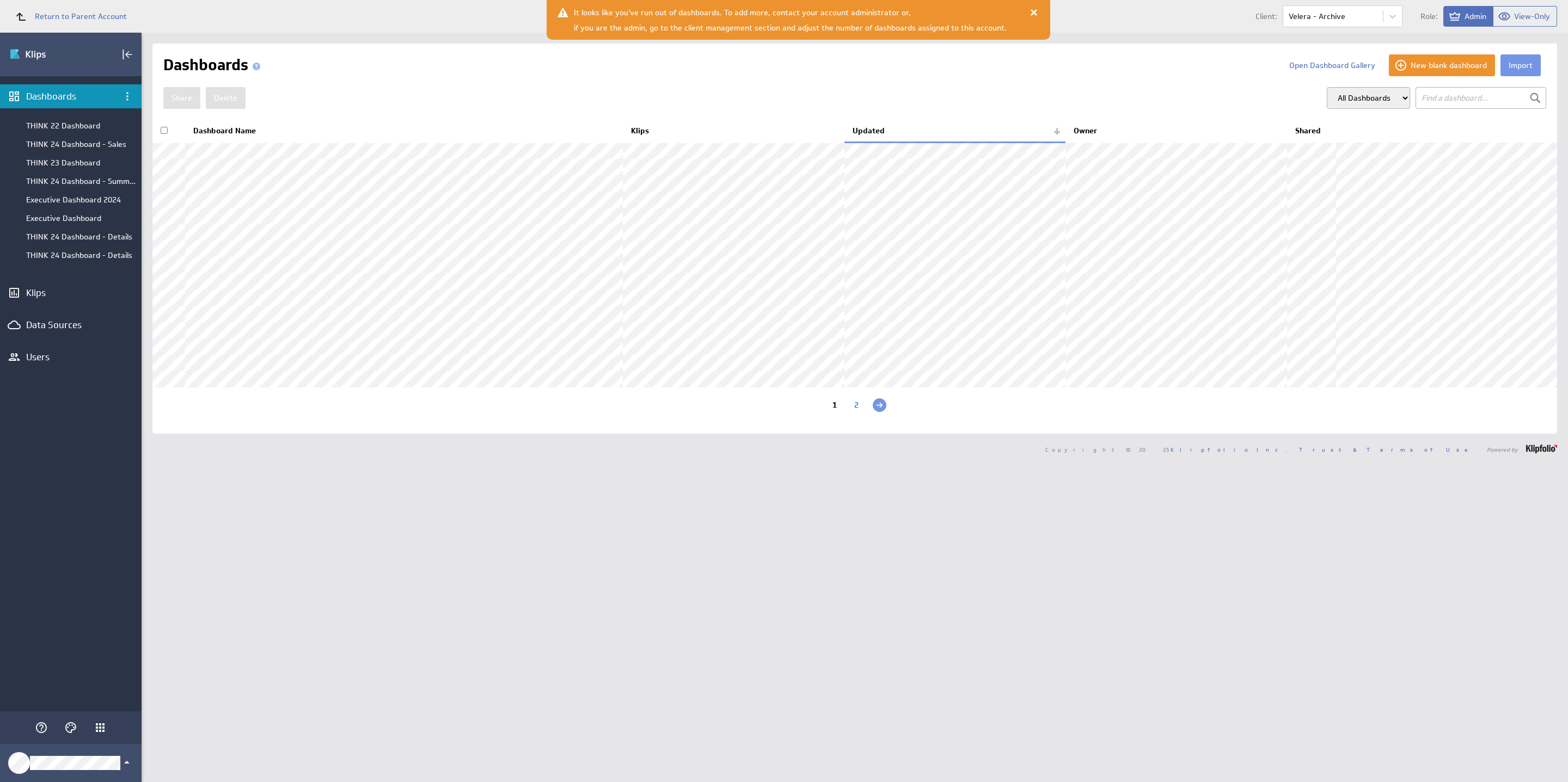
click at [1029, 12] on div at bounding box center [1034, 13] width 11 height 11
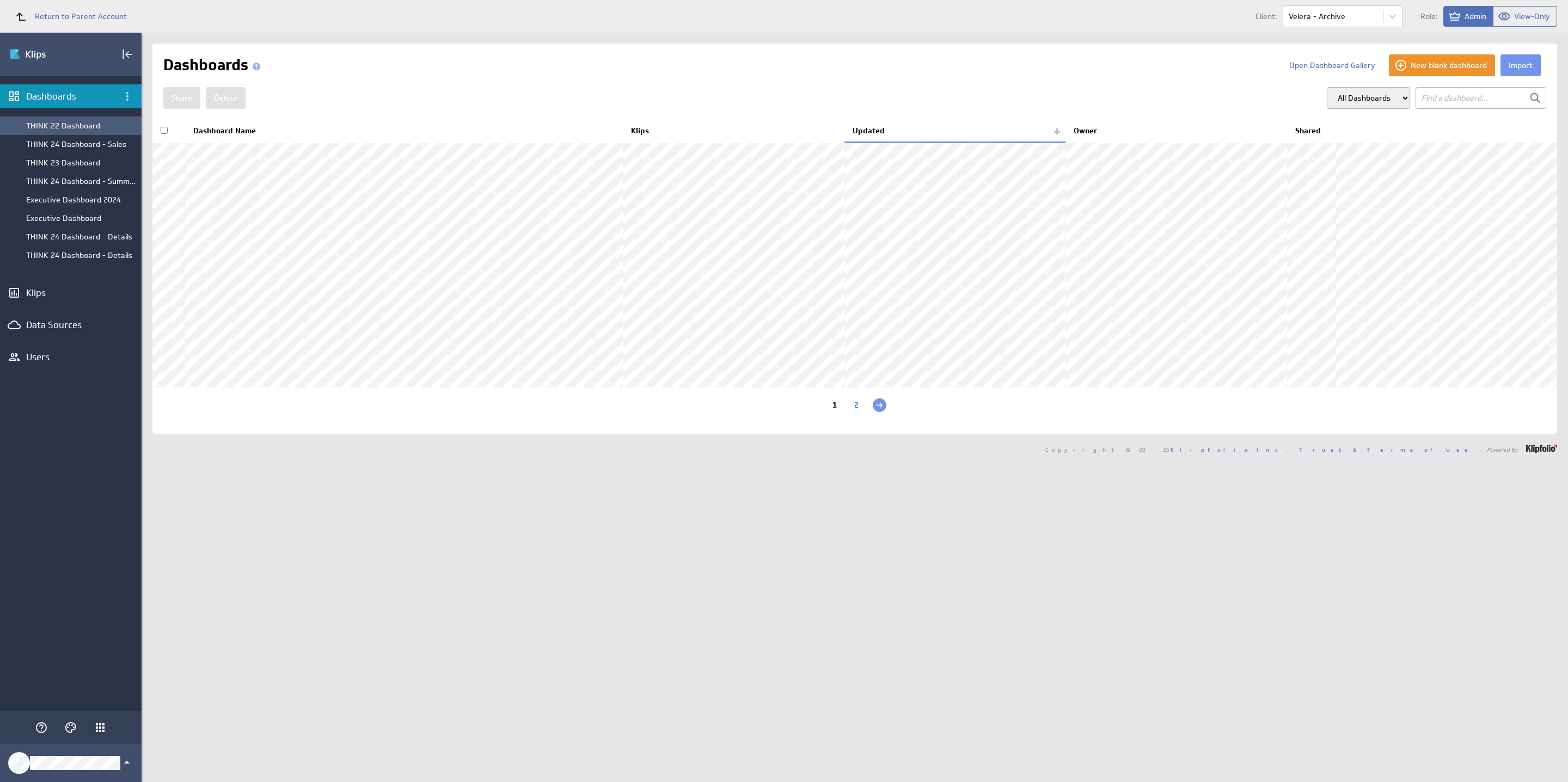
click at [112, 125] on div "THINK 22 Dashboard" at bounding box center [81, 126] width 110 height 10
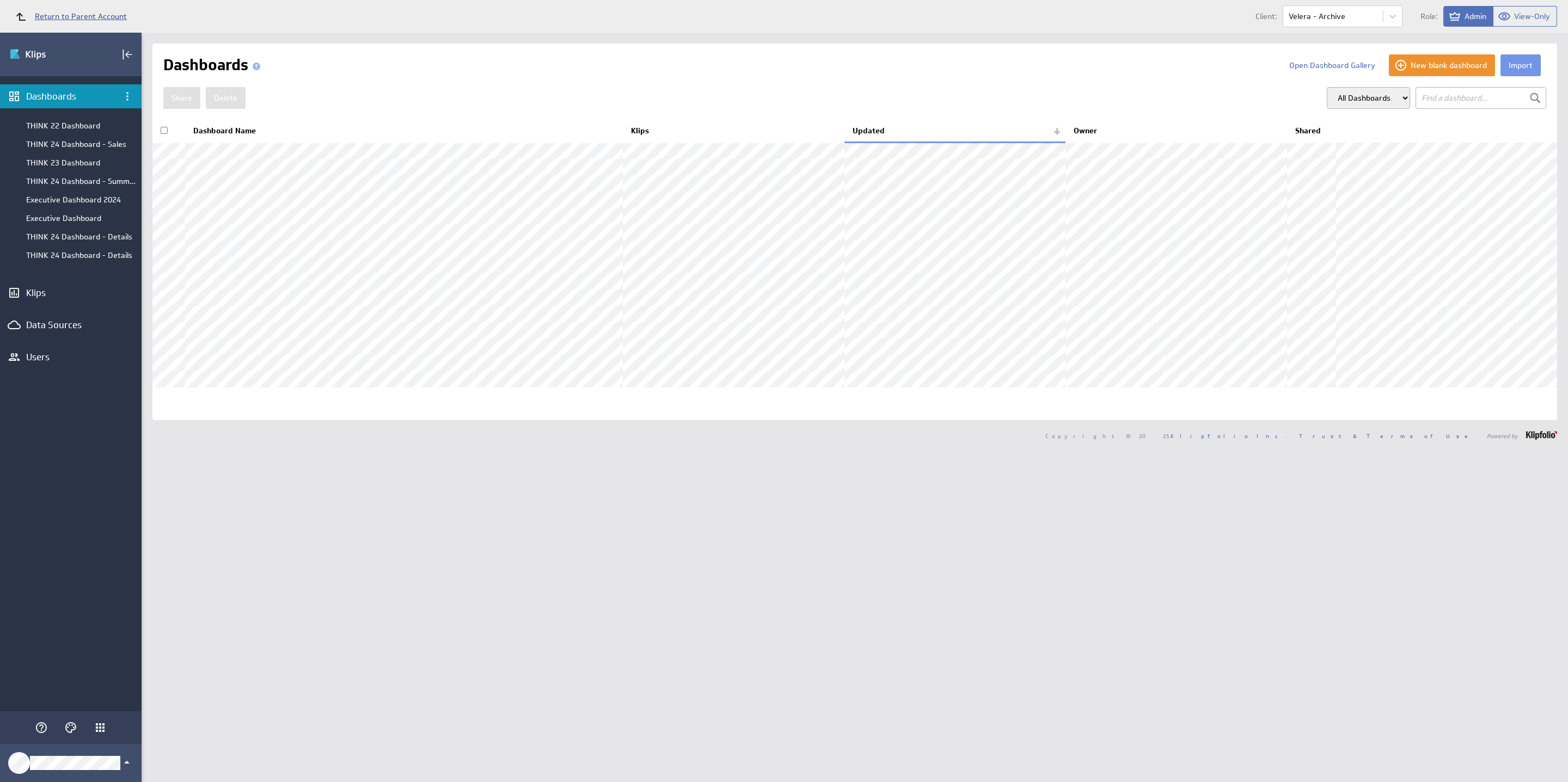
click at [115, 16] on span "Return to Parent Account" at bounding box center [80, 16] width 92 height 8
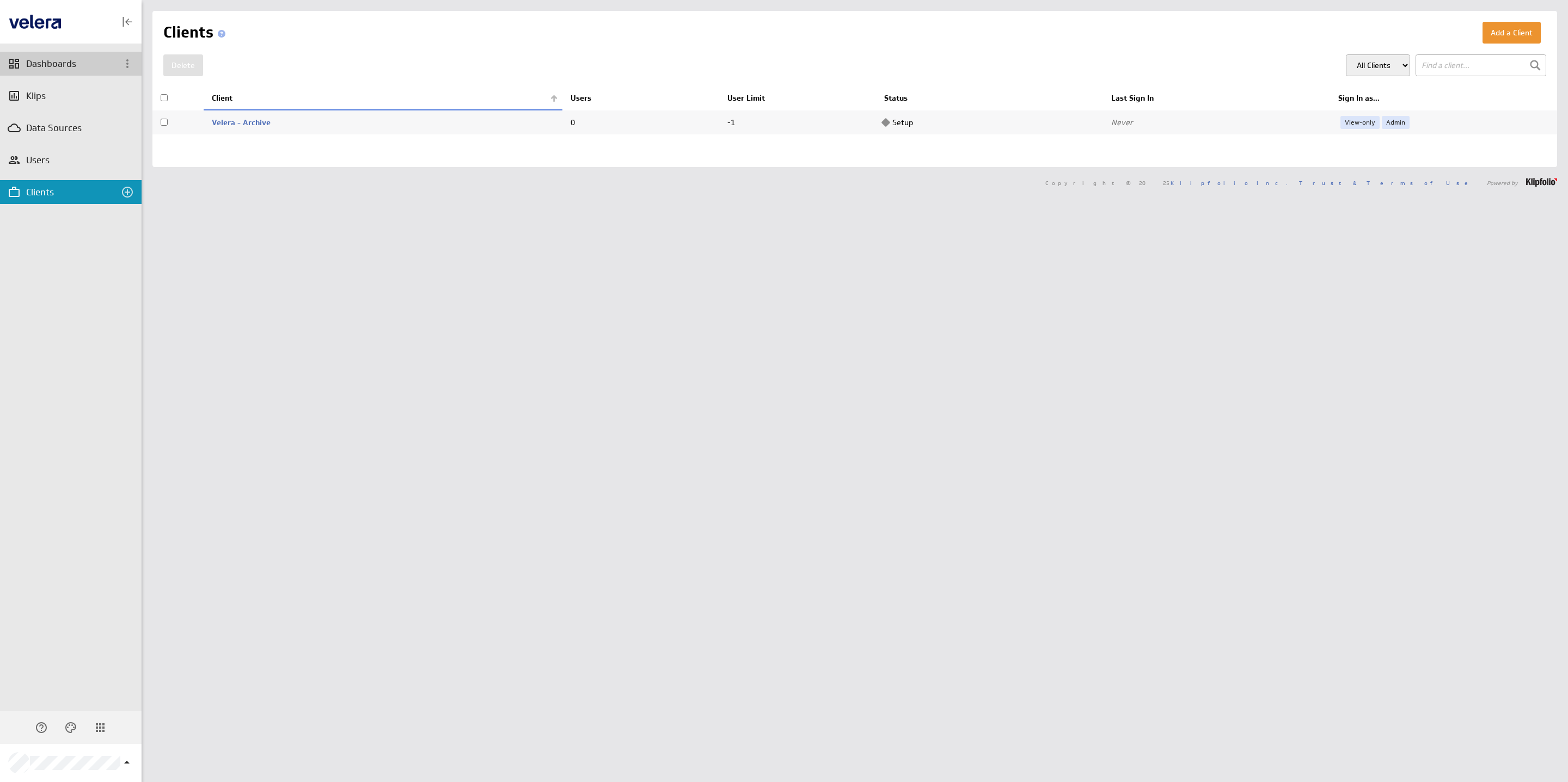
click at [64, 73] on div "Dashboards" at bounding box center [71, 63] width 142 height 24
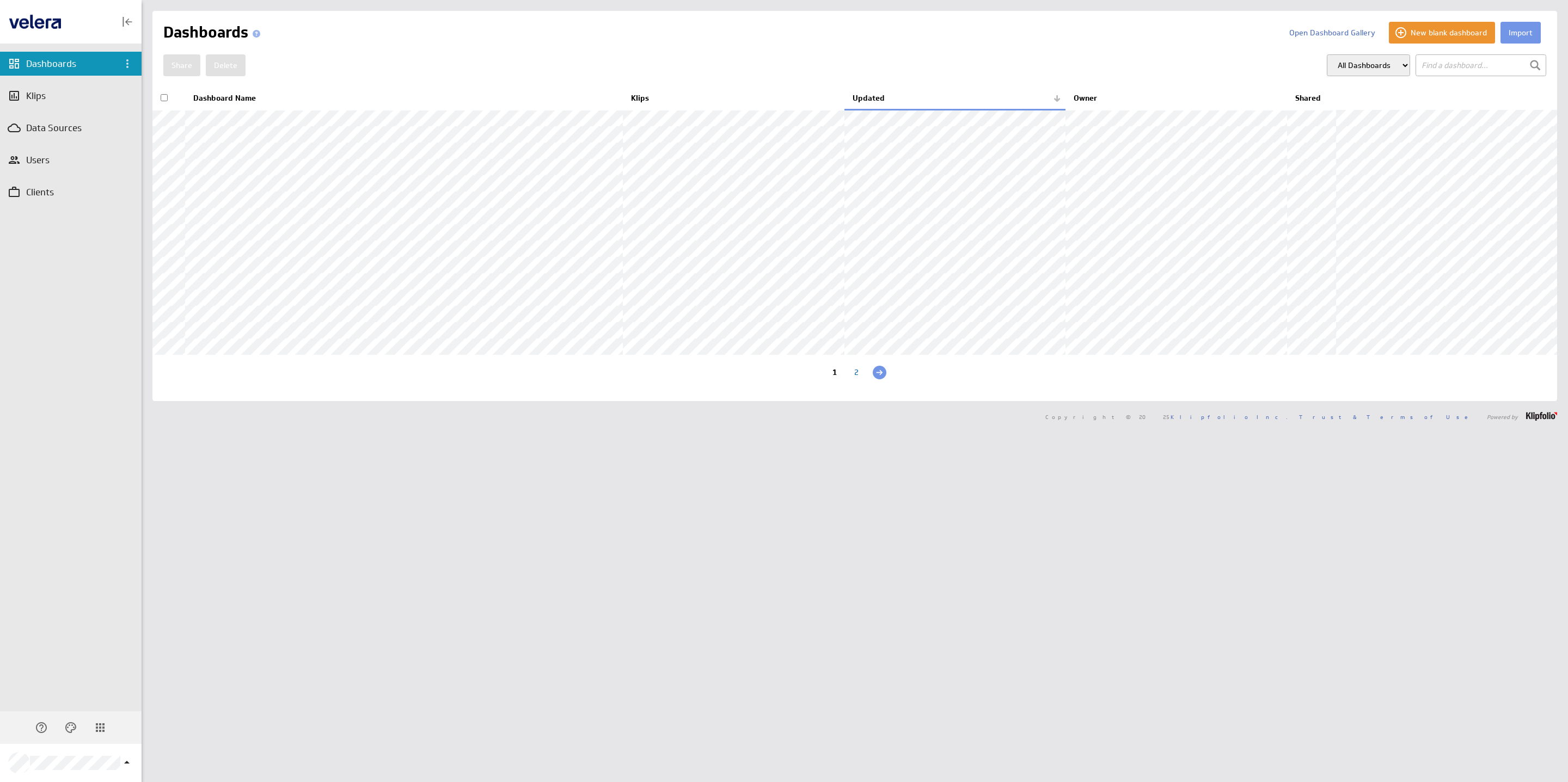
click at [850, 379] on div "2" at bounding box center [856, 374] width 22 height 10
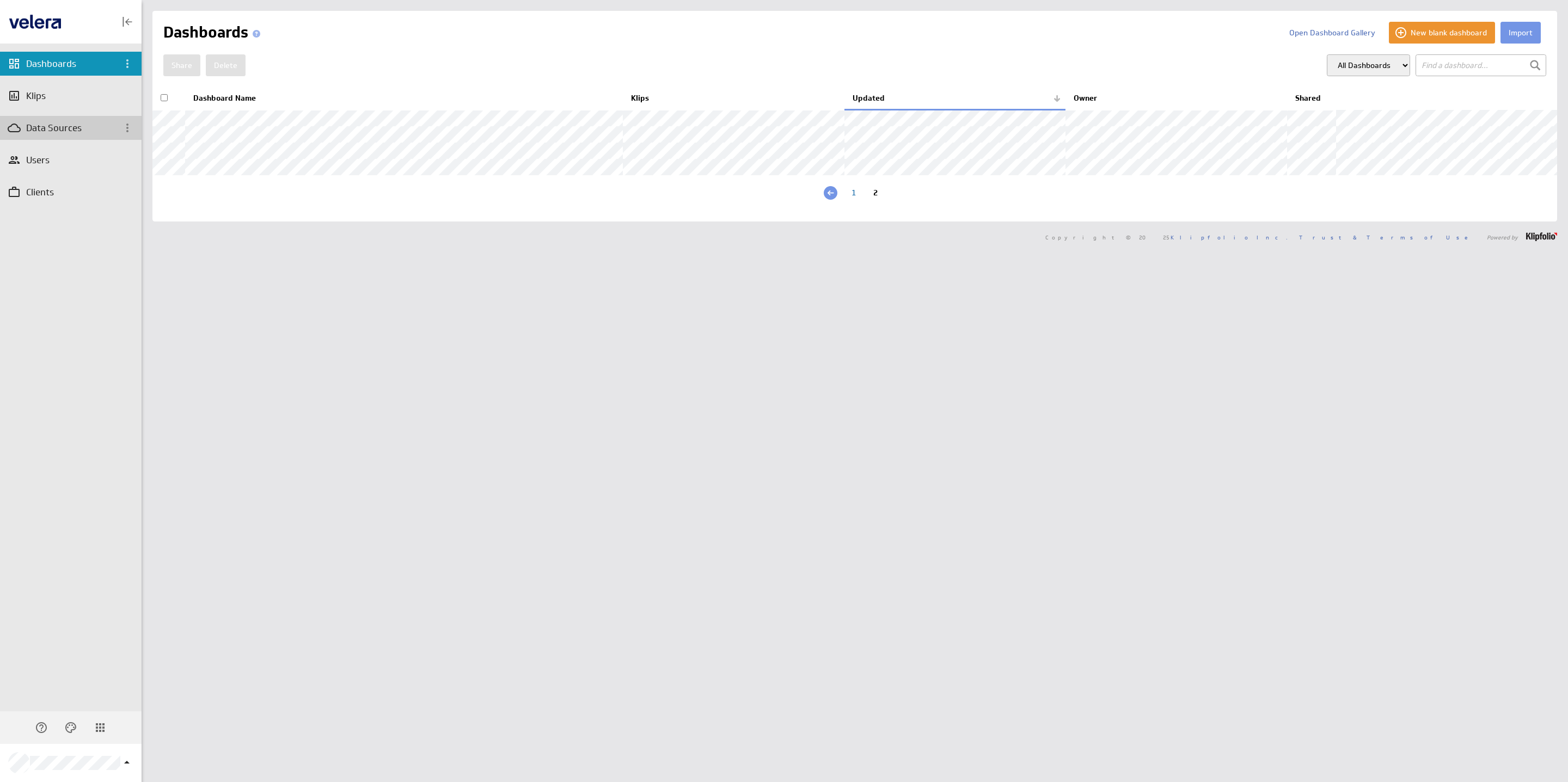
click at [57, 131] on div "Data Sources" at bounding box center [62, 128] width 72 height 12
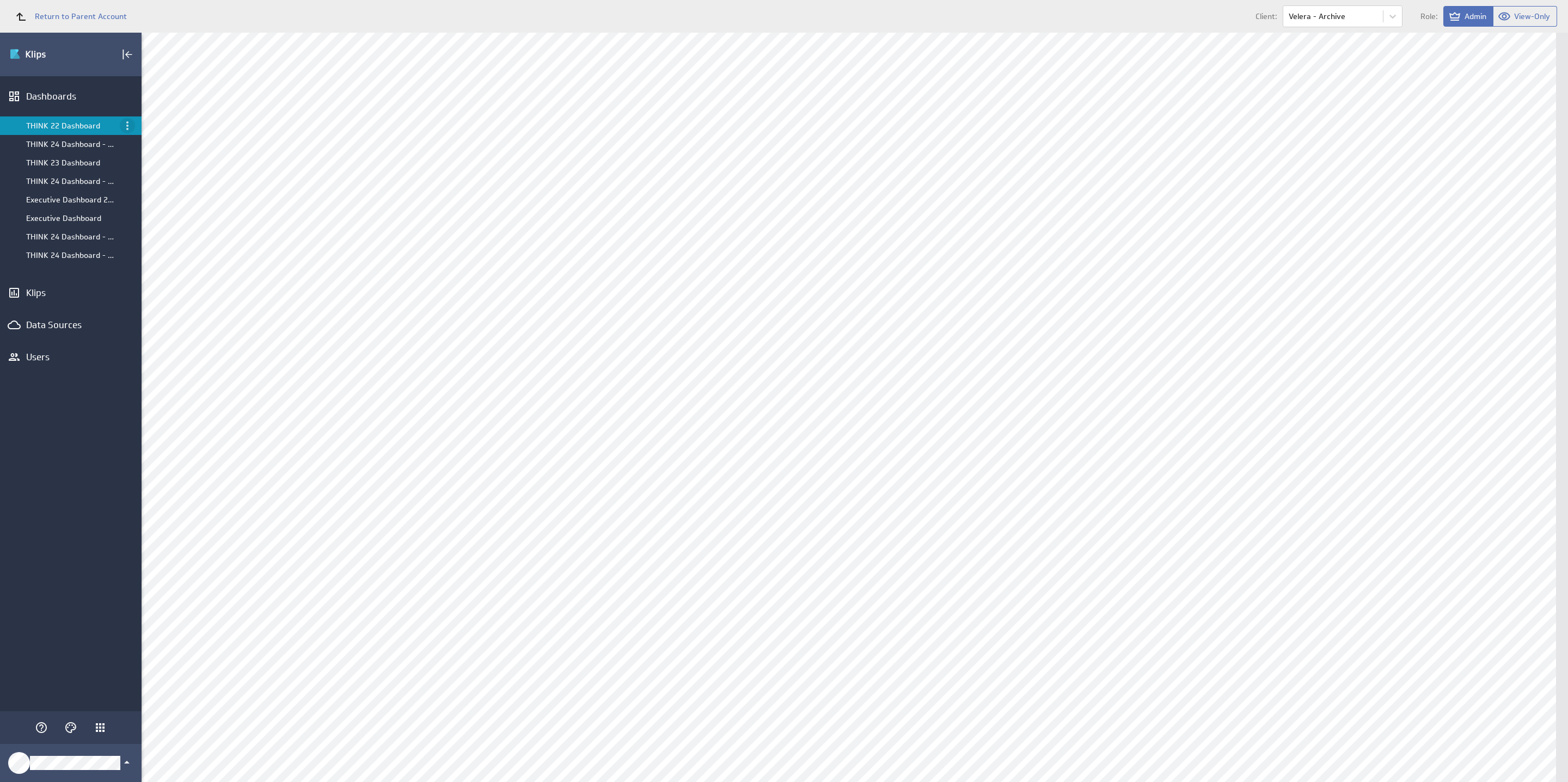
click at [132, 128] on icon "Menu" at bounding box center [127, 125] width 13 height 13
click at [159, 285] on p "Close" at bounding box center [153, 286] width 18 height 12
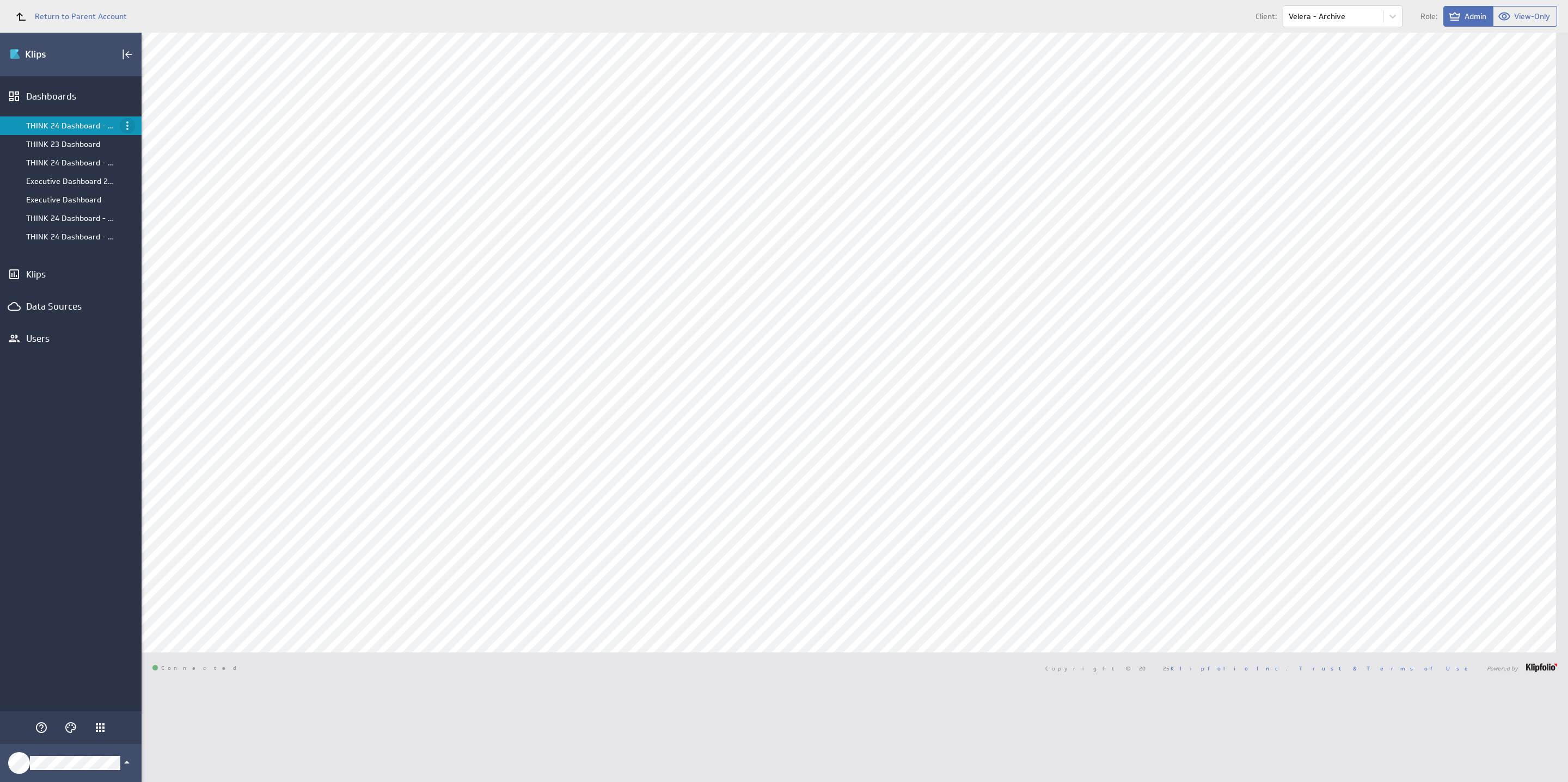
click at [130, 130] on icon "Menu" at bounding box center [127, 125] width 13 height 13
click at [156, 295] on div "Close" at bounding box center [177, 286] width 86 height 26
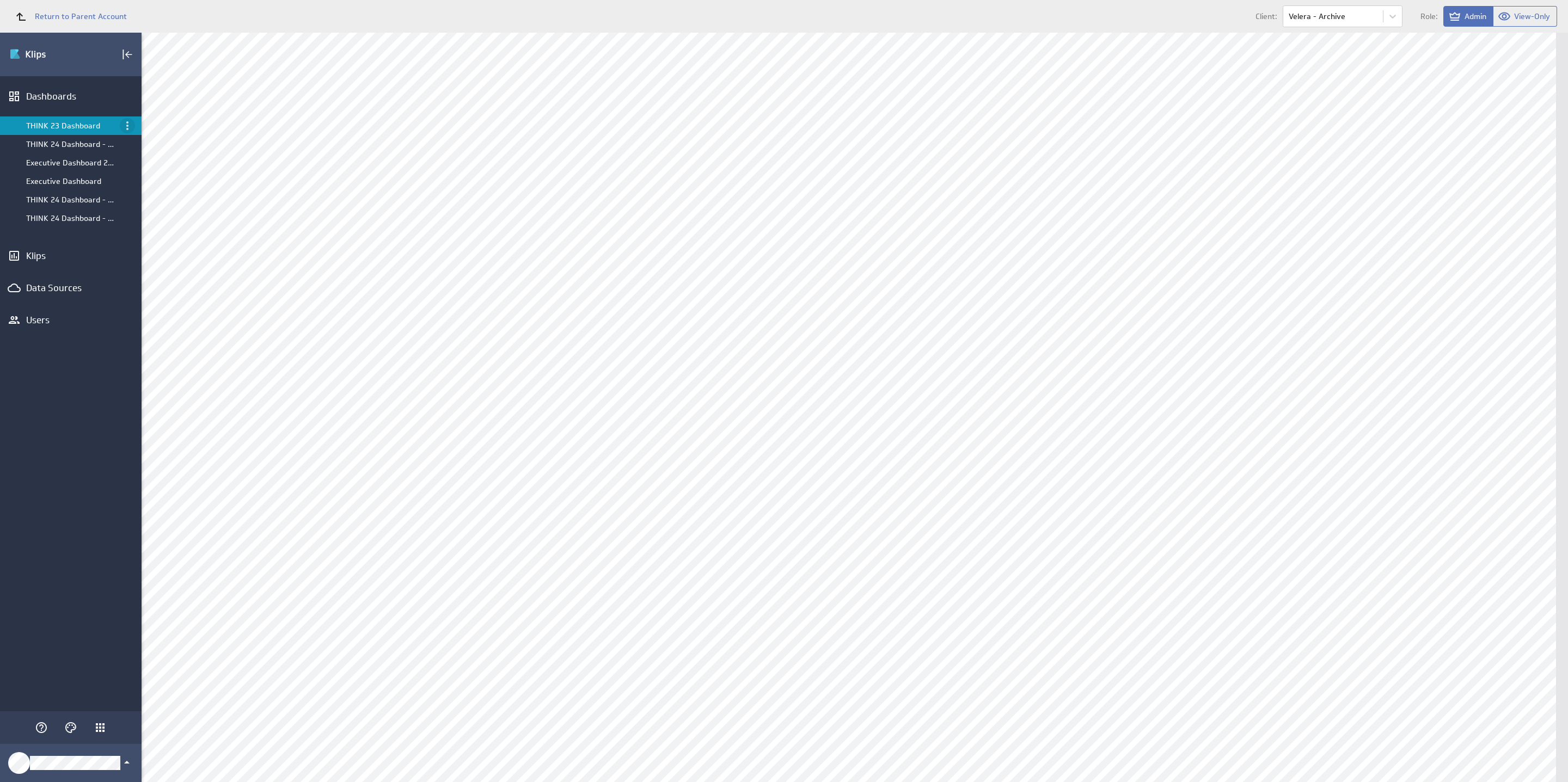
click at [131, 129] on icon "Menu" at bounding box center [127, 125] width 13 height 13
click at [155, 284] on p "Close" at bounding box center [153, 286] width 18 height 12
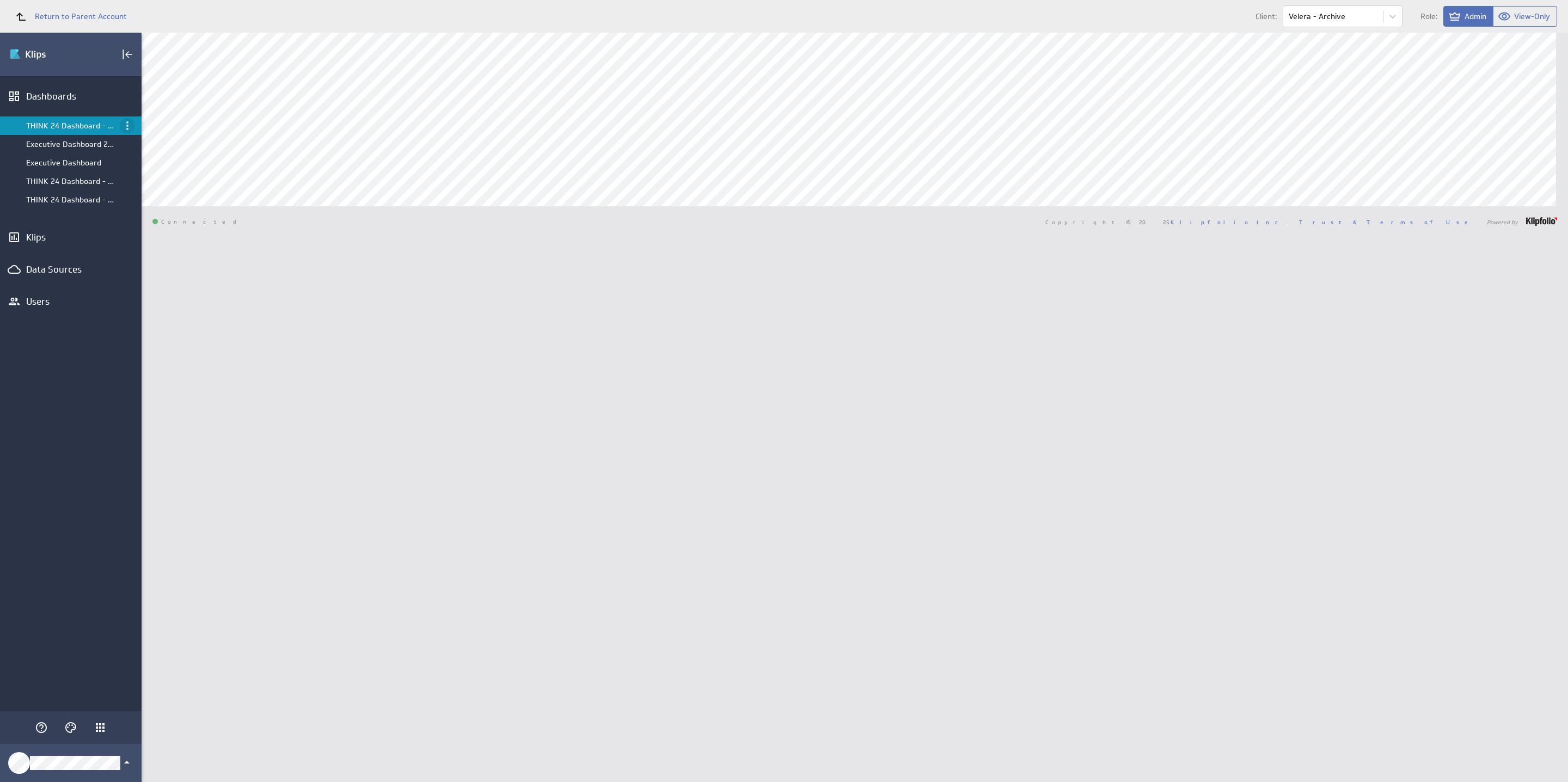
click at [128, 129] on icon "Menu" at bounding box center [128, 125] width 2 height 9
click at [152, 285] on p "Close" at bounding box center [153, 286] width 18 height 12
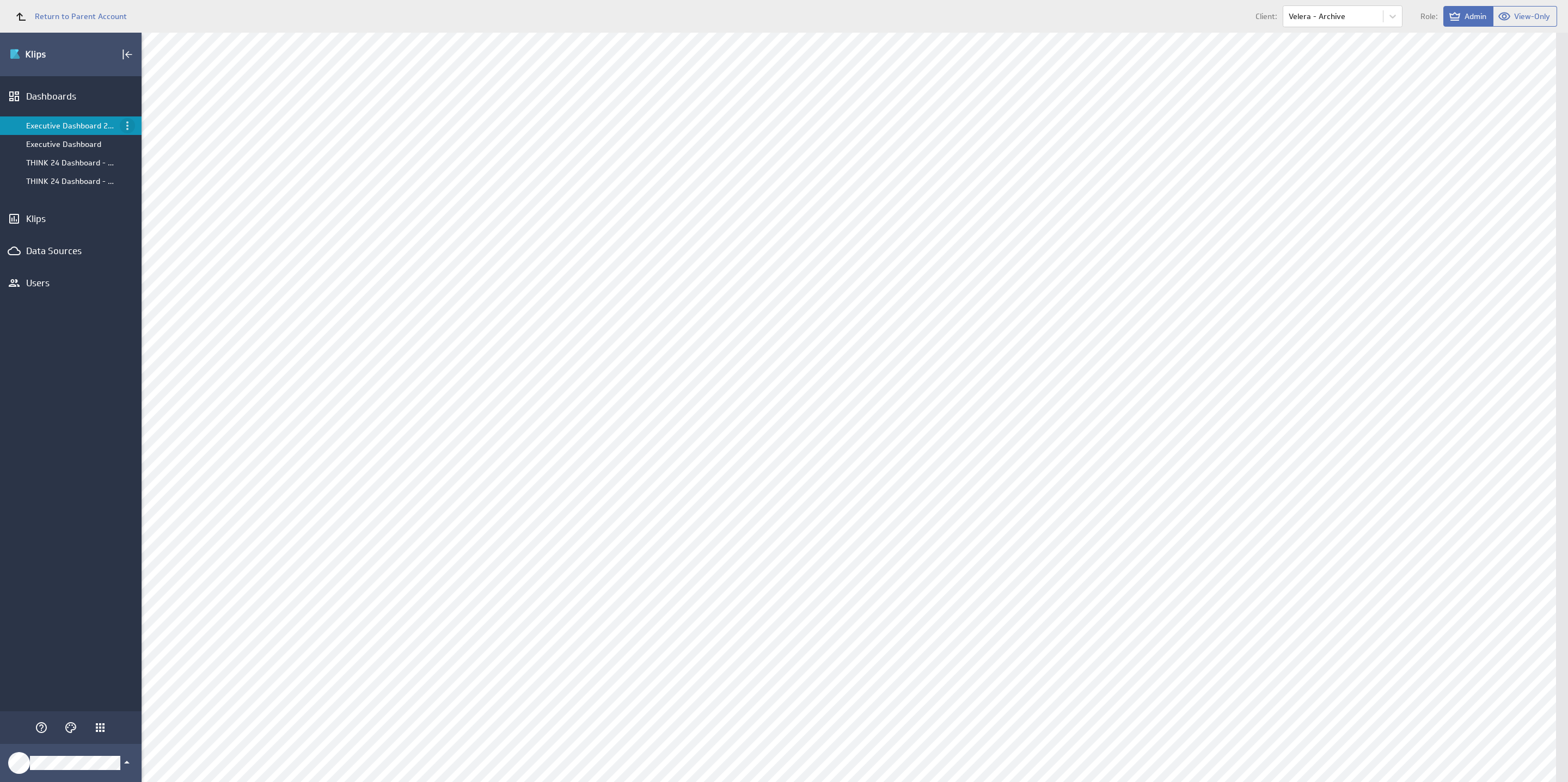
click at [128, 127] on icon "Menu" at bounding box center [127, 125] width 13 height 13
click at [158, 292] on p "Close" at bounding box center [153, 286] width 18 height 12
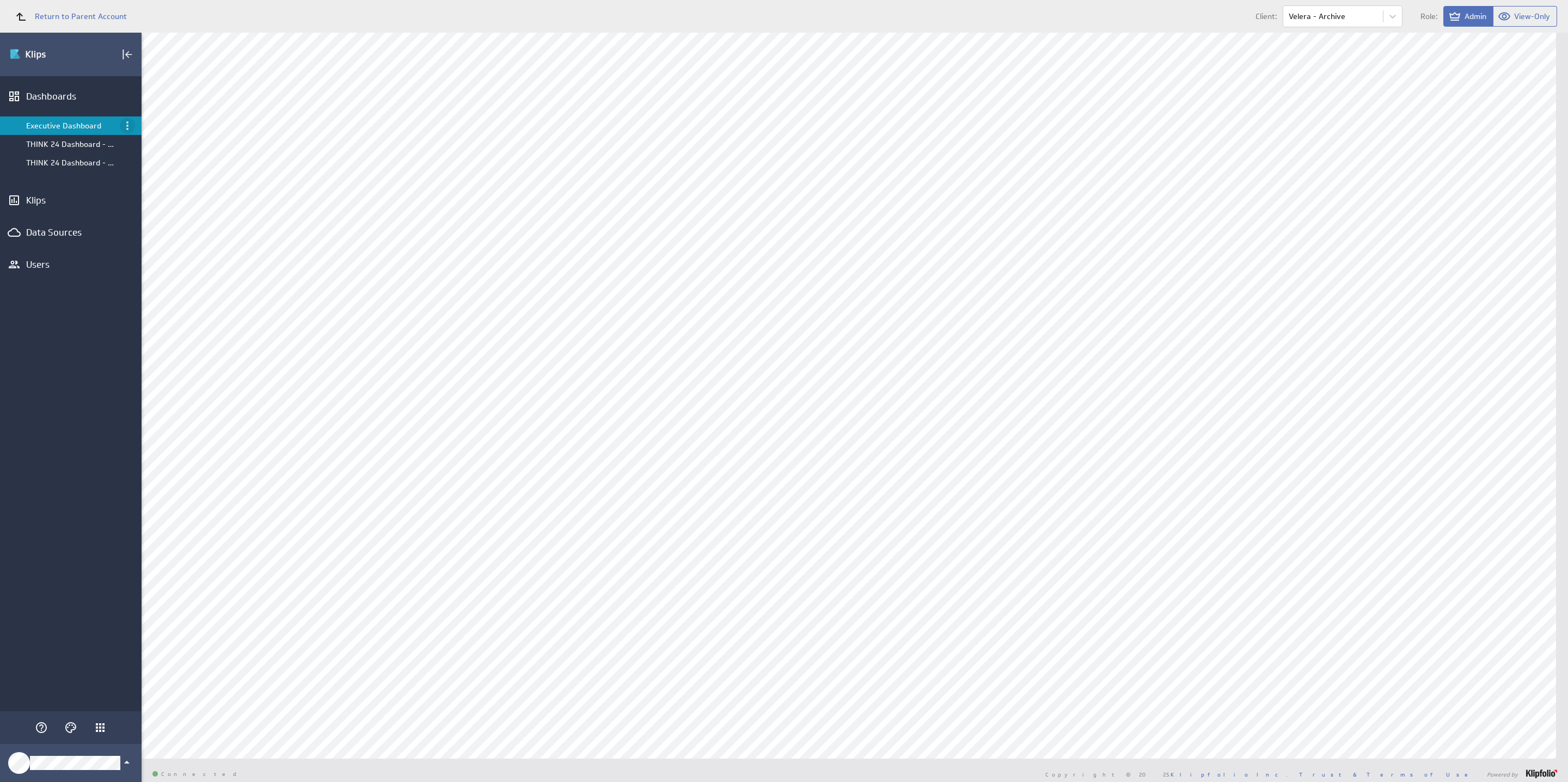
click at [127, 131] on icon "Menu" at bounding box center [127, 125] width 13 height 13
click at [169, 284] on div "Close" at bounding box center [176, 286] width 72 height 12
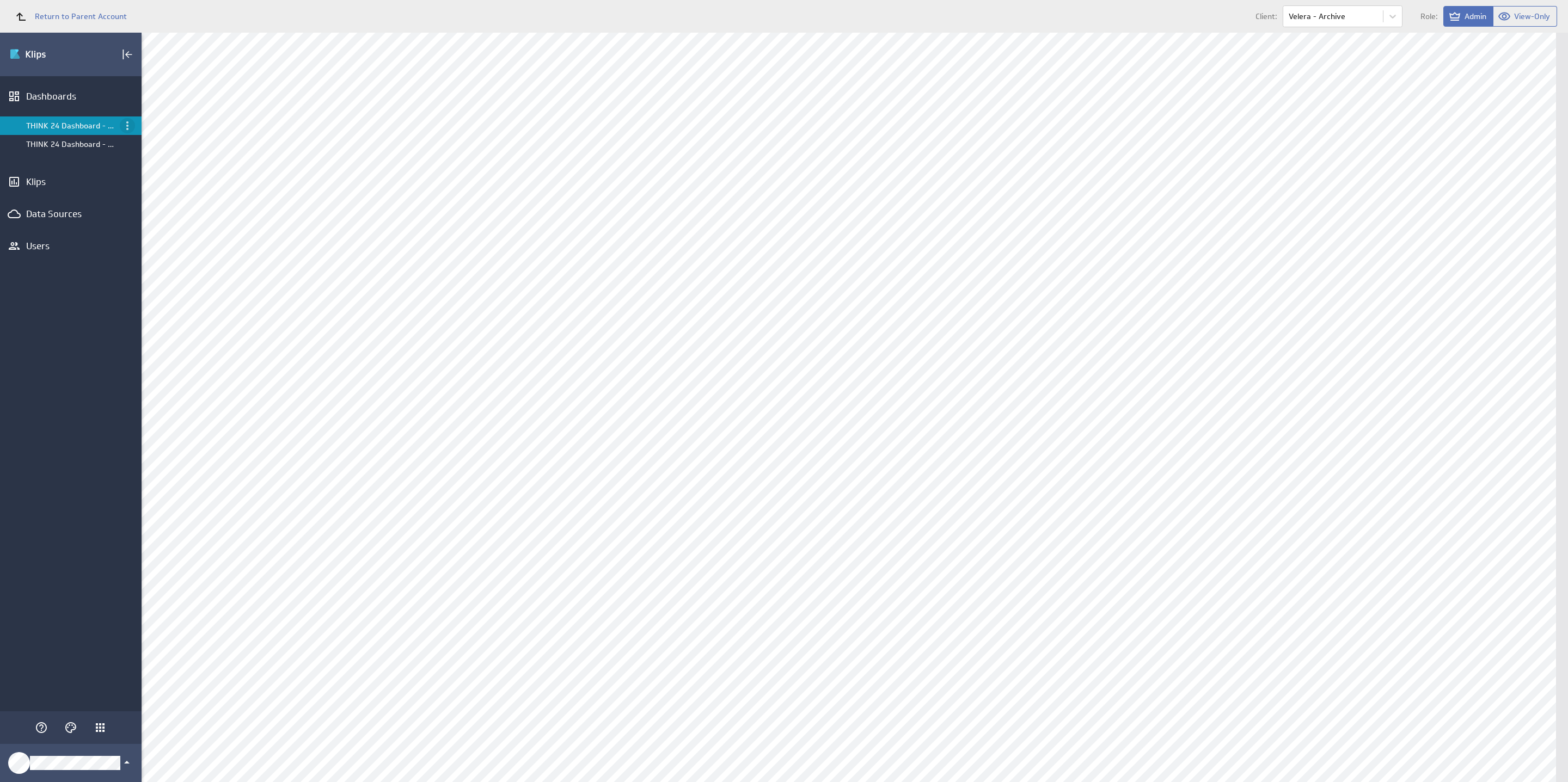
click at [132, 131] on icon "Menu" at bounding box center [127, 125] width 13 height 13
click at [168, 287] on div "Close" at bounding box center [176, 286] width 72 height 12
click at [127, 131] on icon "Menu" at bounding box center [127, 125] width 13 height 13
click at [153, 290] on p "Close" at bounding box center [153, 286] width 18 height 12
click at [63, 101] on div "Dashboards" at bounding box center [71, 96] width 89 height 12
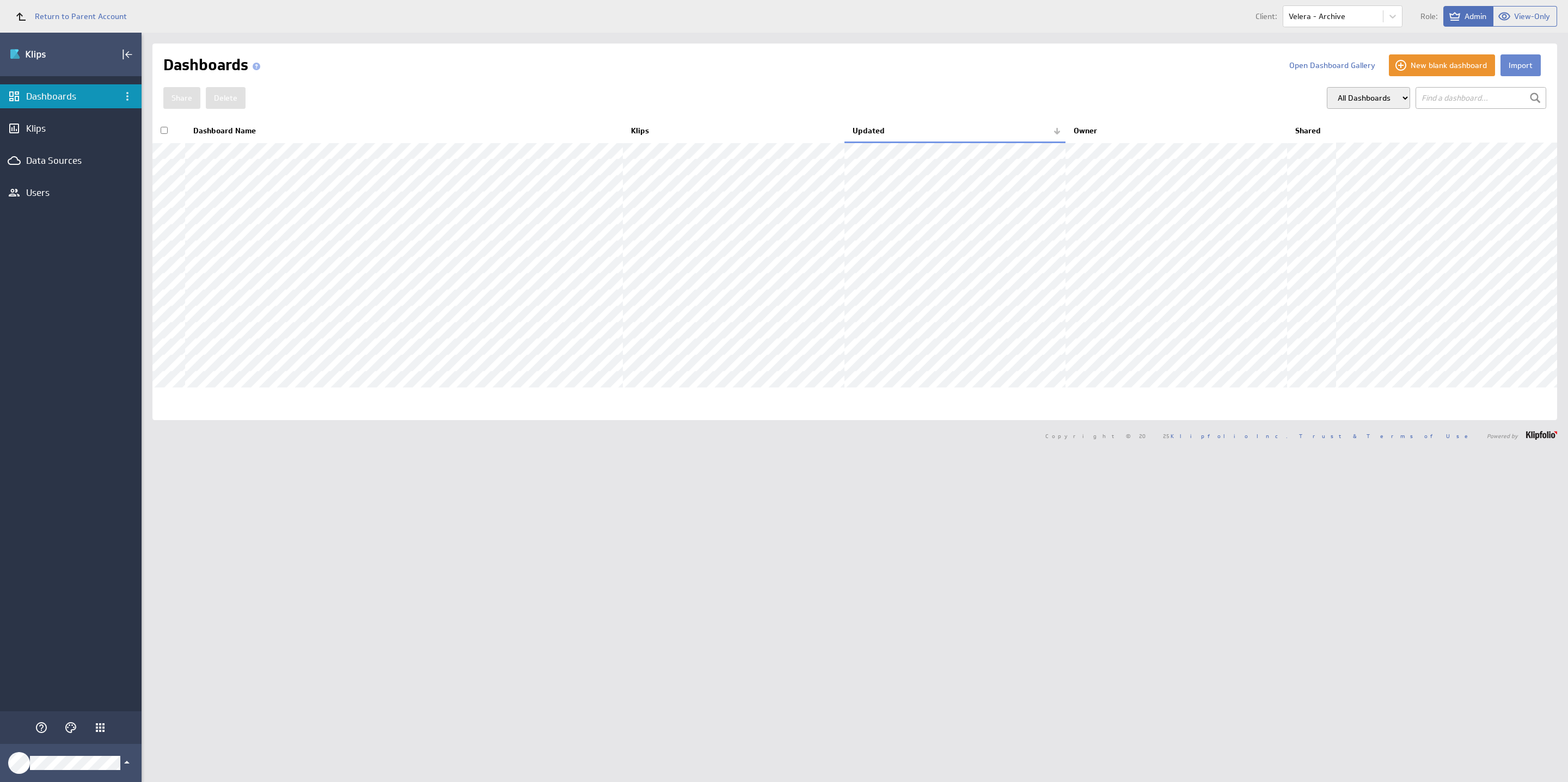
click at [1516, 62] on button "Import" at bounding box center [1521, 65] width 40 height 22
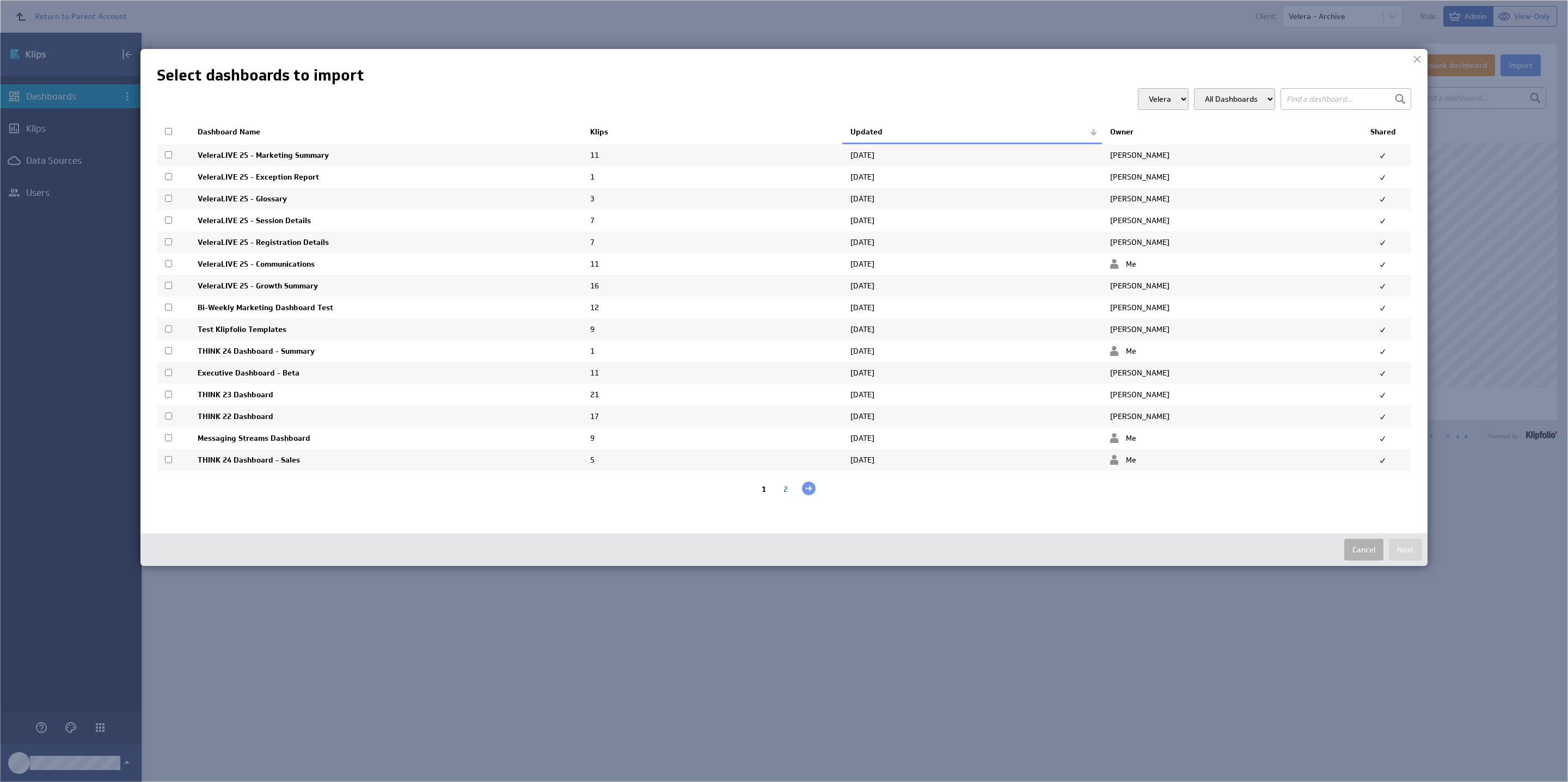
click at [168, 133] on input "checkbox" at bounding box center [169, 131] width 7 height 7
checkbox input "true"
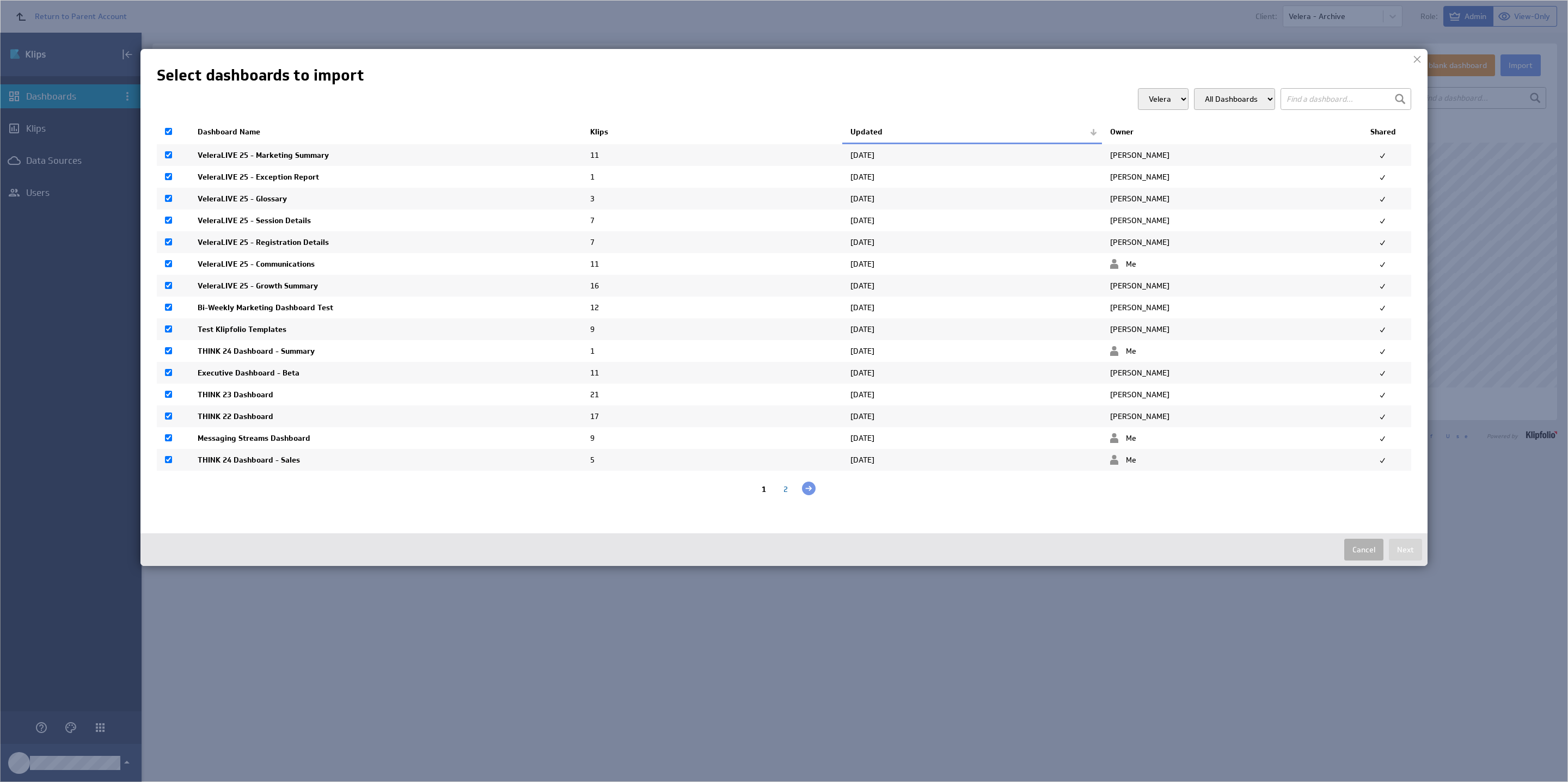
checkbox input "true"
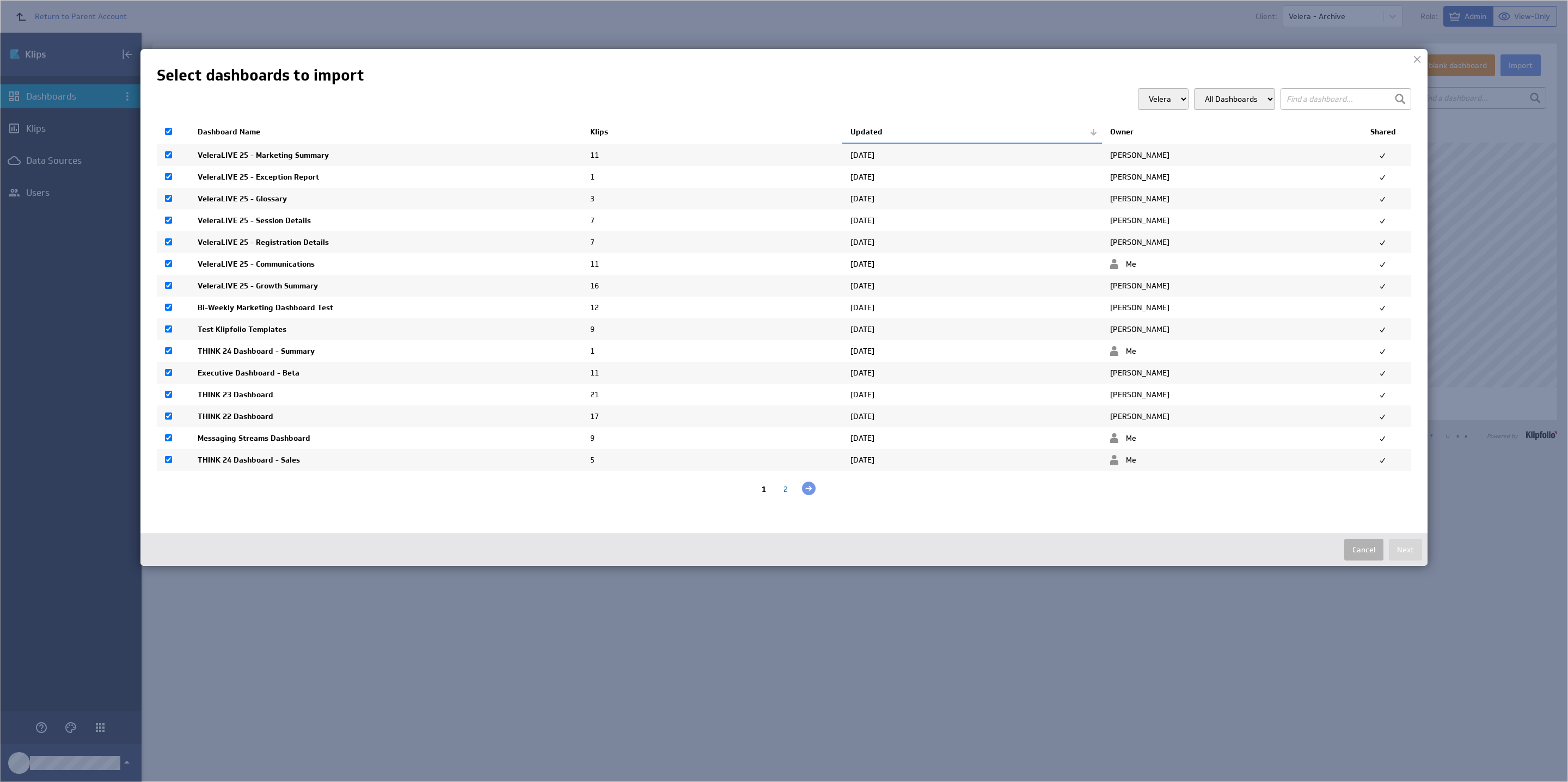
checkbox input "true"
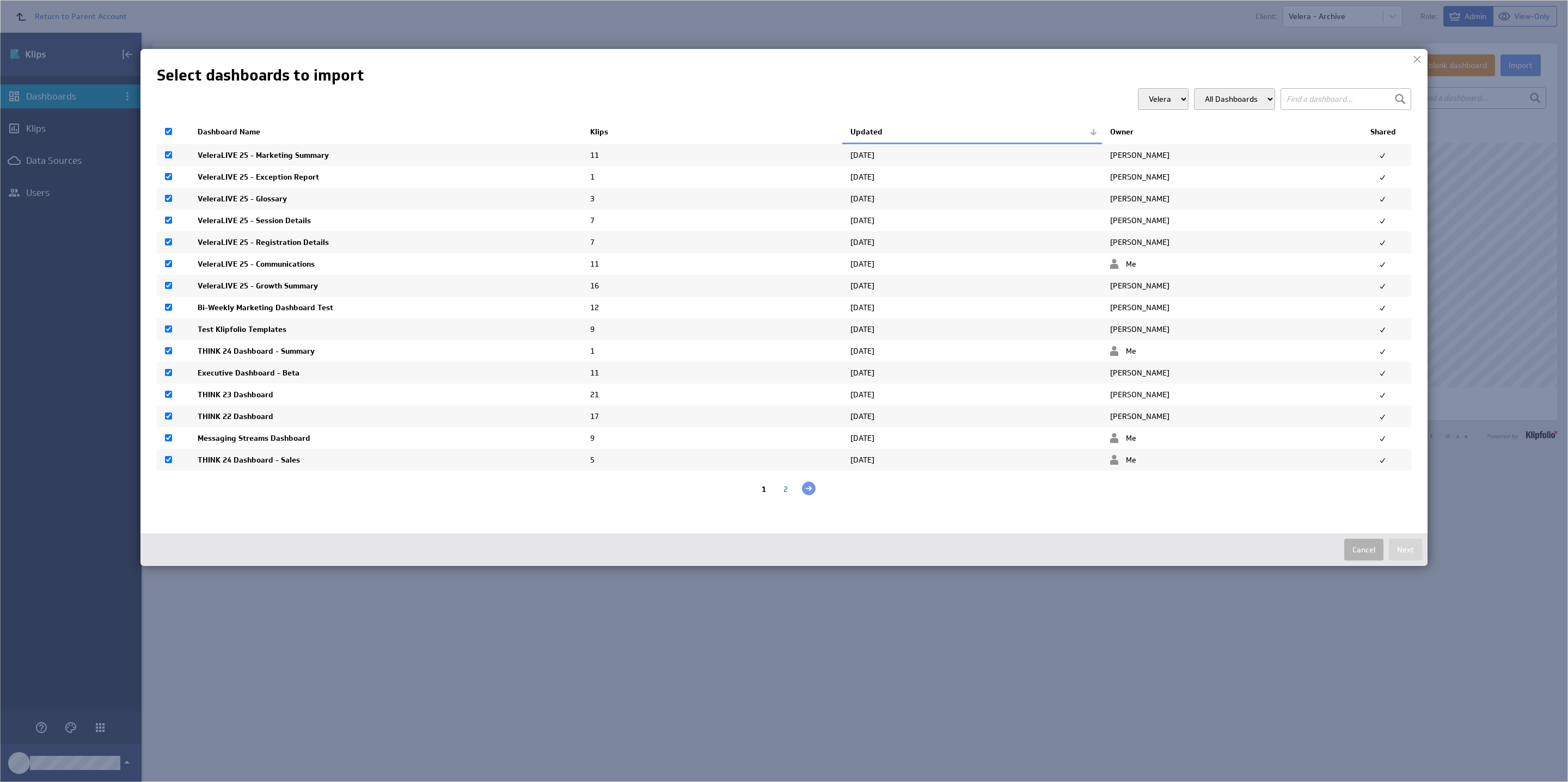
checkbox input "true"
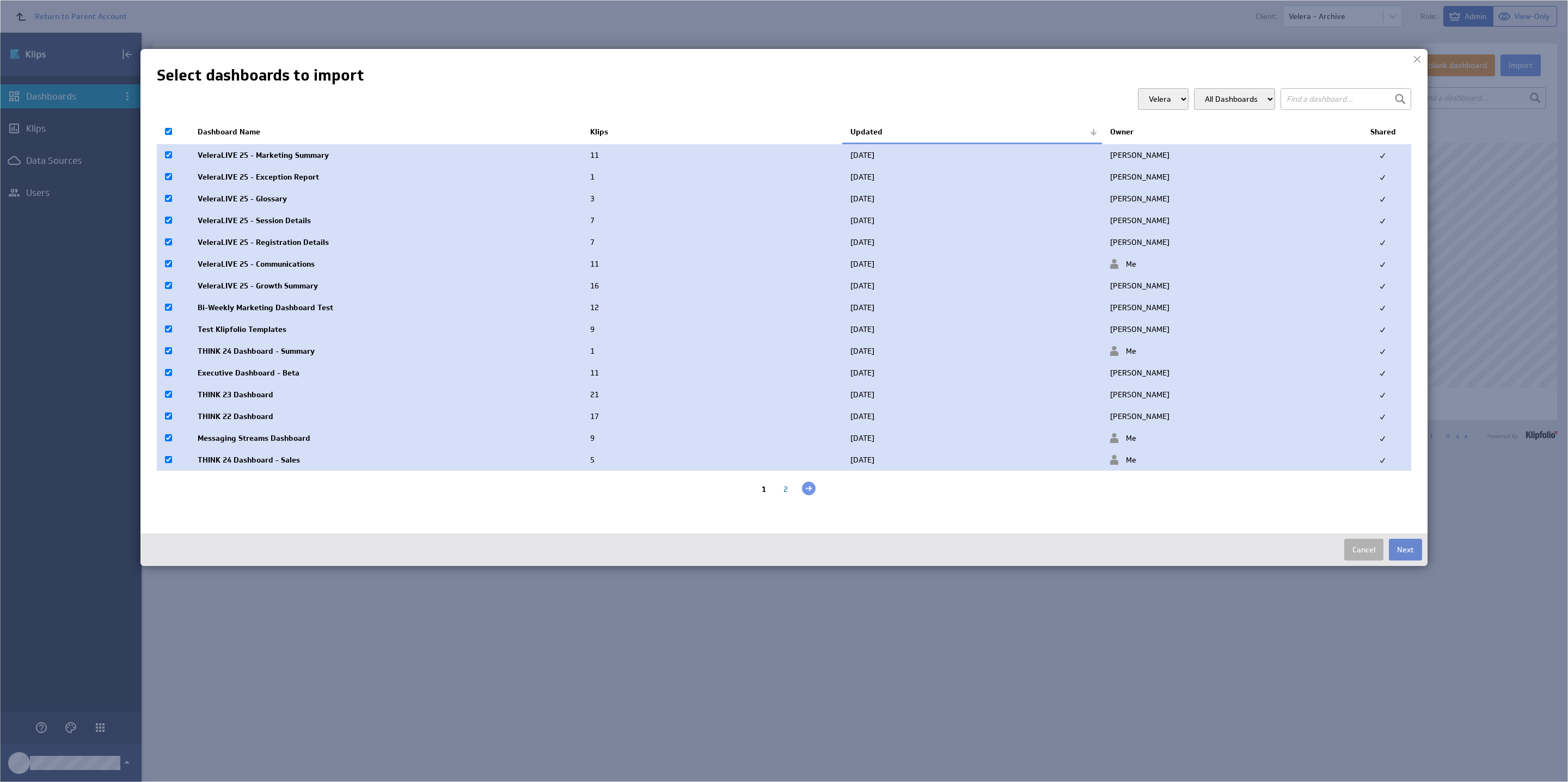
click at [1411, 560] on button "Next" at bounding box center [1405, 550] width 33 height 22
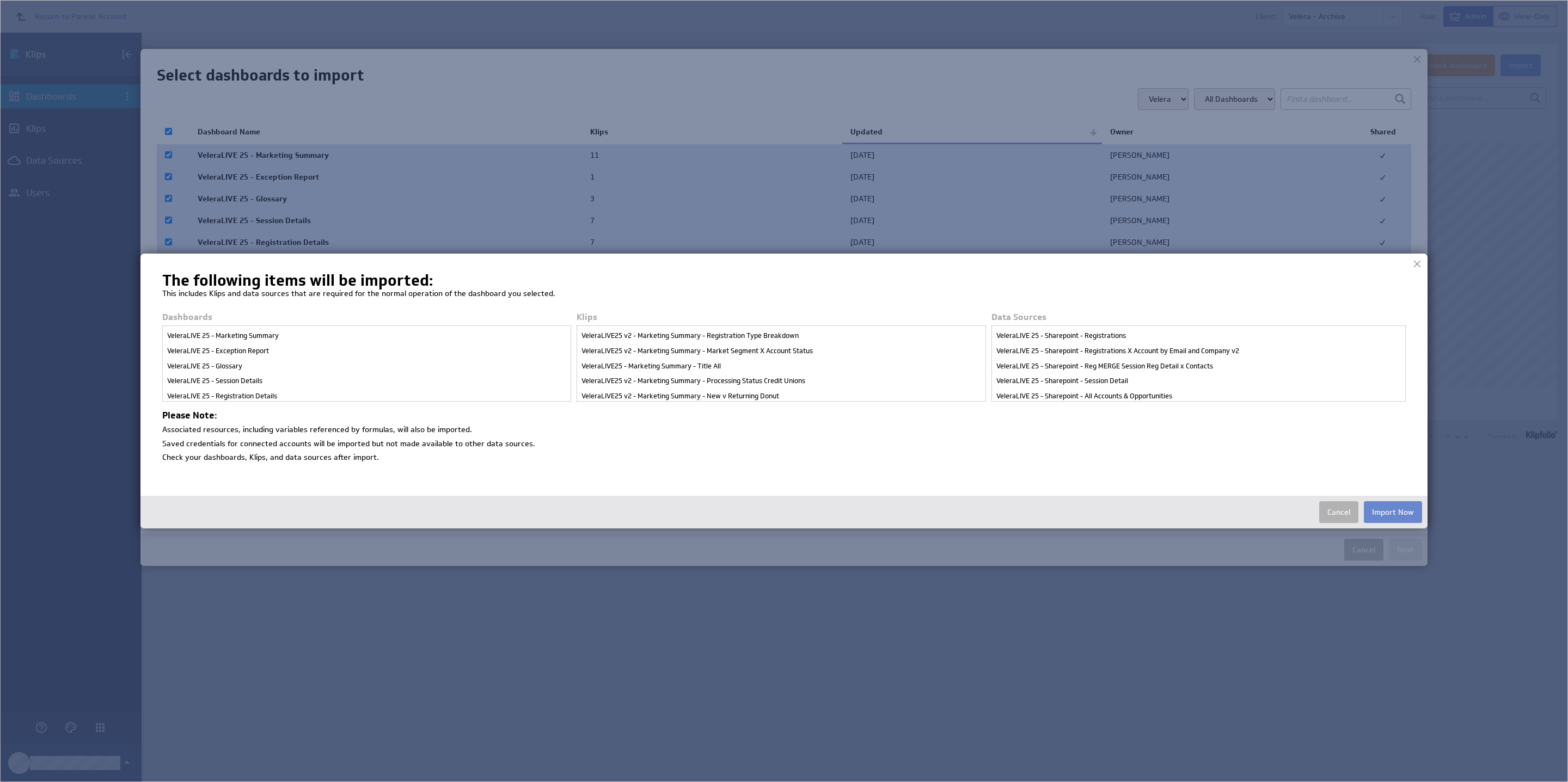
click at [1398, 513] on button "Import Now" at bounding box center [1393, 512] width 58 height 22
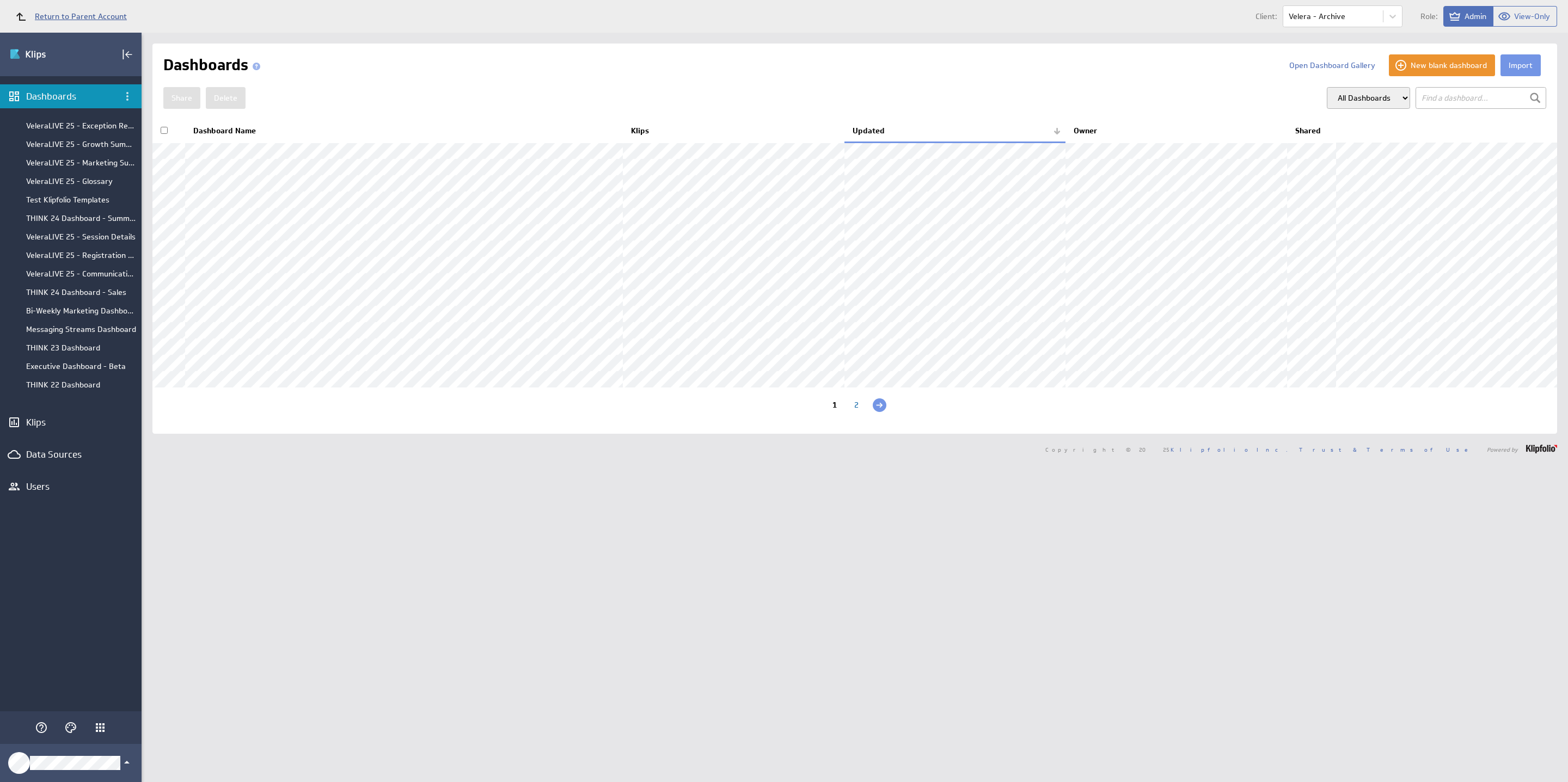
click at [100, 18] on span "Return to Parent Account" at bounding box center [80, 16] width 92 height 8
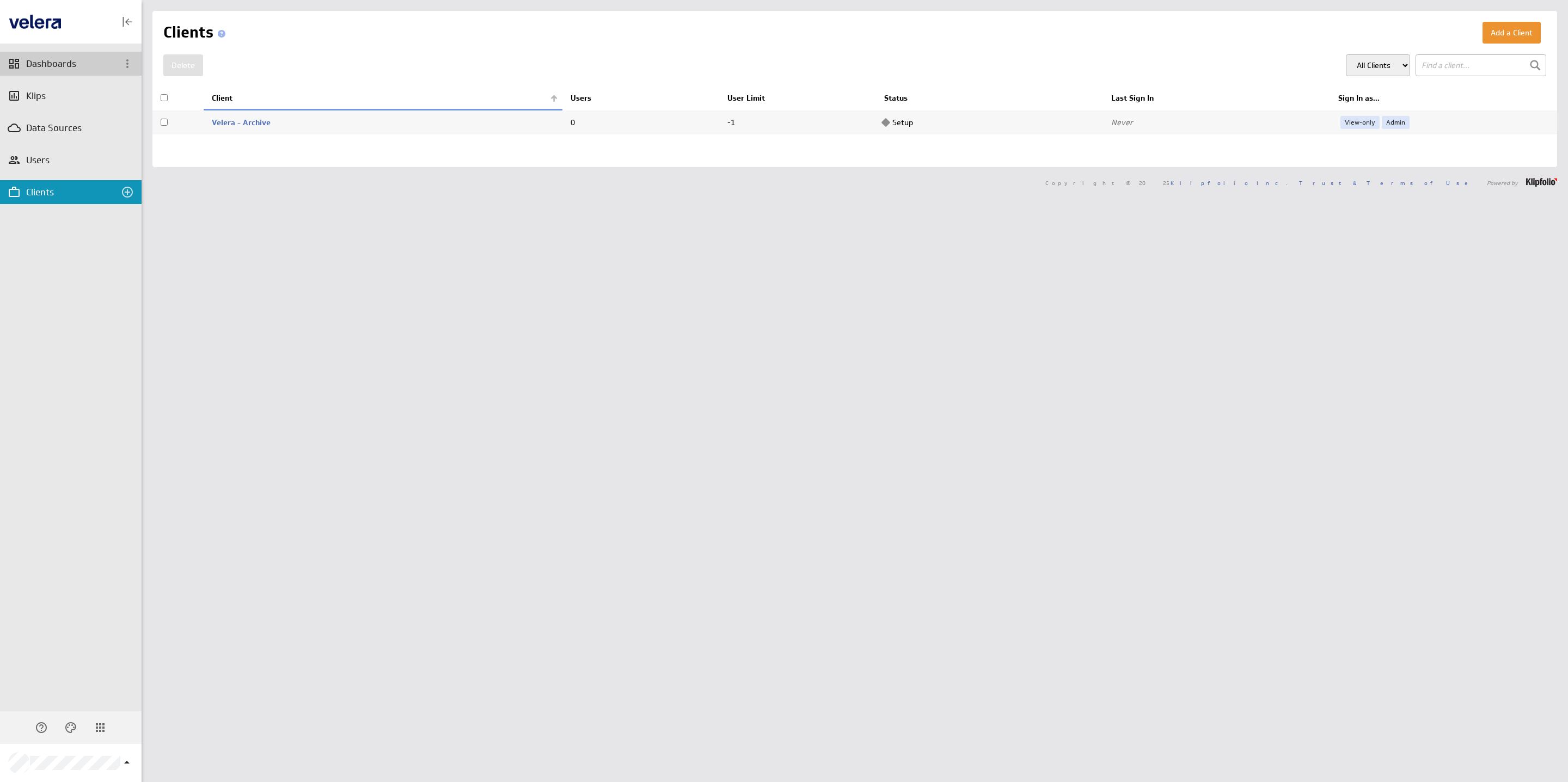
click at [87, 66] on div "Dashboards" at bounding box center [71, 64] width 89 height 12
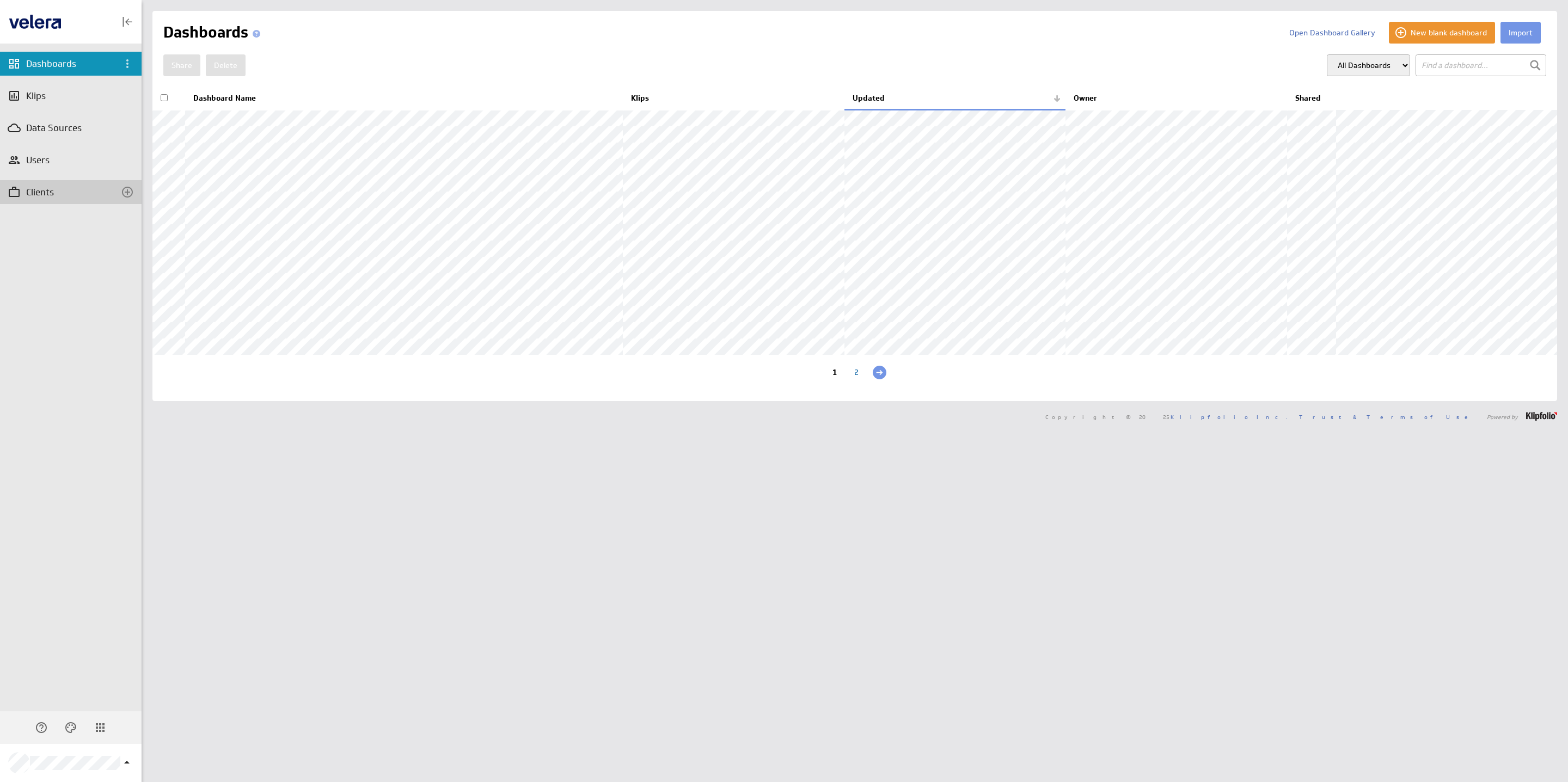
click at [65, 198] on div "Clients" at bounding box center [71, 192] width 89 height 12
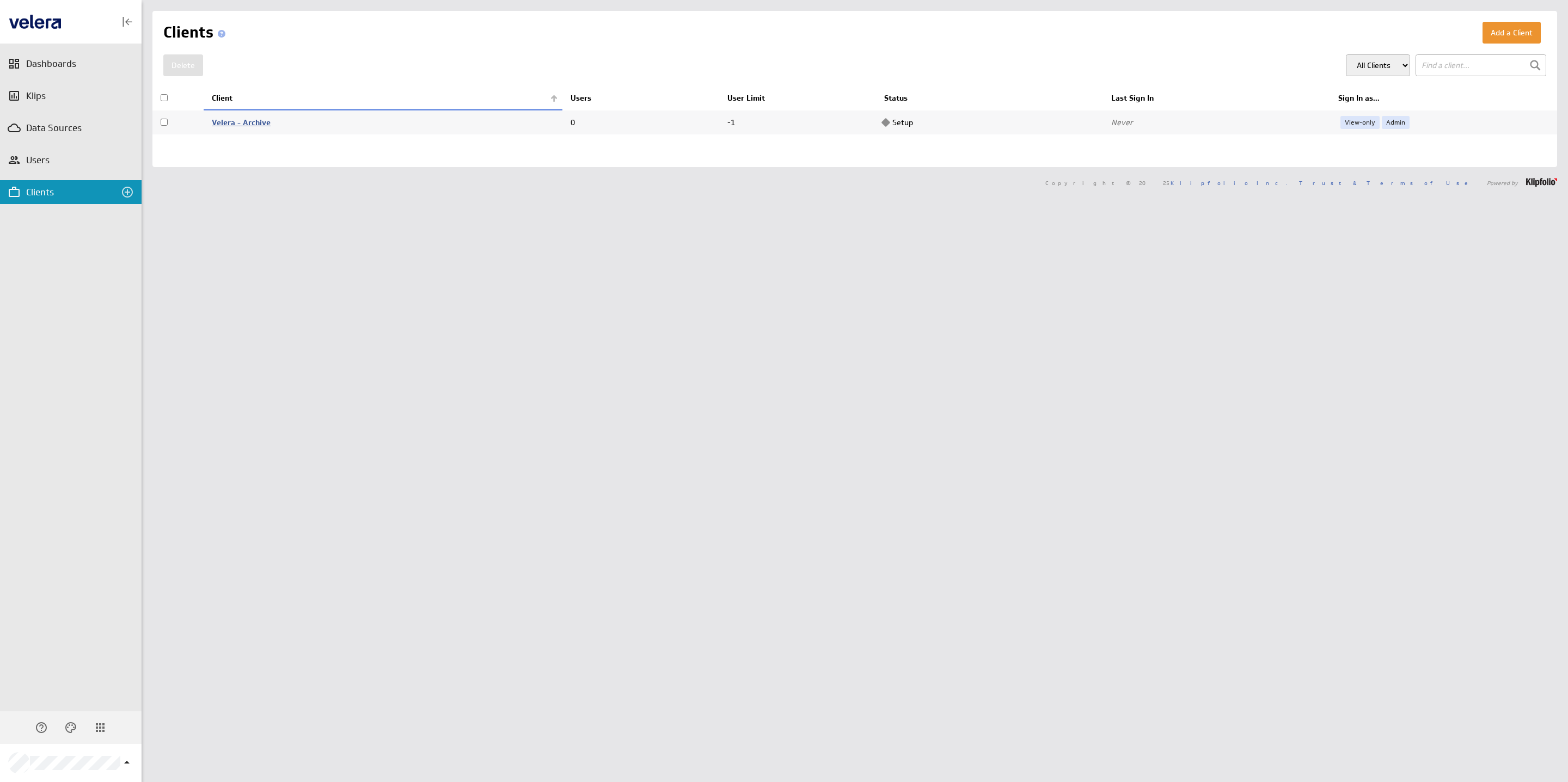
click at [239, 124] on link "Velera - Archive" at bounding box center [241, 122] width 59 height 10
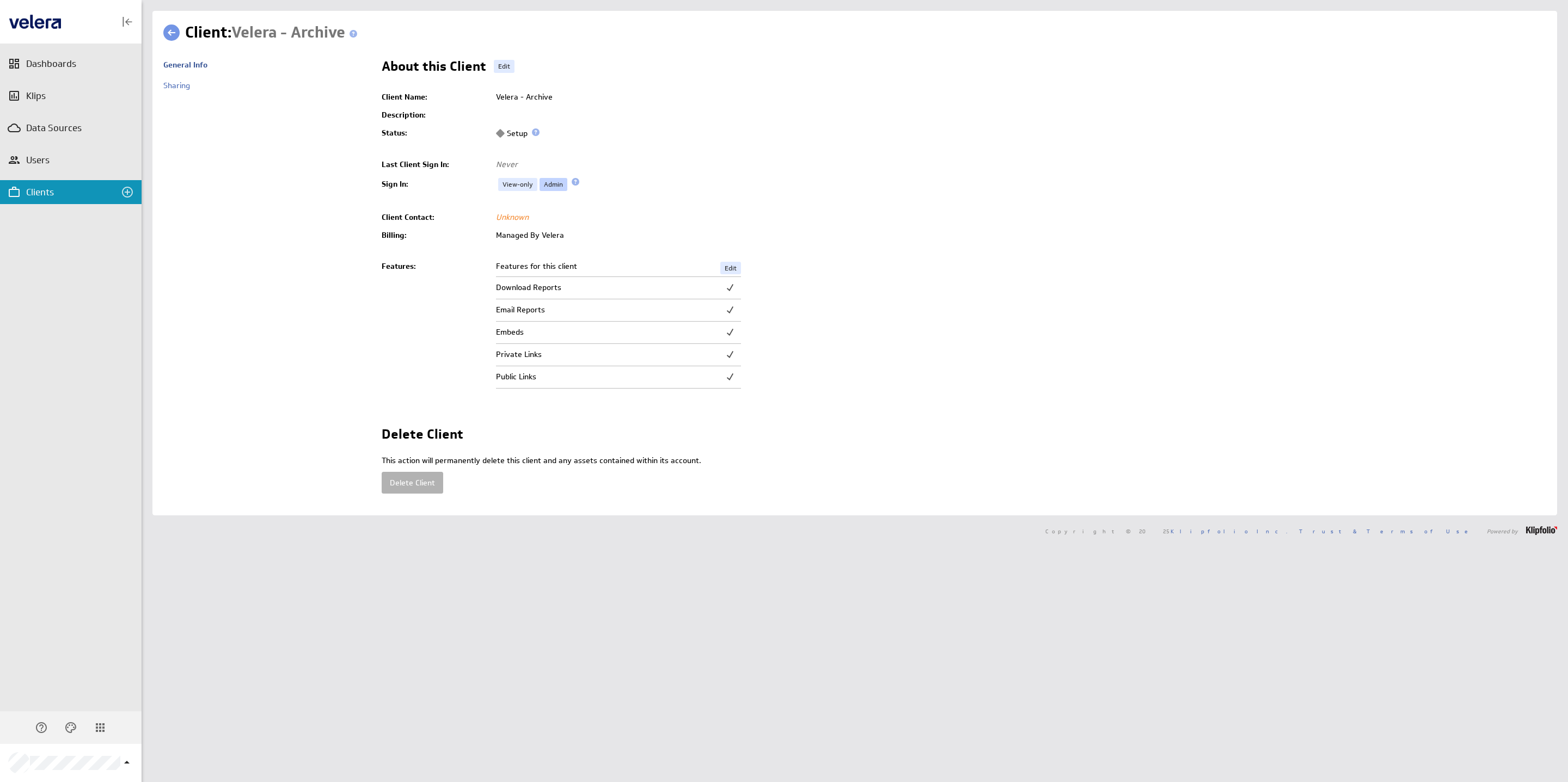
click at [553, 184] on link "Admin" at bounding box center [553, 184] width 28 height 13
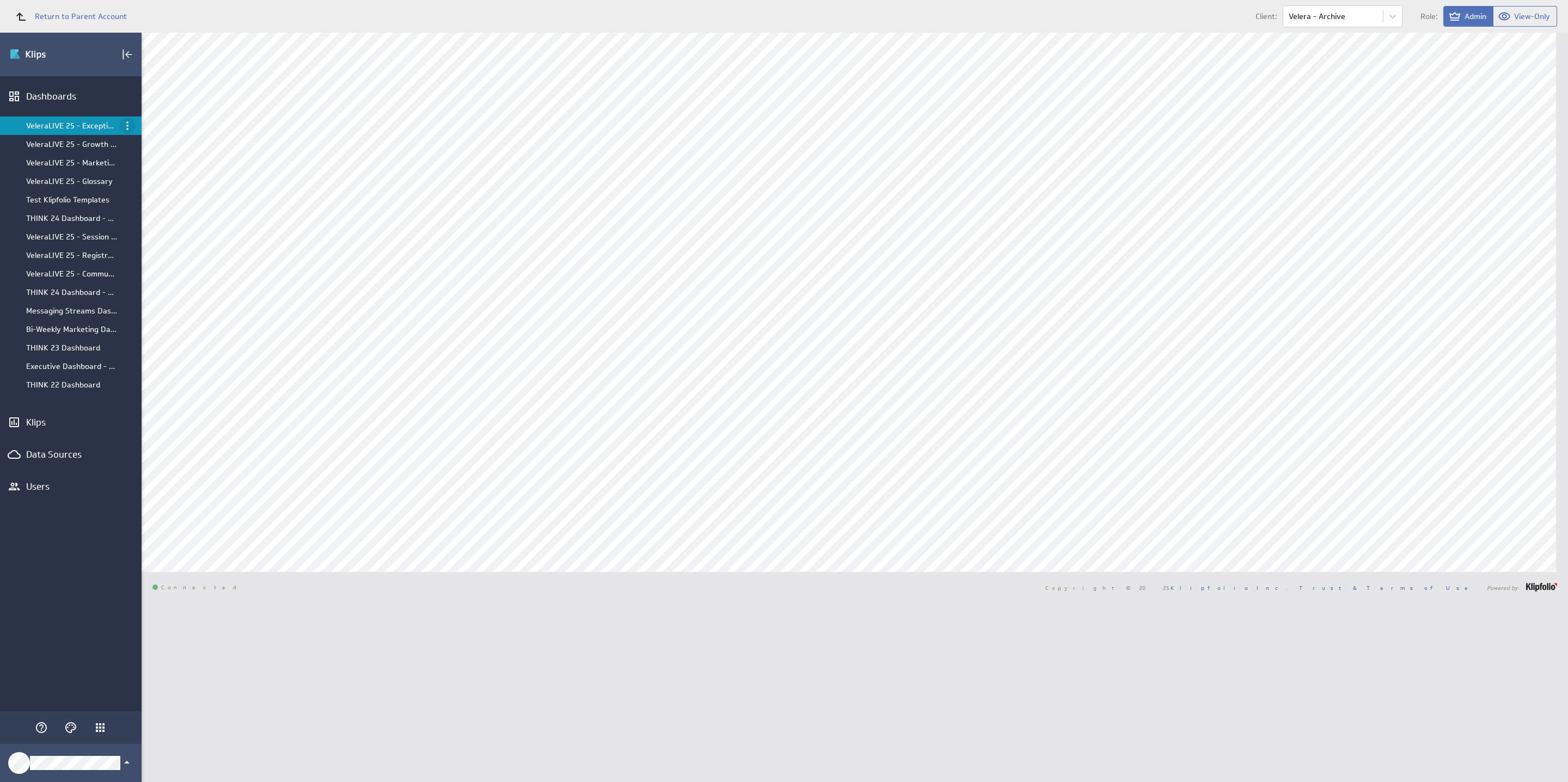
click at [127, 125] on icon "Menu" at bounding box center [128, 125] width 2 height 9
click at [172, 285] on div "Close" at bounding box center [176, 286] width 72 height 12
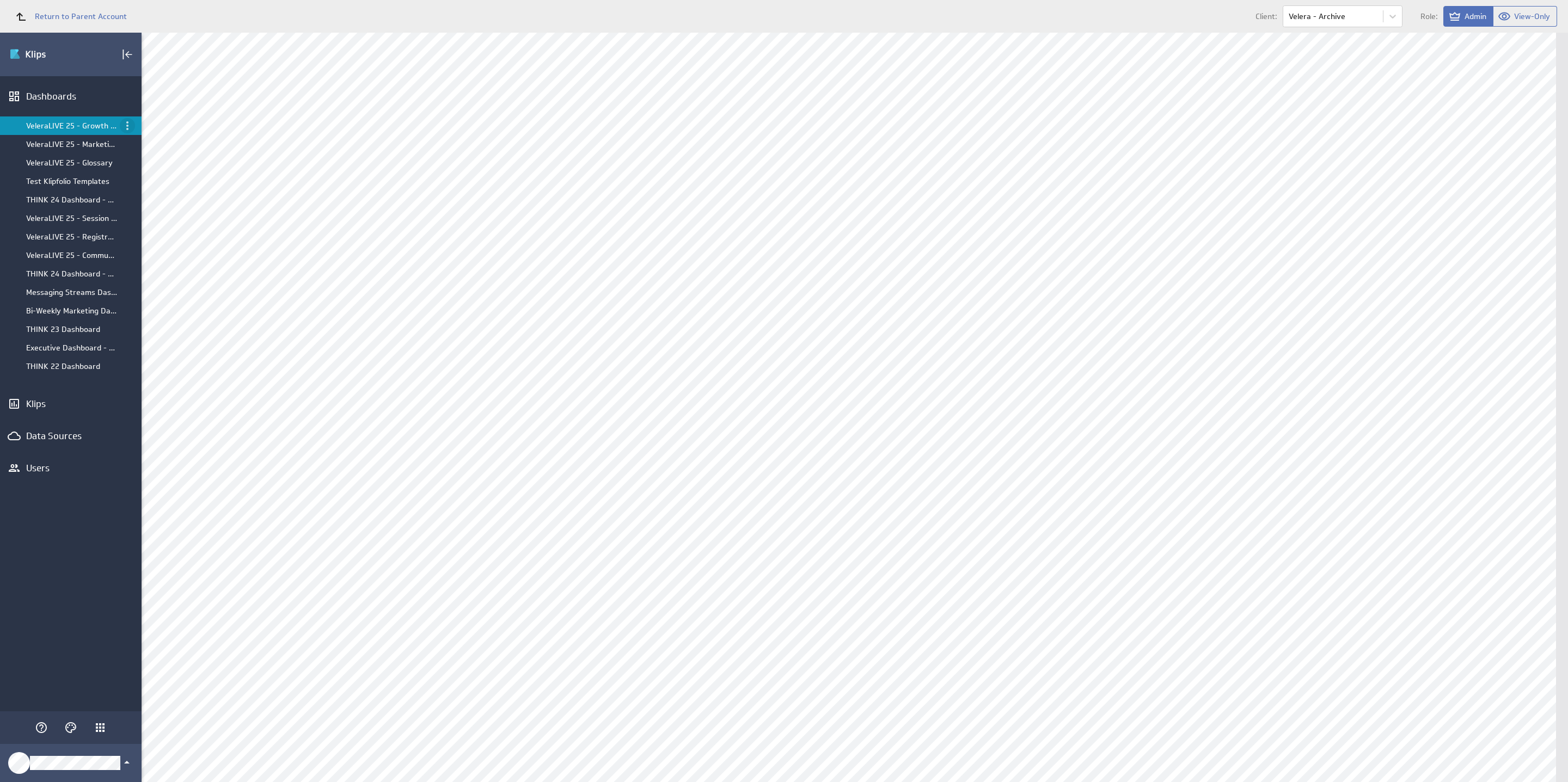
click at [127, 127] on icon "Menu" at bounding box center [127, 125] width 13 height 13
click at [162, 294] on div "Close" at bounding box center [177, 286] width 86 height 26
click at [128, 129] on icon "Menu" at bounding box center [127, 125] width 13 height 13
click at [165, 297] on div "Close" at bounding box center [177, 286] width 86 height 26
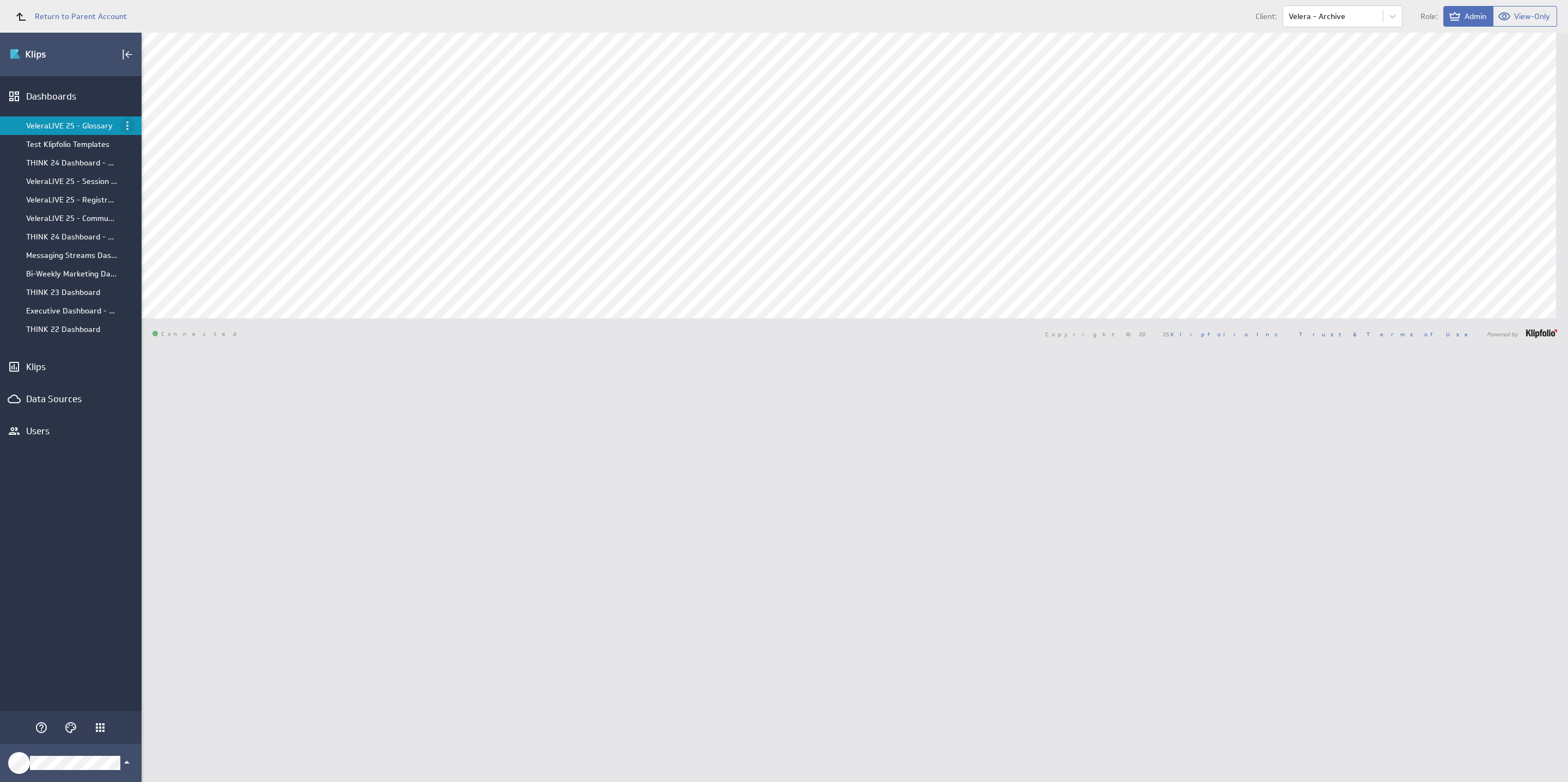
click at [130, 130] on icon "Menu" at bounding box center [127, 125] width 13 height 13
click at [167, 283] on div "Close" at bounding box center [176, 286] width 72 height 12
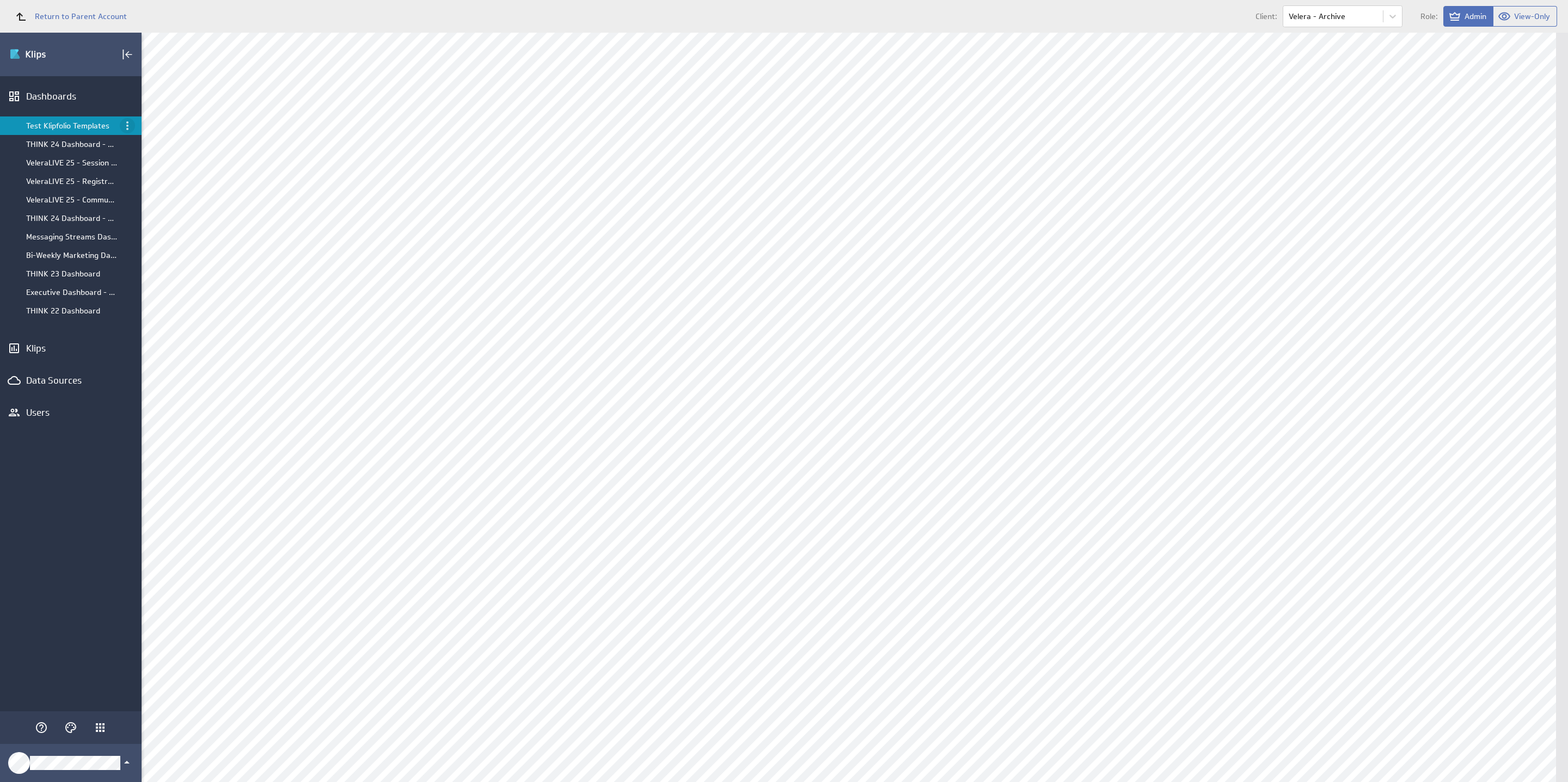
click at [131, 129] on icon "Menu" at bounding box center [127, 125] width 13 height 13
click at [164, 292] on div "Close" at bounding box center [176, 286] width 72 height 12
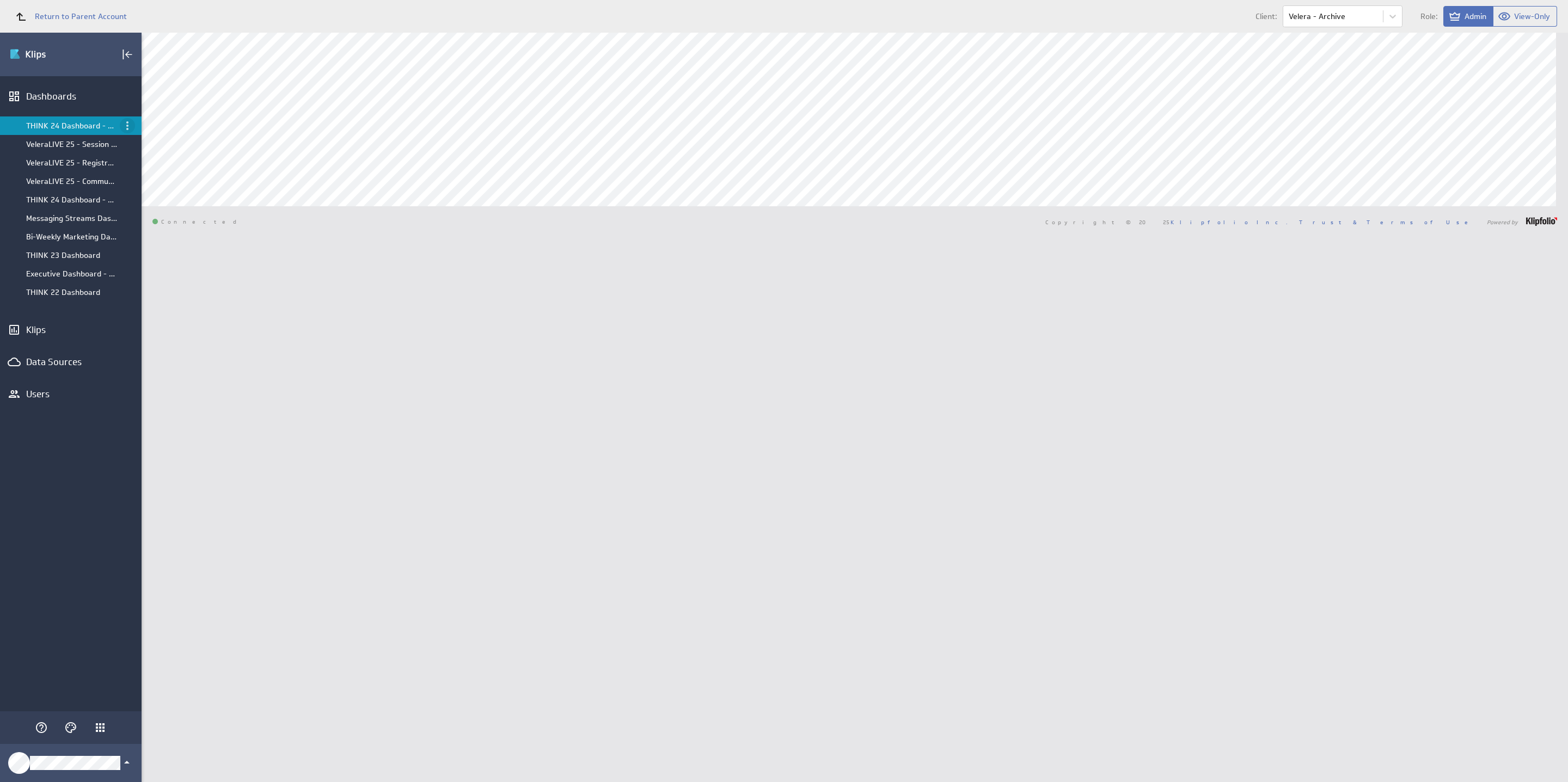
click at [125, 129] on icon "Menu" at bounding box center [127, 125] width 13 height 13
click at [158, 290] on p "Close" at bounding box center [153, 286] width 18 height 12
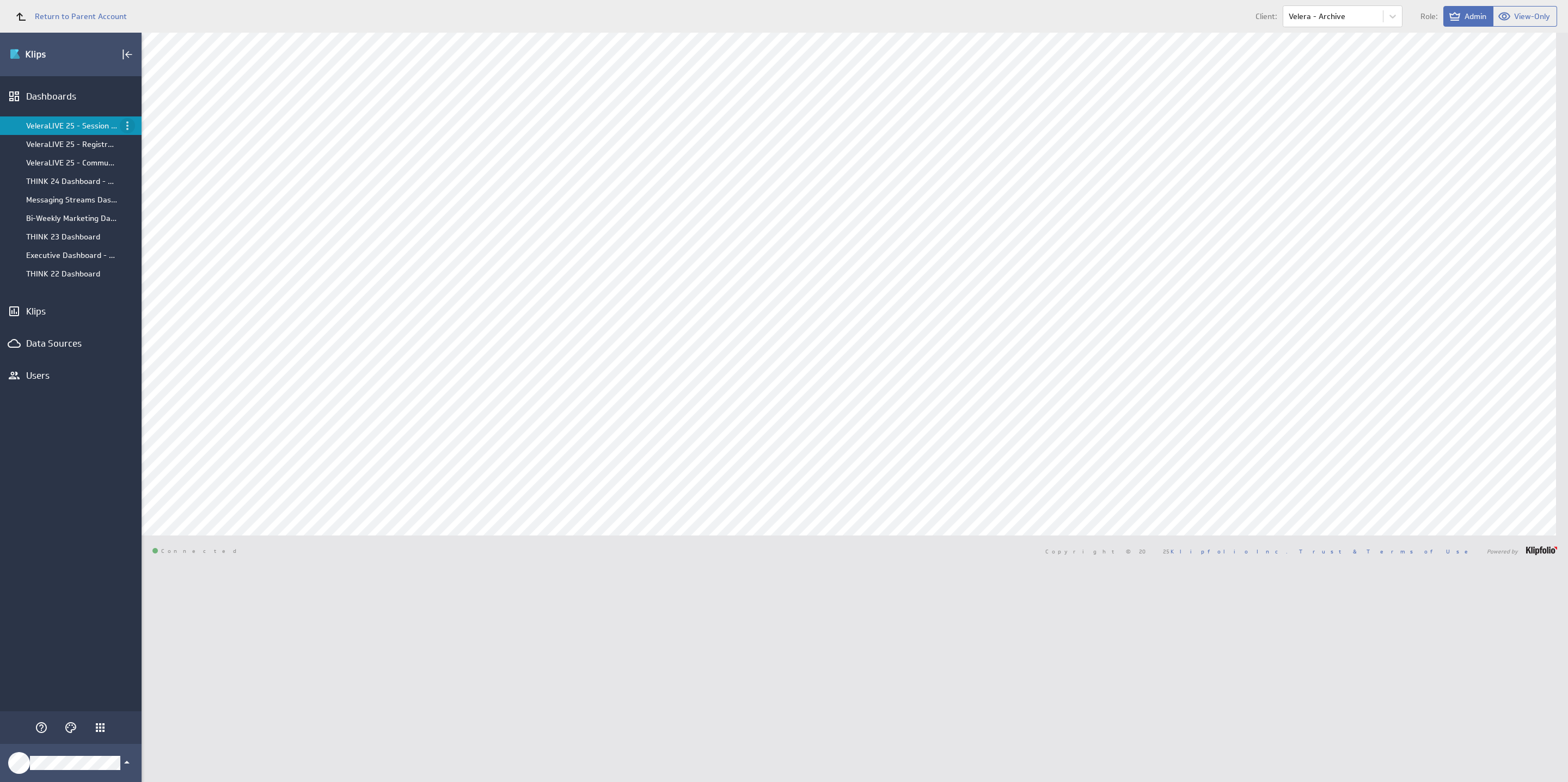
click at [130, 124] on icon "Menu" at bounding box center [127, 125] width 13 height 13
drag, startPoint x: 158, startPoint y: 290, endPoint x: 152, endPoint y: 260, distance: 30.6
click at [158, 289] on p "Close" at bounding box center [153, 286] width 18 height 12
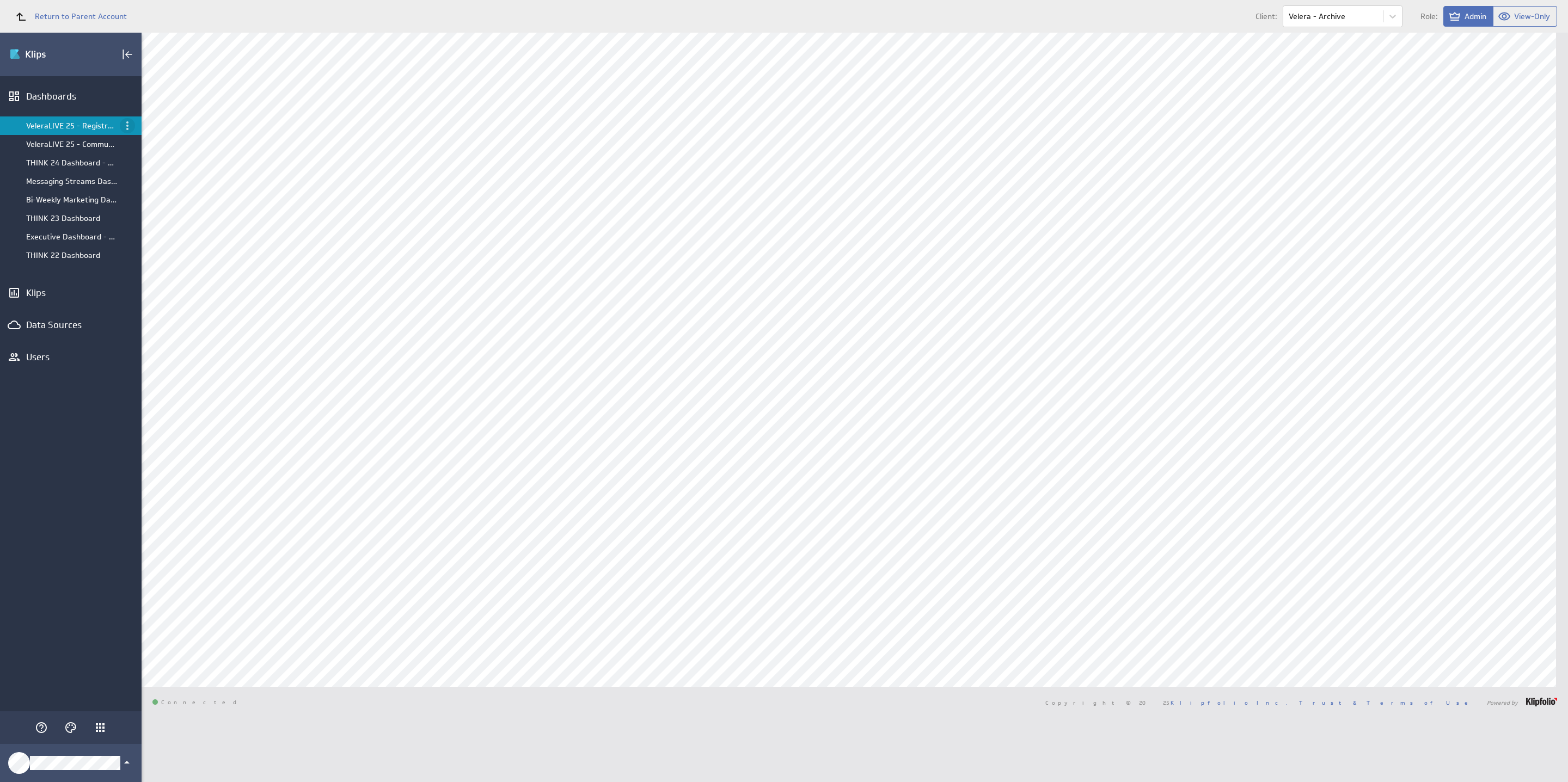
click at [128, 128] on icon "Menu" at bounding box center [128, 125] width 2 height 9
click at [153, 282] on p "Close" at bounding box center [153, 286] width 18 height 12
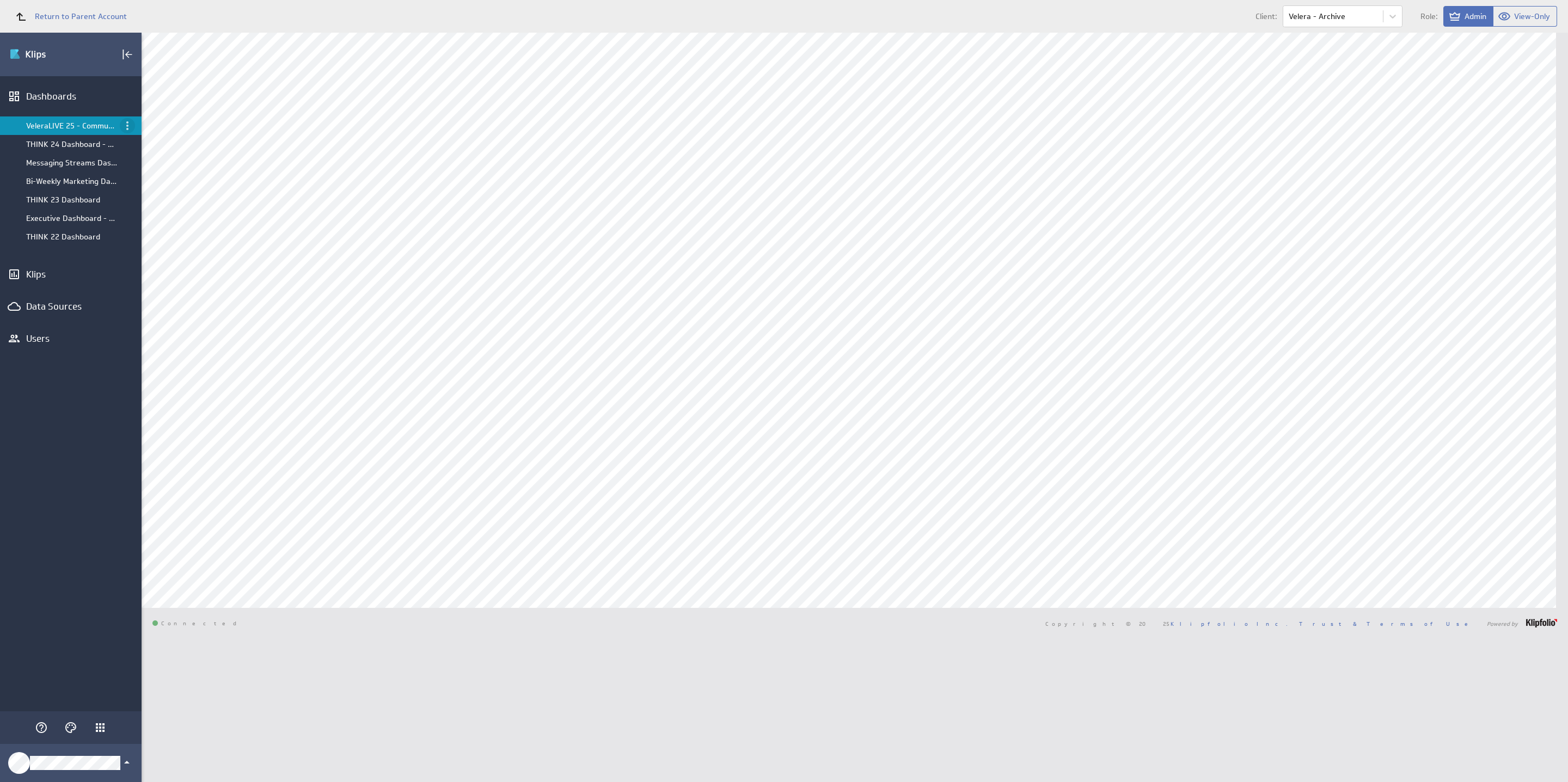
click at [133, 125] on icon "Menu" at bounding box center [127, 125] width 13 height 13
click at [155, 285] on p "Close" at bounding box center [153, 286] width 18 height 12
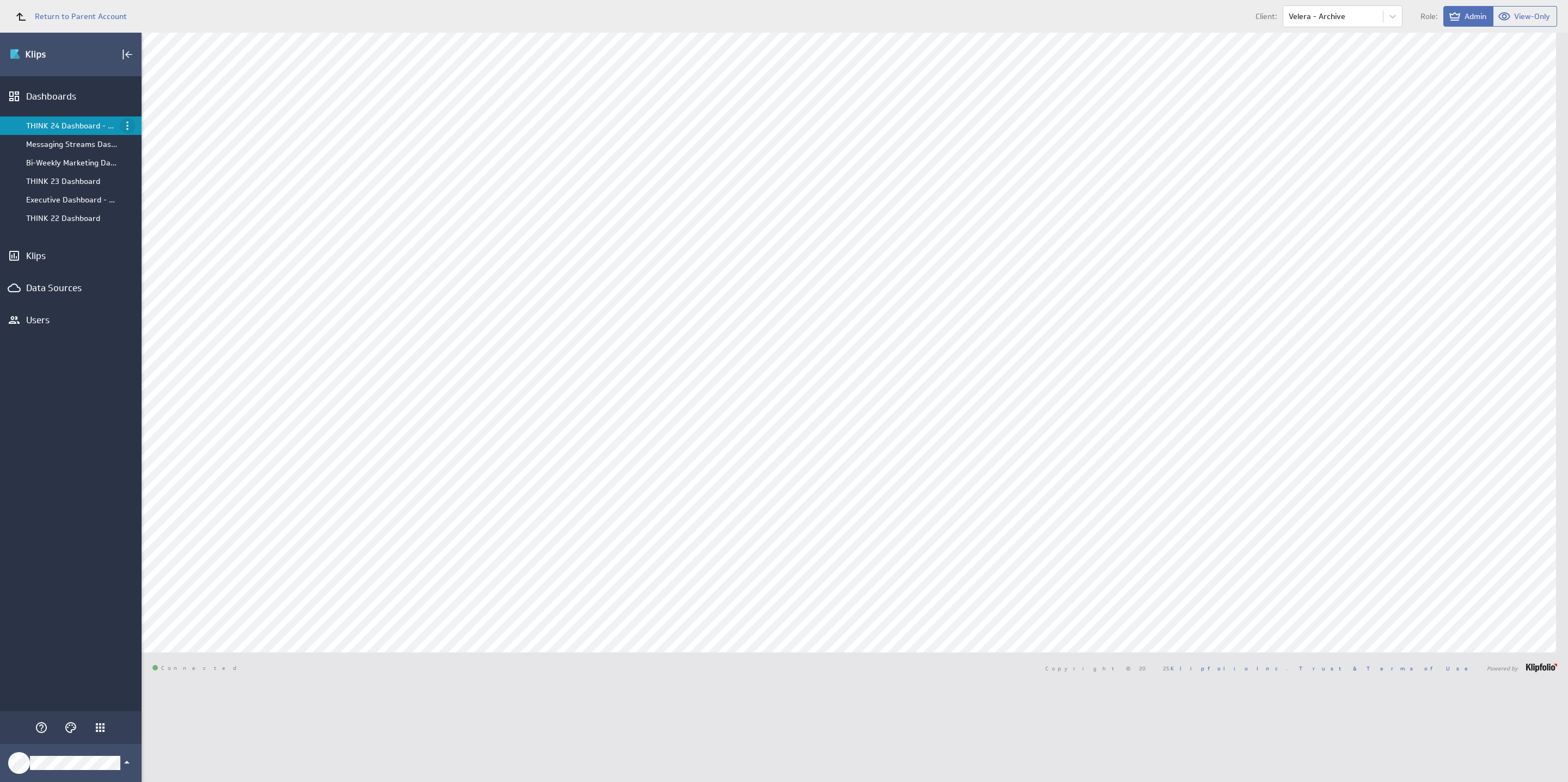
click at [130, 124] on icon "Menu" at bounding box center [127, 125] width 13 height 13
click at [157, 284] on p "Close" at bounding box center [153, 286] width 18 height 12
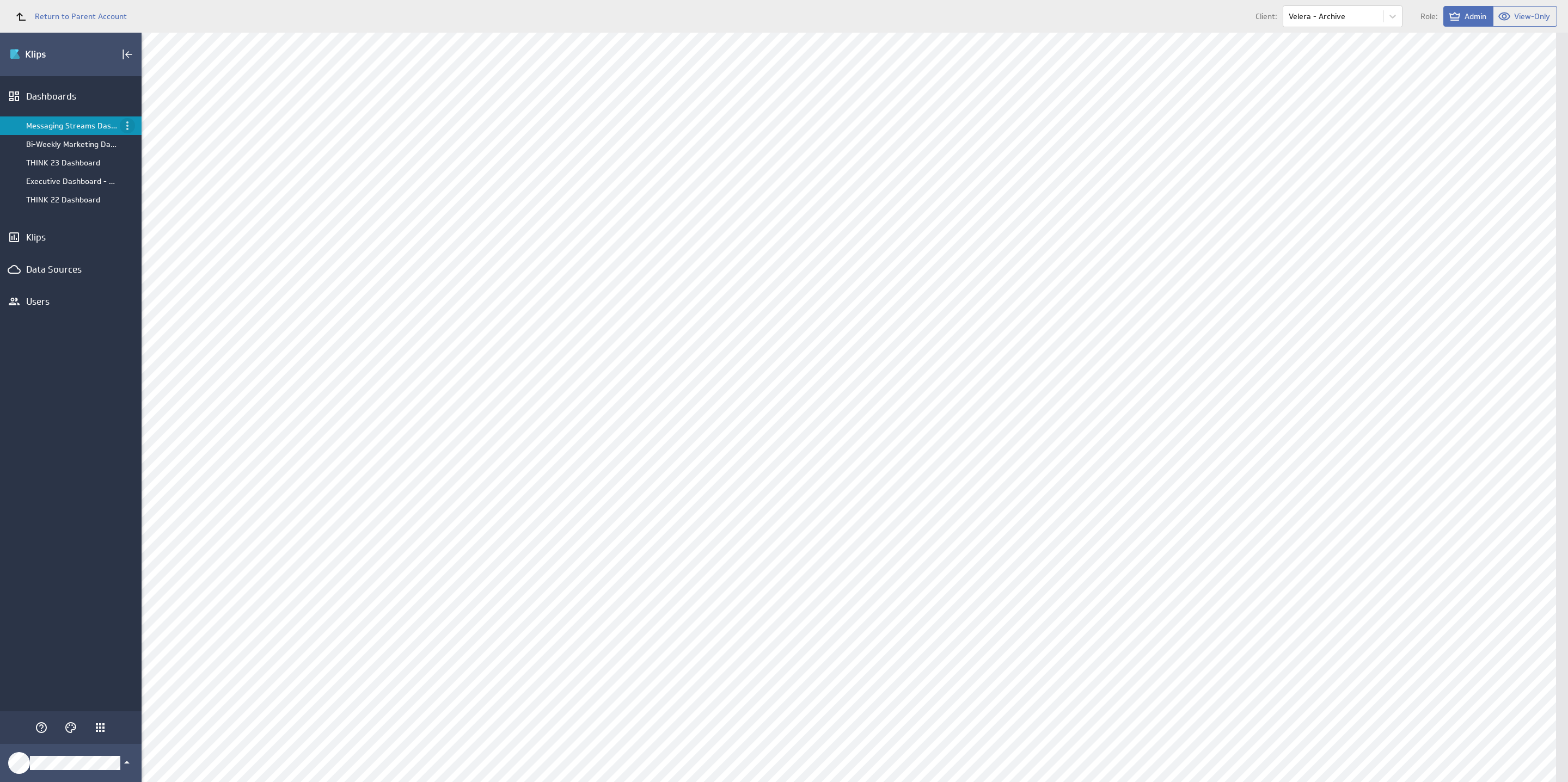
click at [130, 128] on icon "Menu" at bounding box center [127, 125] width 13 height 13
click at [152, 287] on p "Close" at bounding box center [153, 286] width 18 height 12
click at [128, 127] on icon "Menu" at bounding box center [127, 125] width 13 height 13
click at [159, 291] on p "Close" at bounding box center [153, 286] width 18 height 12
click at [130, 129] on icon "Menu" at bounding box center [127, 125] width 13 height 13
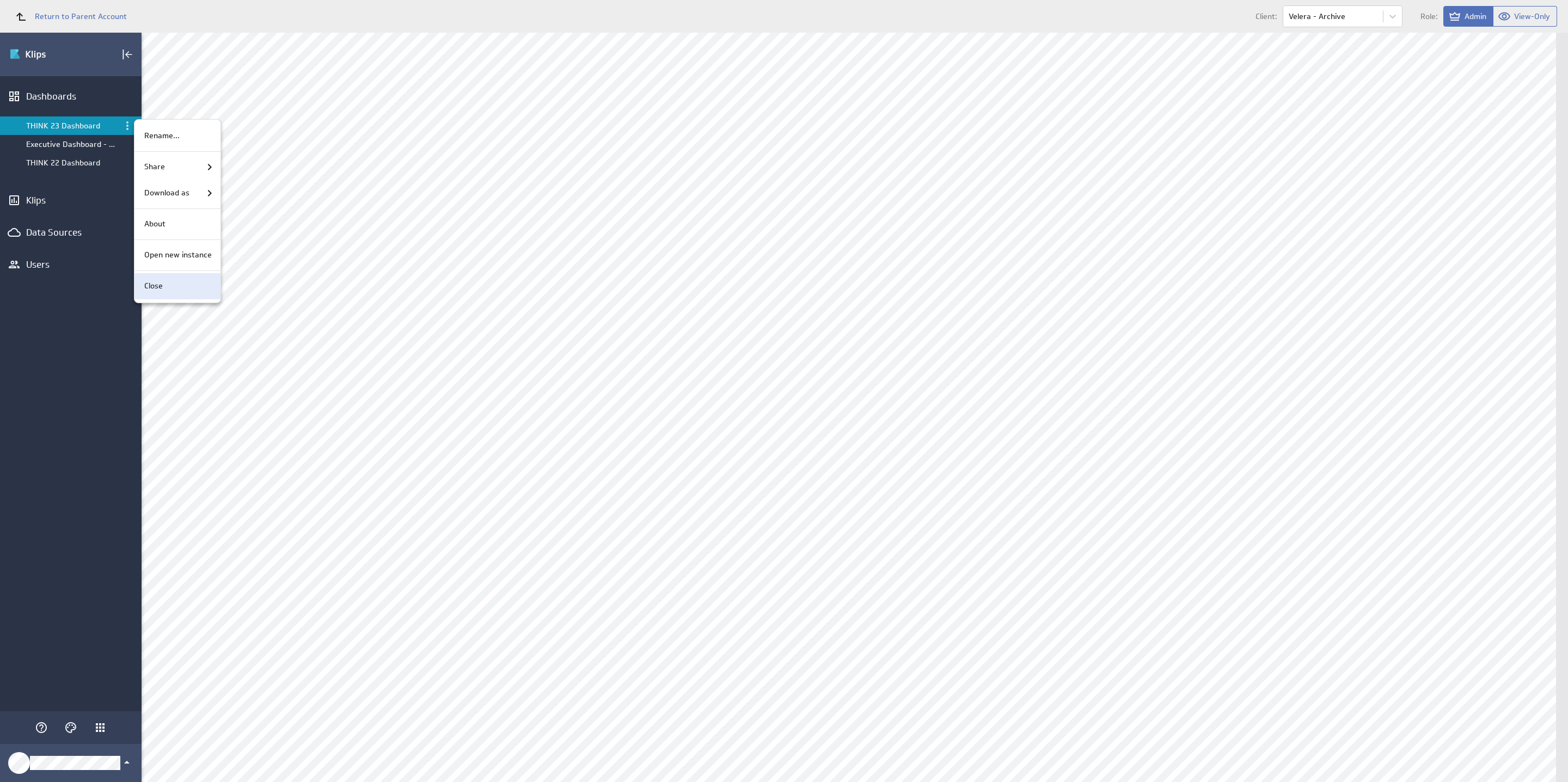
click at [170, 290] on div "Close" at bounding box center [176, 286] width 72 height 12
click at [127, 126] on icon "Menu" at bounding box center [128, 125] width 2 height 9
click at [153, 289] on p "Close" at bounding box center [153, 286] width 18 height 12
click at [131, 121] on icon "Menu" at bounding box center [127, 125] width 13 height 13
click at [168, 282] on div "Close" at bounding box center [176, 286] width 72 height 12
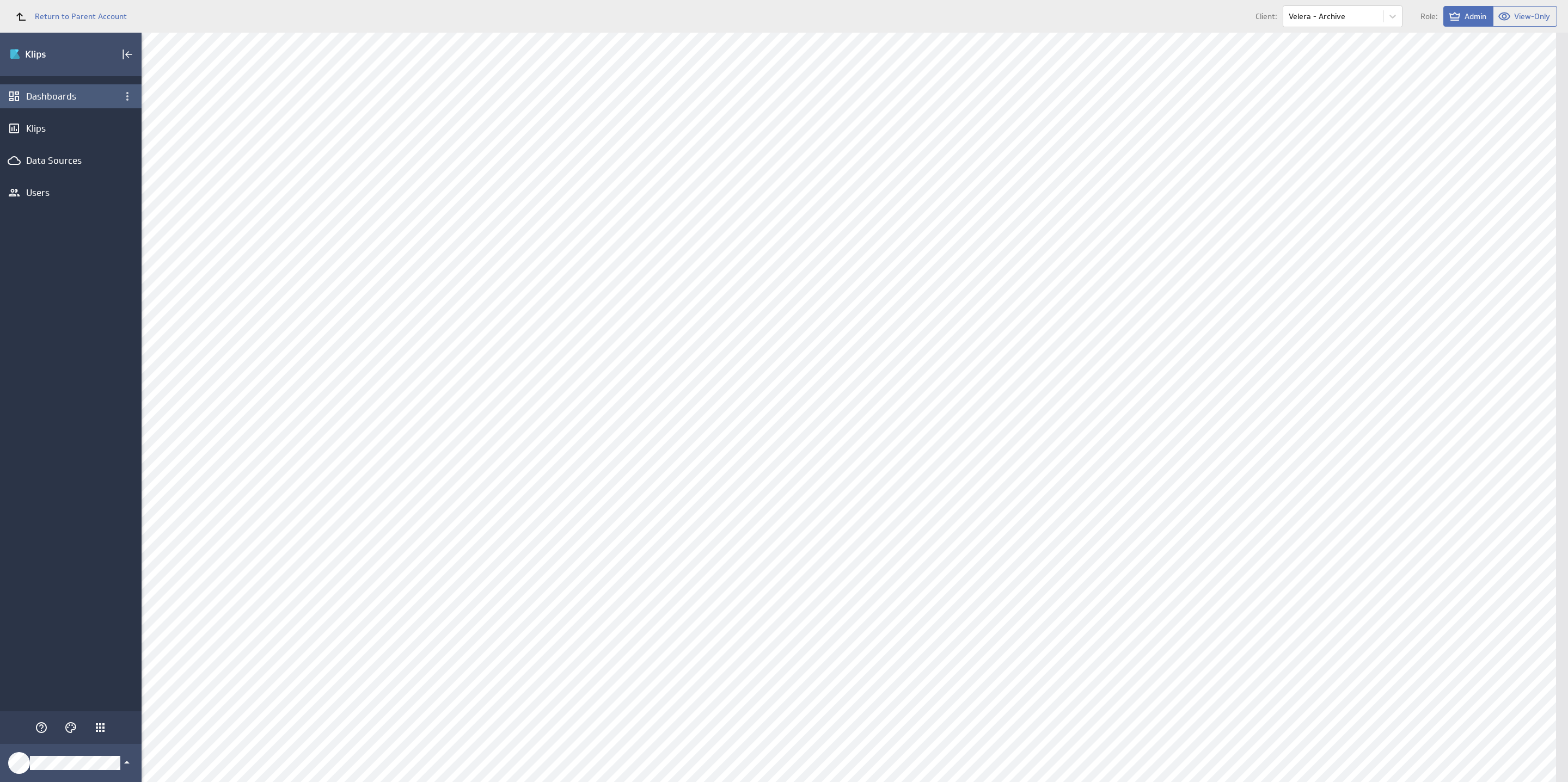
click at [71, 103] on div "Dashboards" at bounding box center [71, 96] width 142 height 24
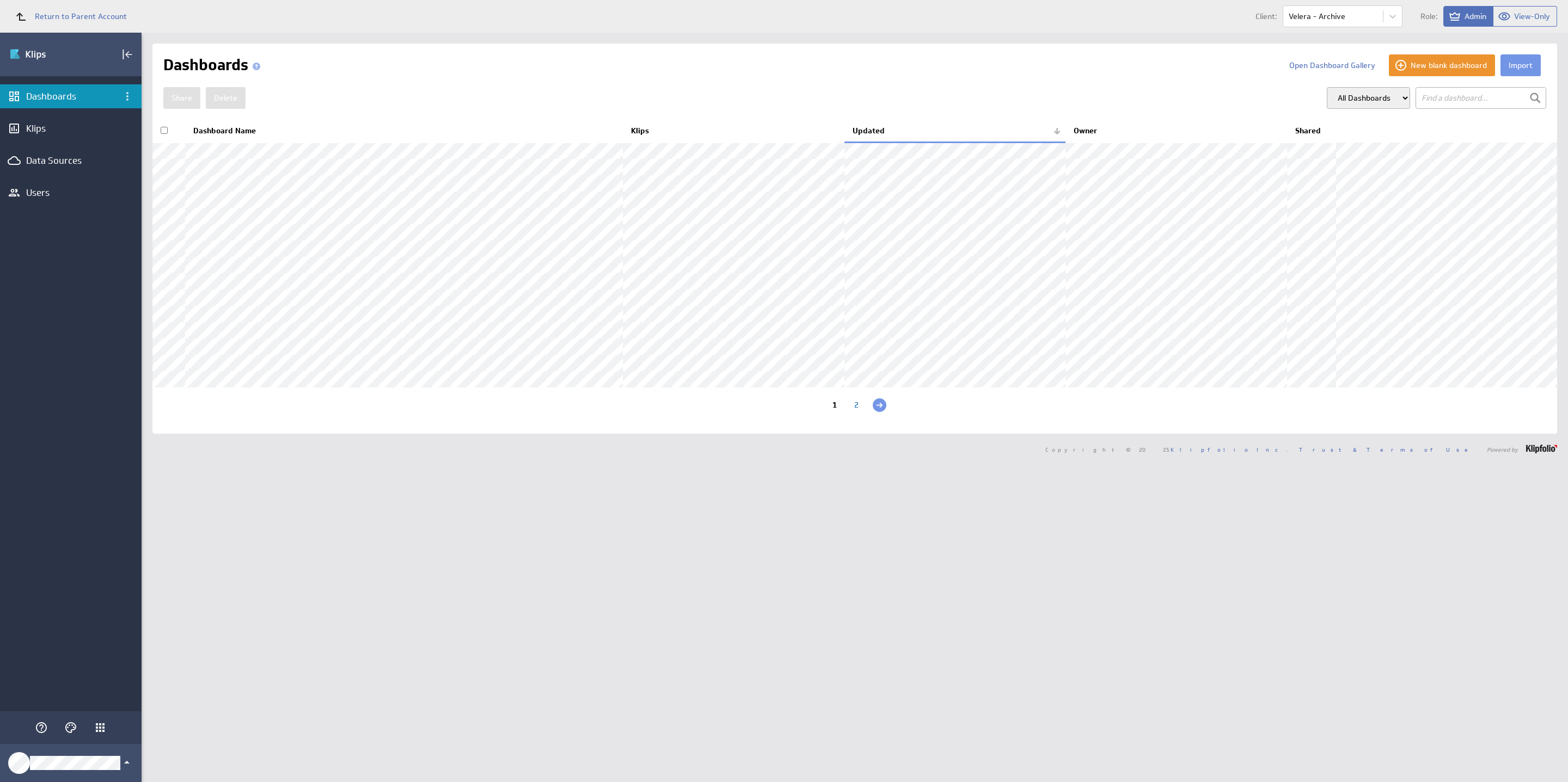
click at [850, 411] on div "2" at bounding box center [856, 406] width 22 height 10
click at [845, 411] on div "1" at bounding box center [854, 406] width 22 height 10
click at [1510, 66] on button "Import" at bounding box center [1521, 65] width 40 height 22
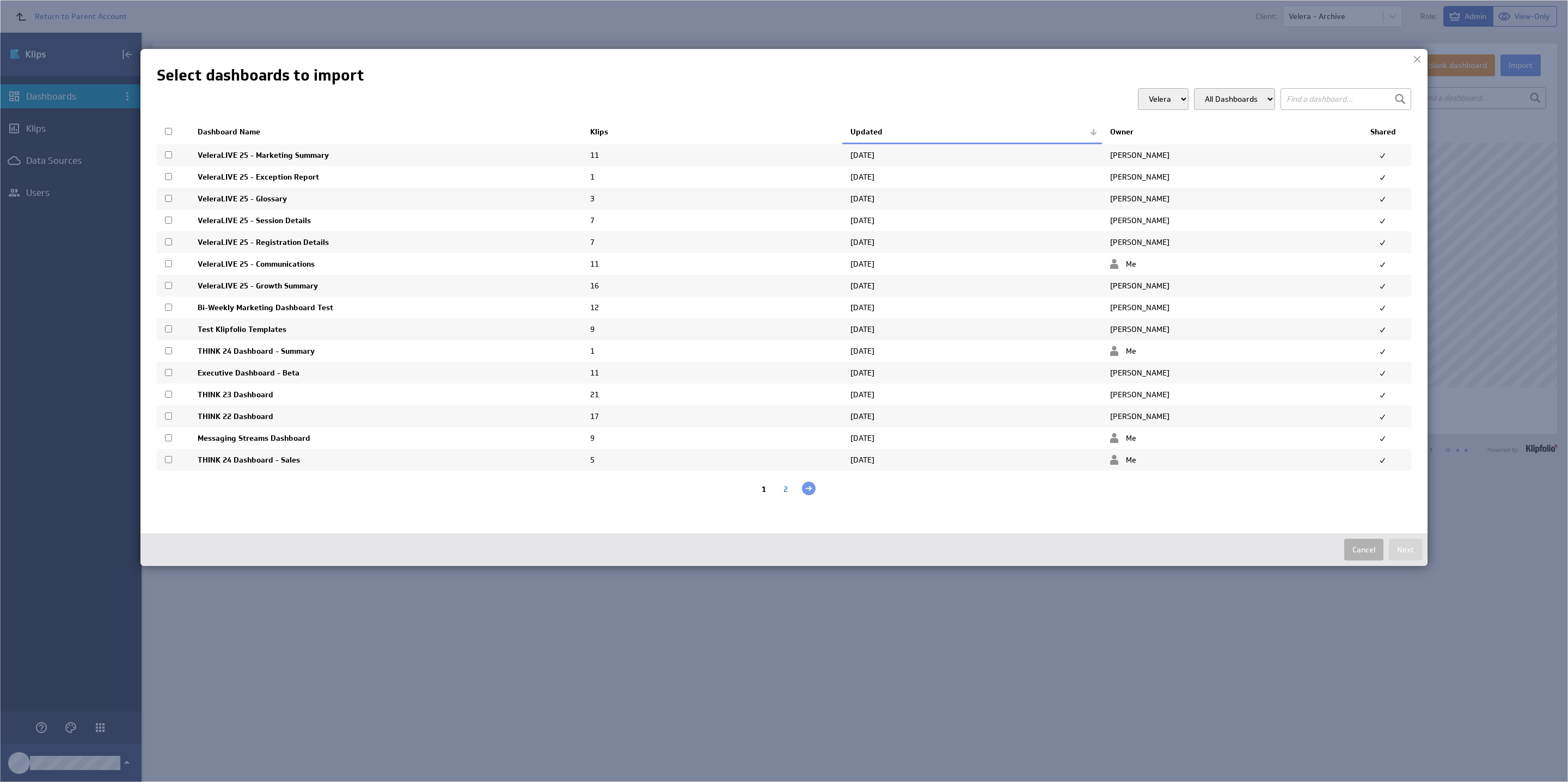
click at [788, 492] on div "2" at bounding box center [786, 489] width 22 height 10
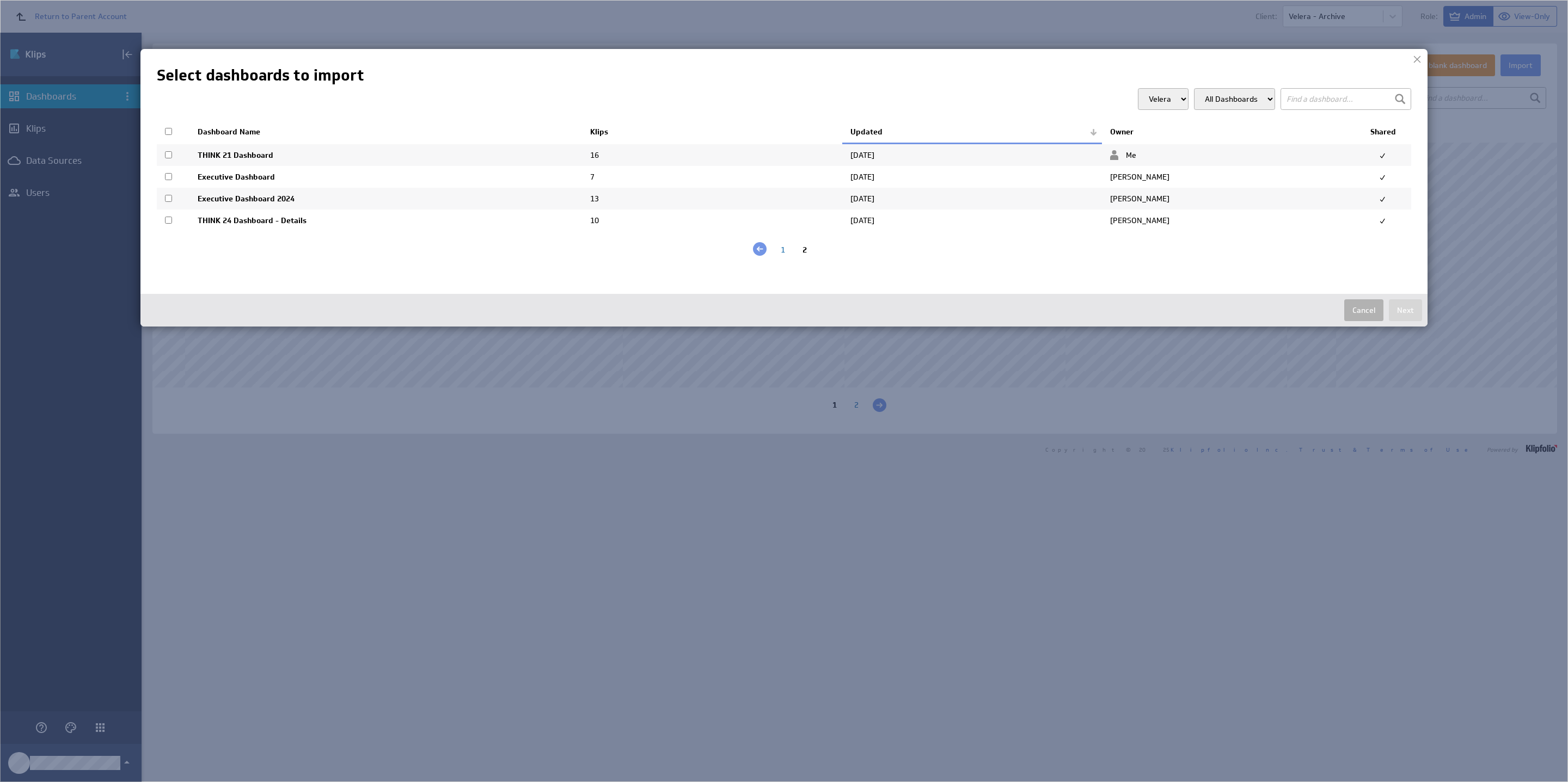
click at [1171, 100] on select "Velera" at bounding box center [1163, 99] width 51 height 22
click at [1237, 100] on select "All Dashboards" at bounding box center [1234, 99] width 81 height 22
click at [167, 131] on input "checkbox" at bounding box center [169, 131] width 7 height 7
checkbox input "true"
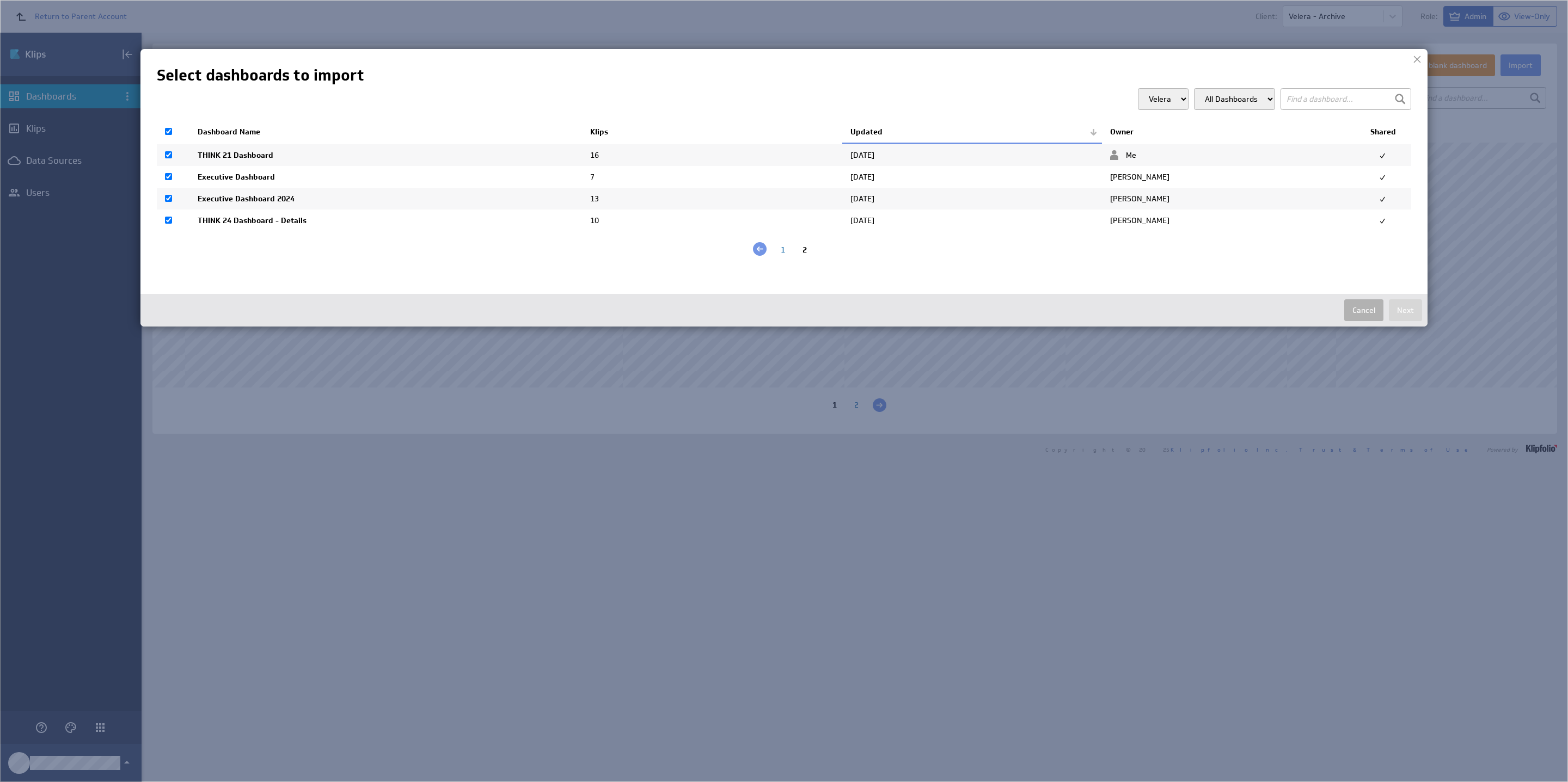
checkbox input "true"
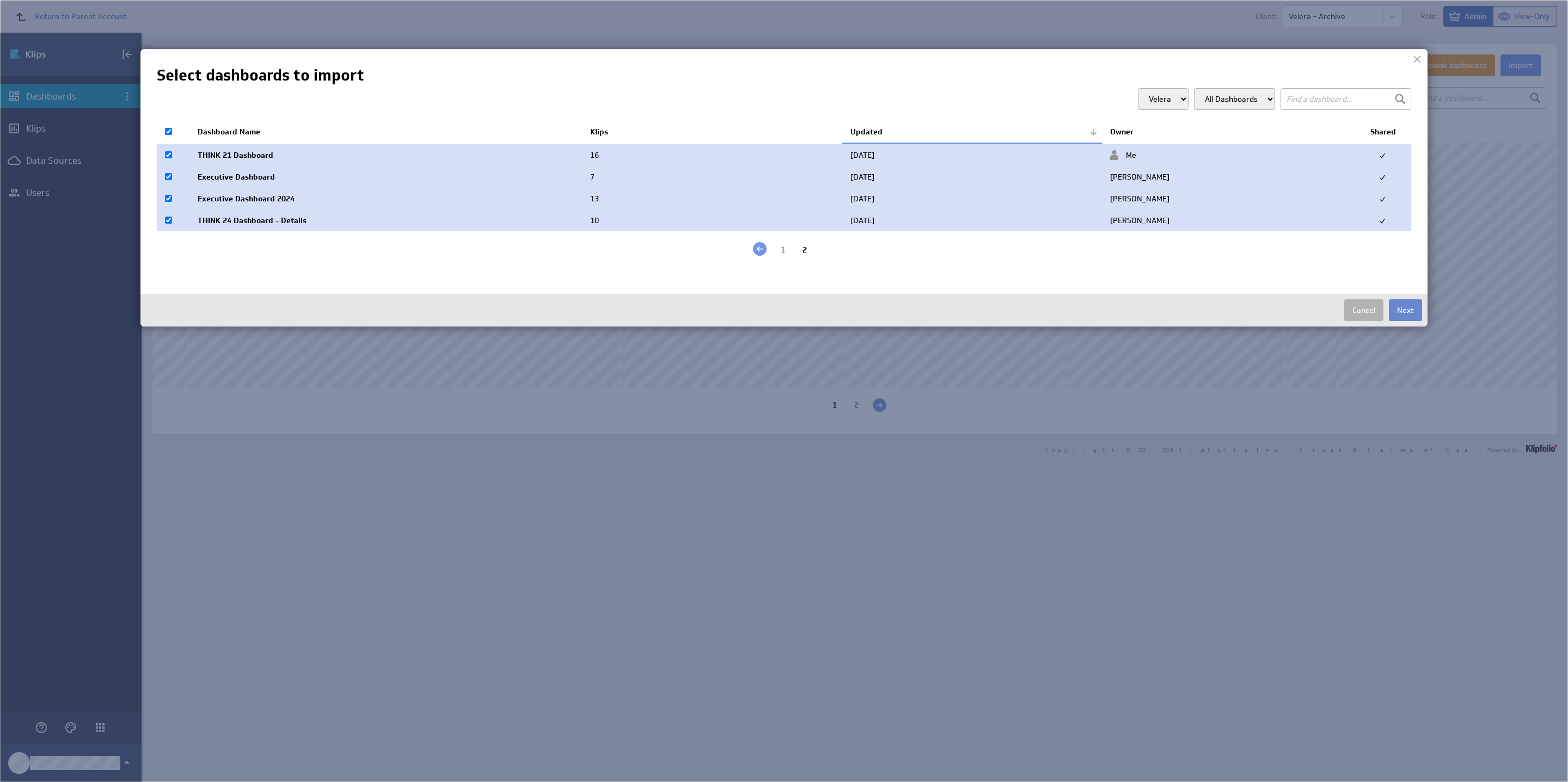
click at [1409, 315] on button "Next" at bounding box center [1405, 310] width 33 height 22
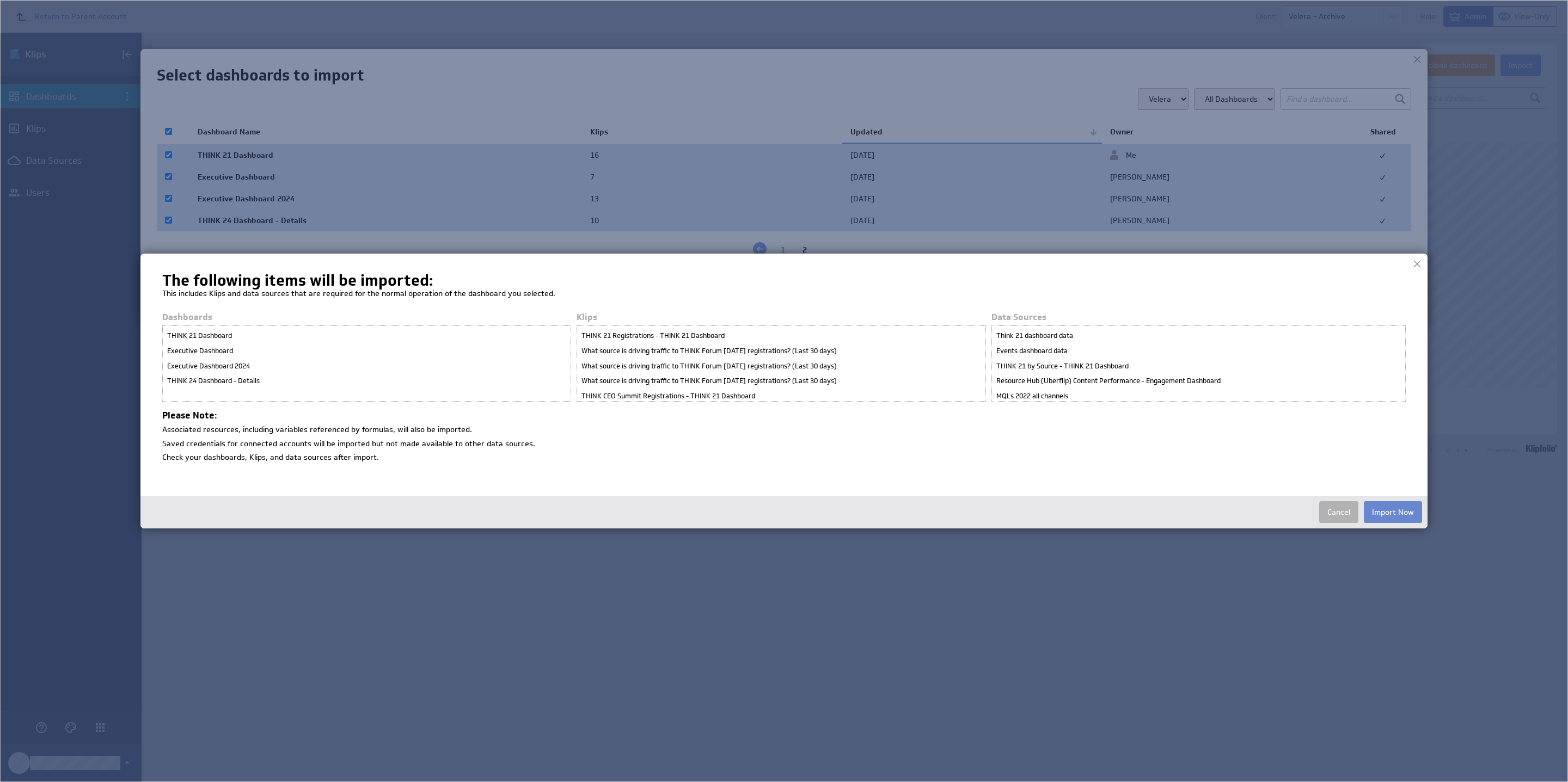
click at [1393, 512] on button "Import Now" at bounding box center [1393, 512] width 58 height 22
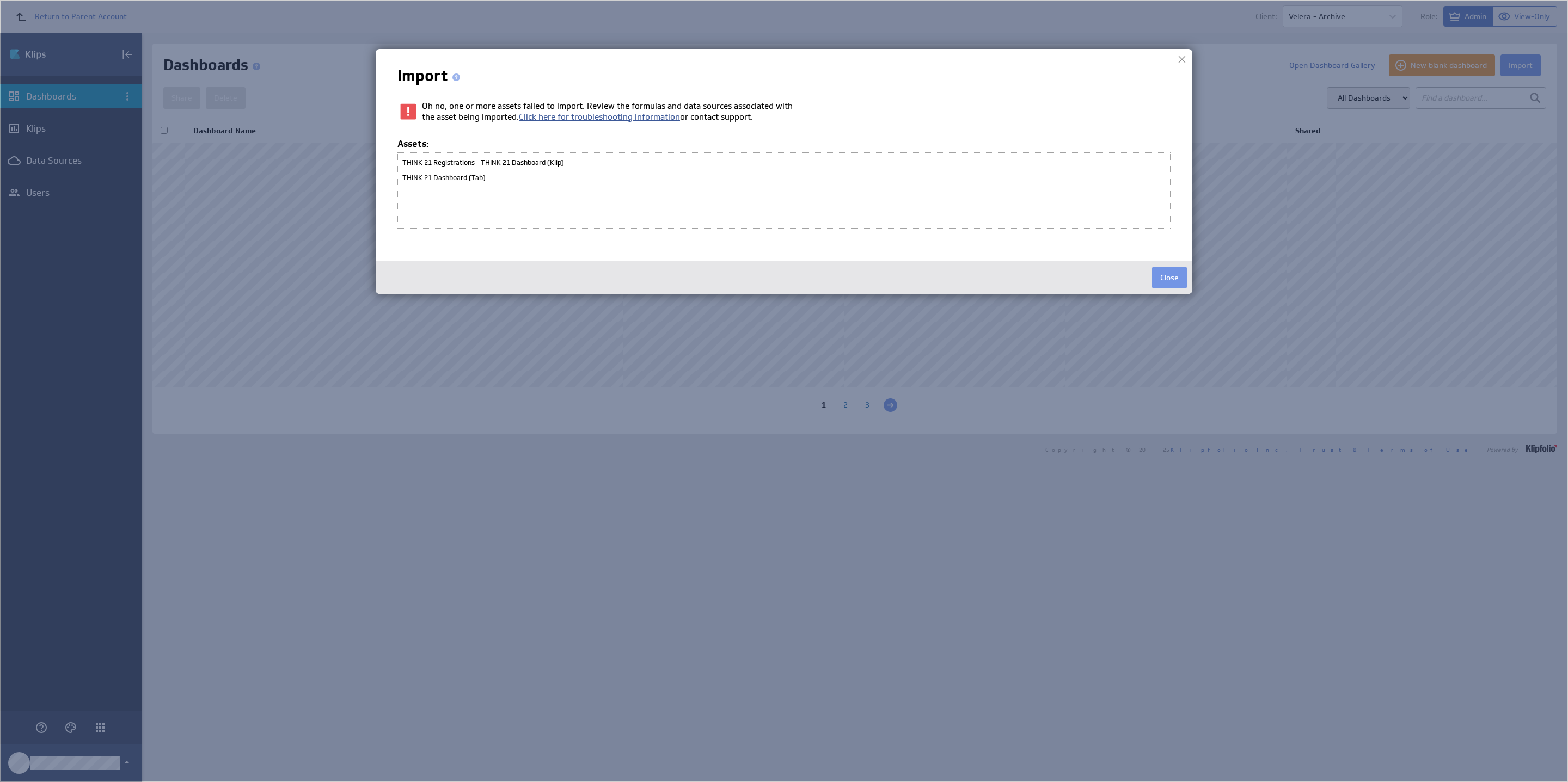
click at [567, 117] on link "Click here for troubleshooting information" at bounding box center [599, 116] width 161 height 10
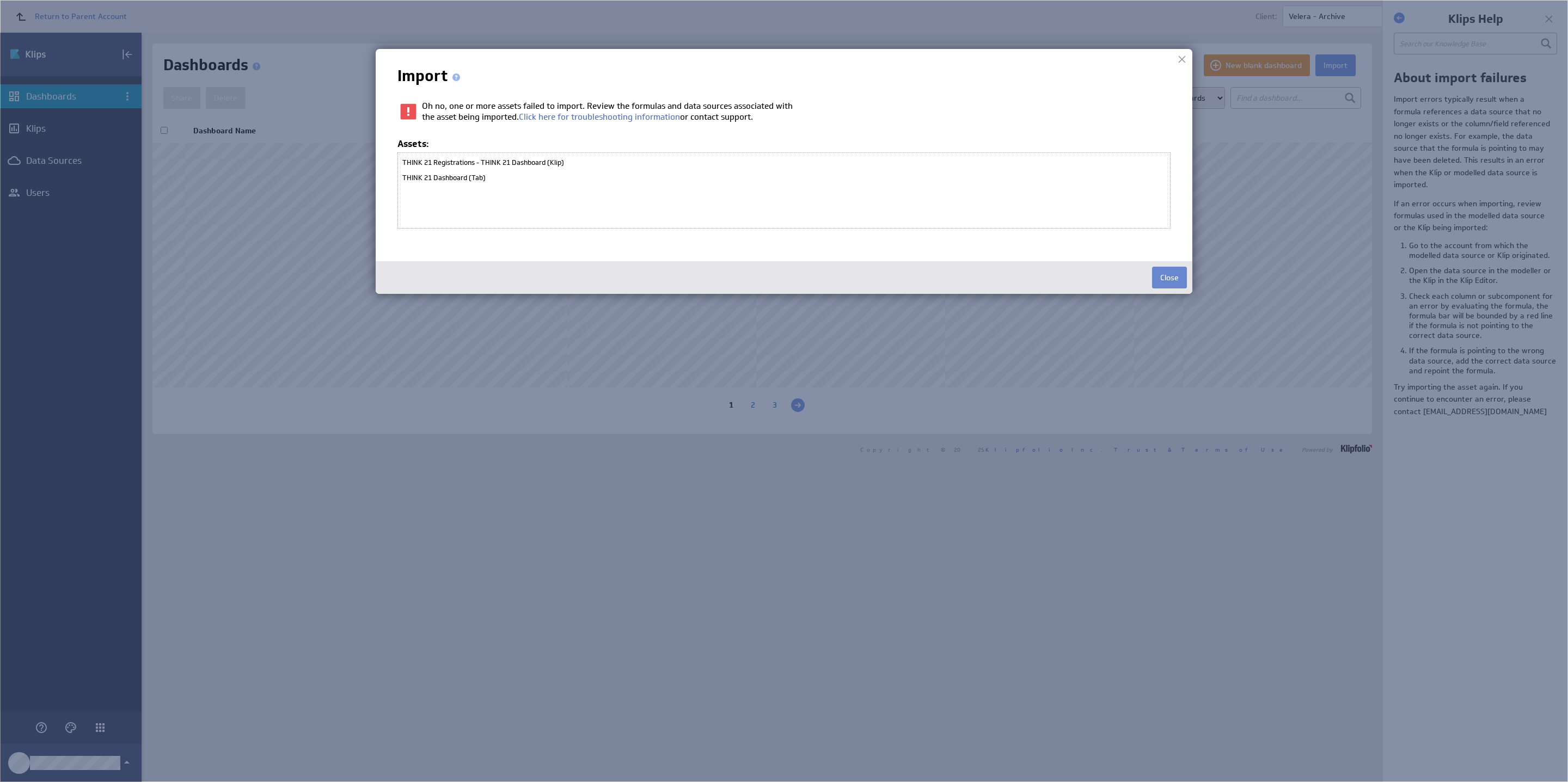
click at [1175, 284] on button "Close" at bounding box center [1169, 278] width 35 height 22
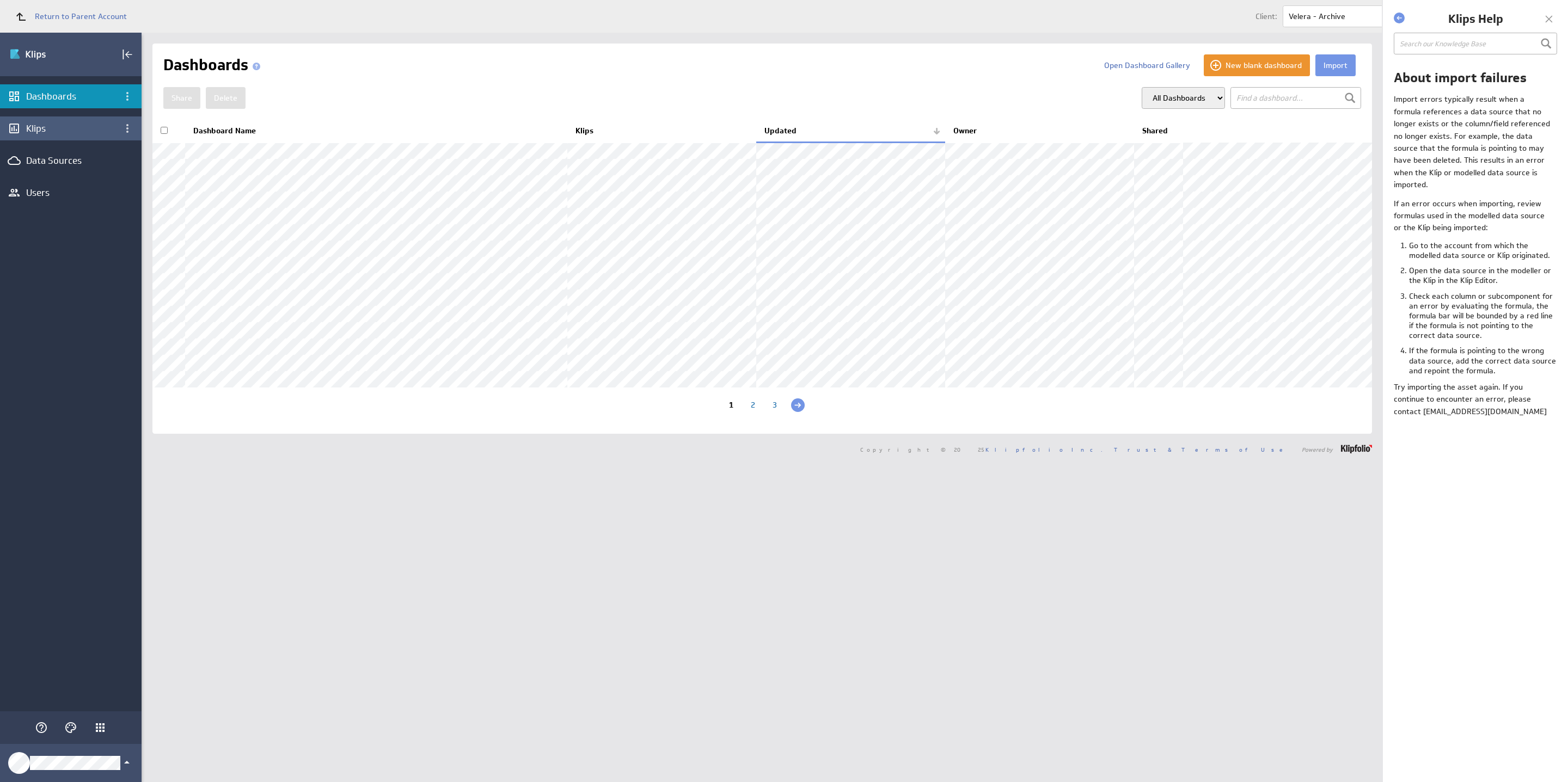
click at [99, 134] on div "Klips" at bounding box center [71, 128] width 142 height 24
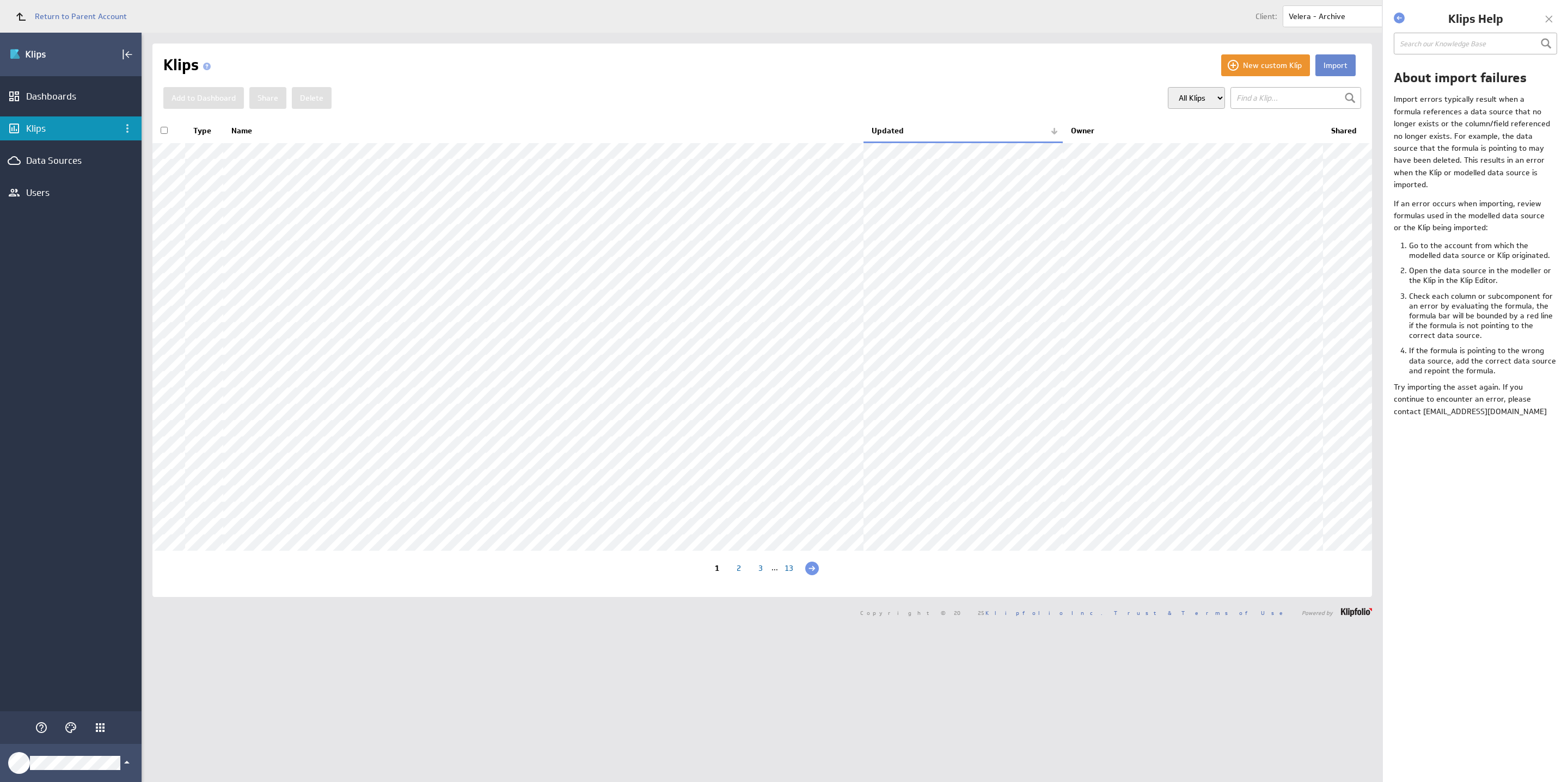
click at [1331, 66] on button "Import" at bounding box center [1335, 65] width 40 height 22
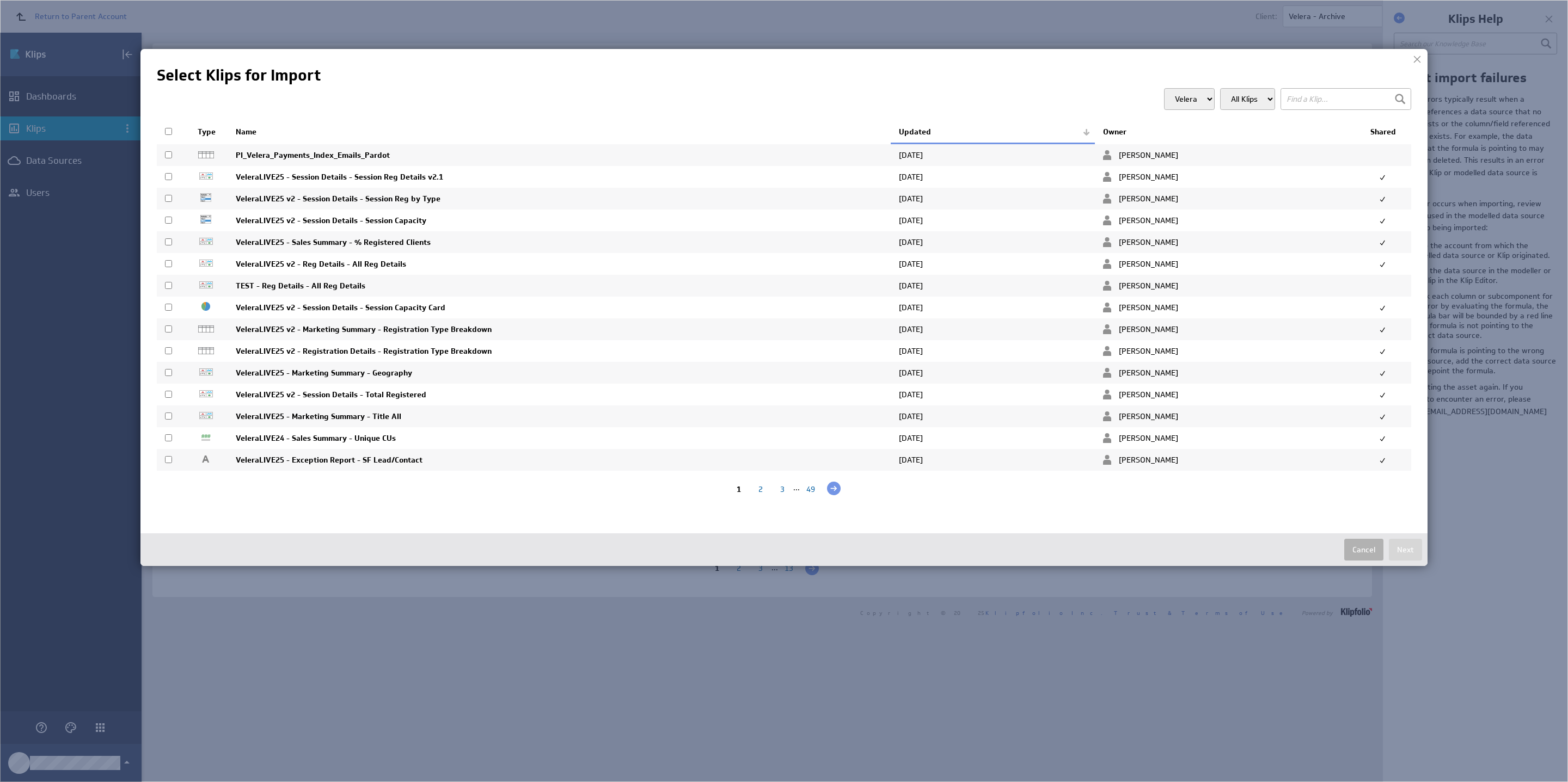
click at [1267, 96] on select "All Klips" at bounding box center [1247, 99] width 55 height 22
click at [1200, 98] on select "Velera" at bounding box center [1189, 99] width 51 height 22
click at [1303, 93] on input "text" at bounding box center [1346, 99] width 131 height 22
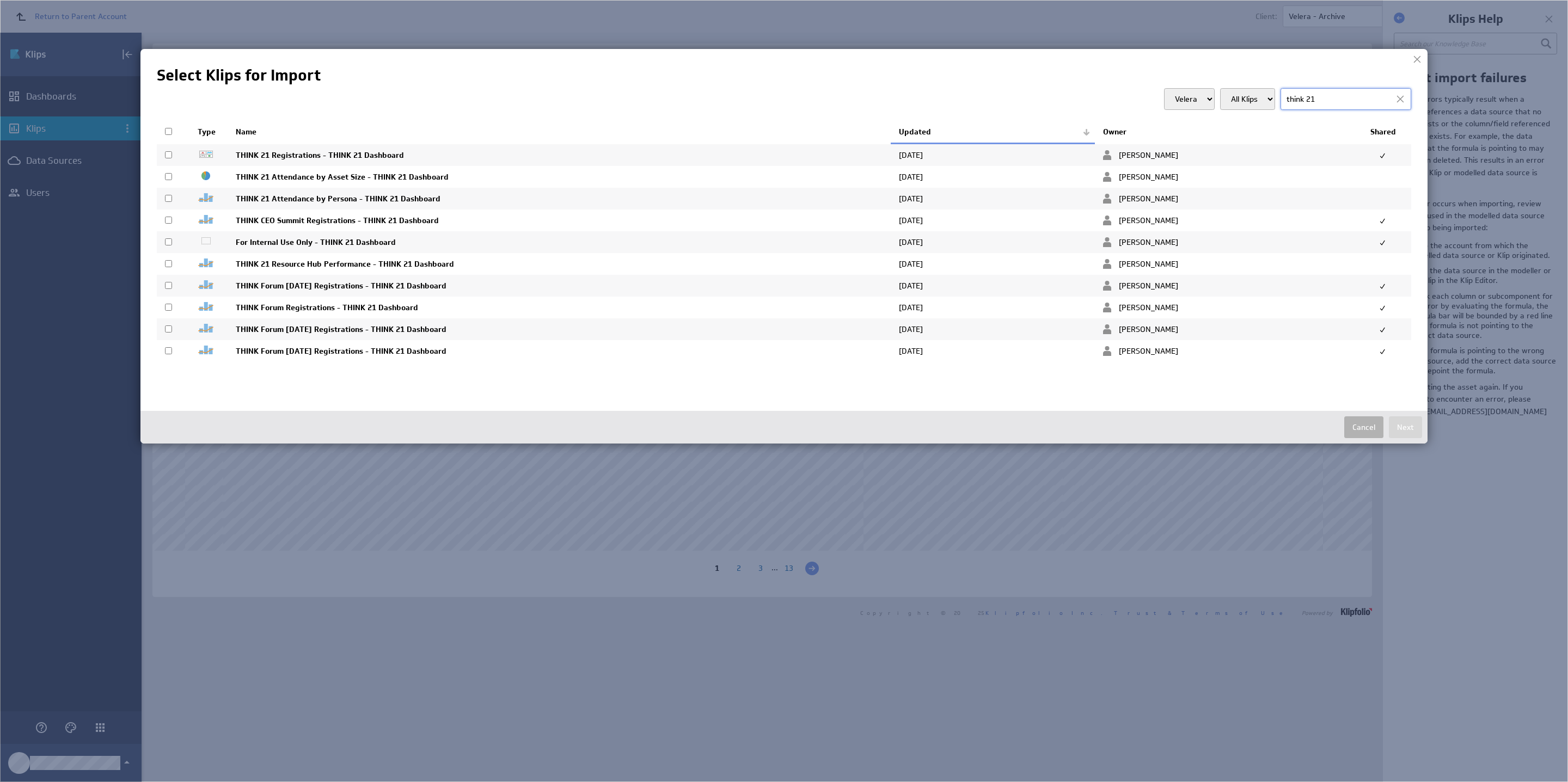
type input "think 21"
click at [168, 131] on input "checkbox" at bounding box center [169, 131] width 7 height 7
checkbox input "true"
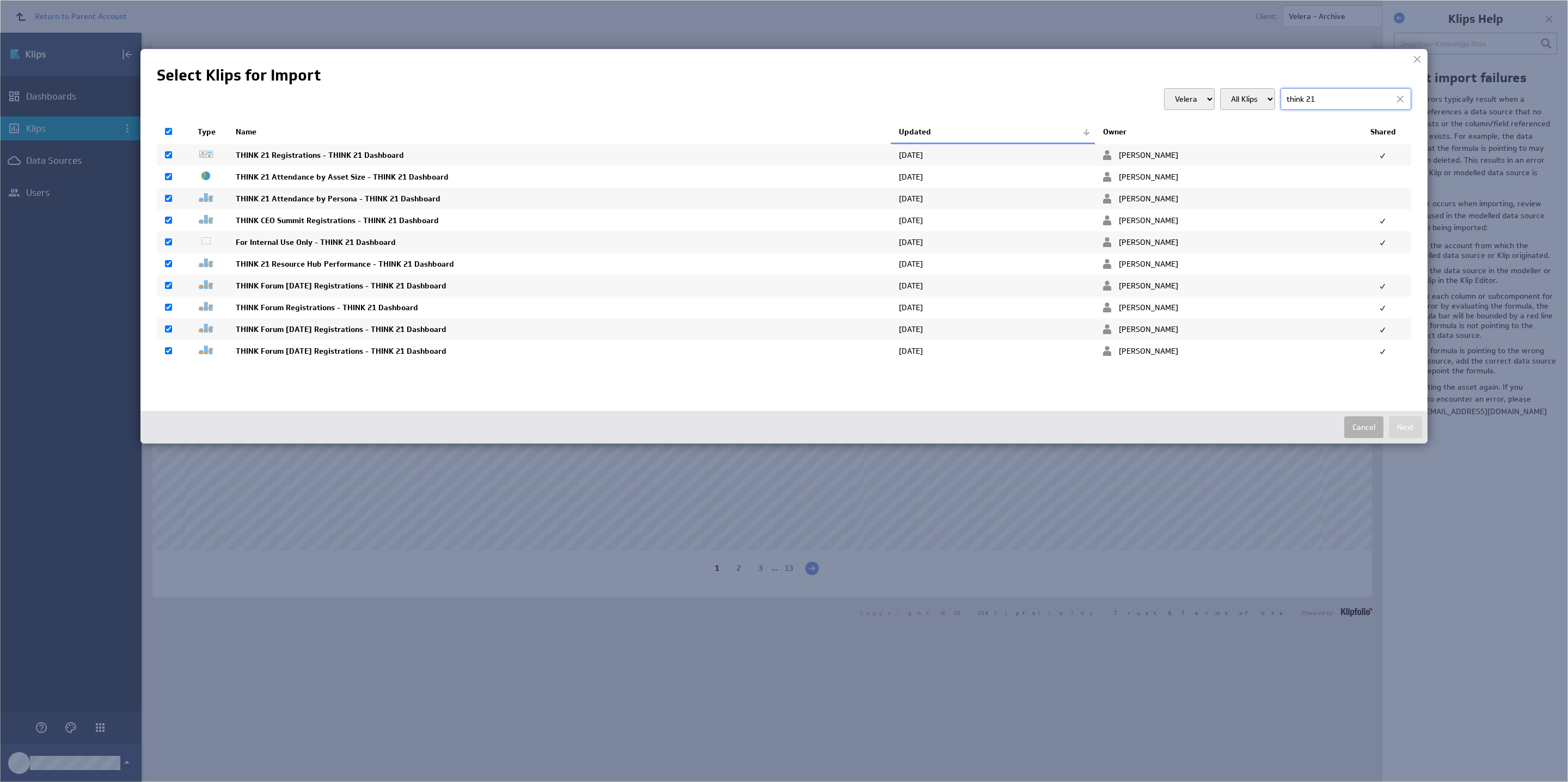
checkbox input "true"
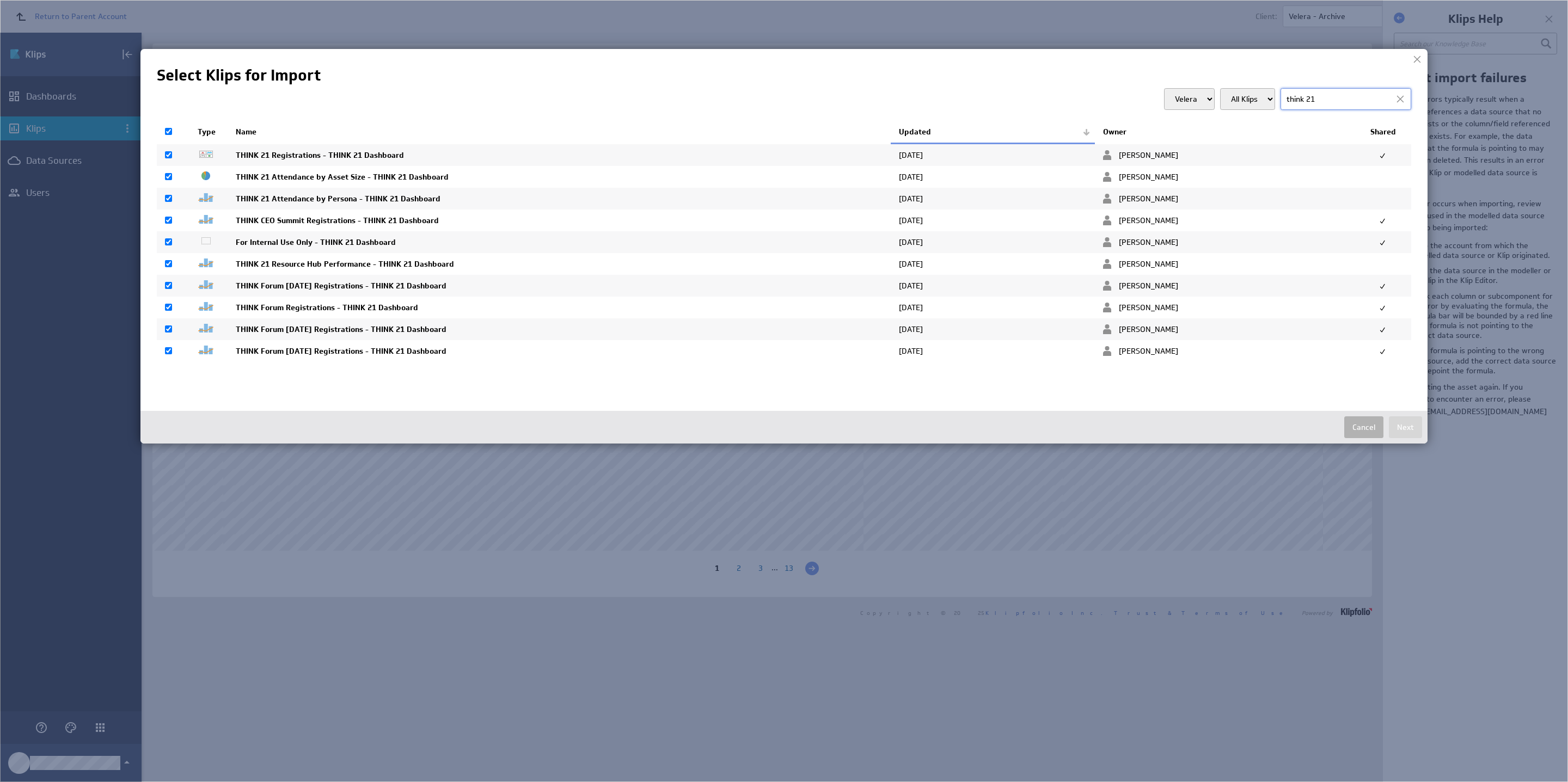
checkbox input "true"
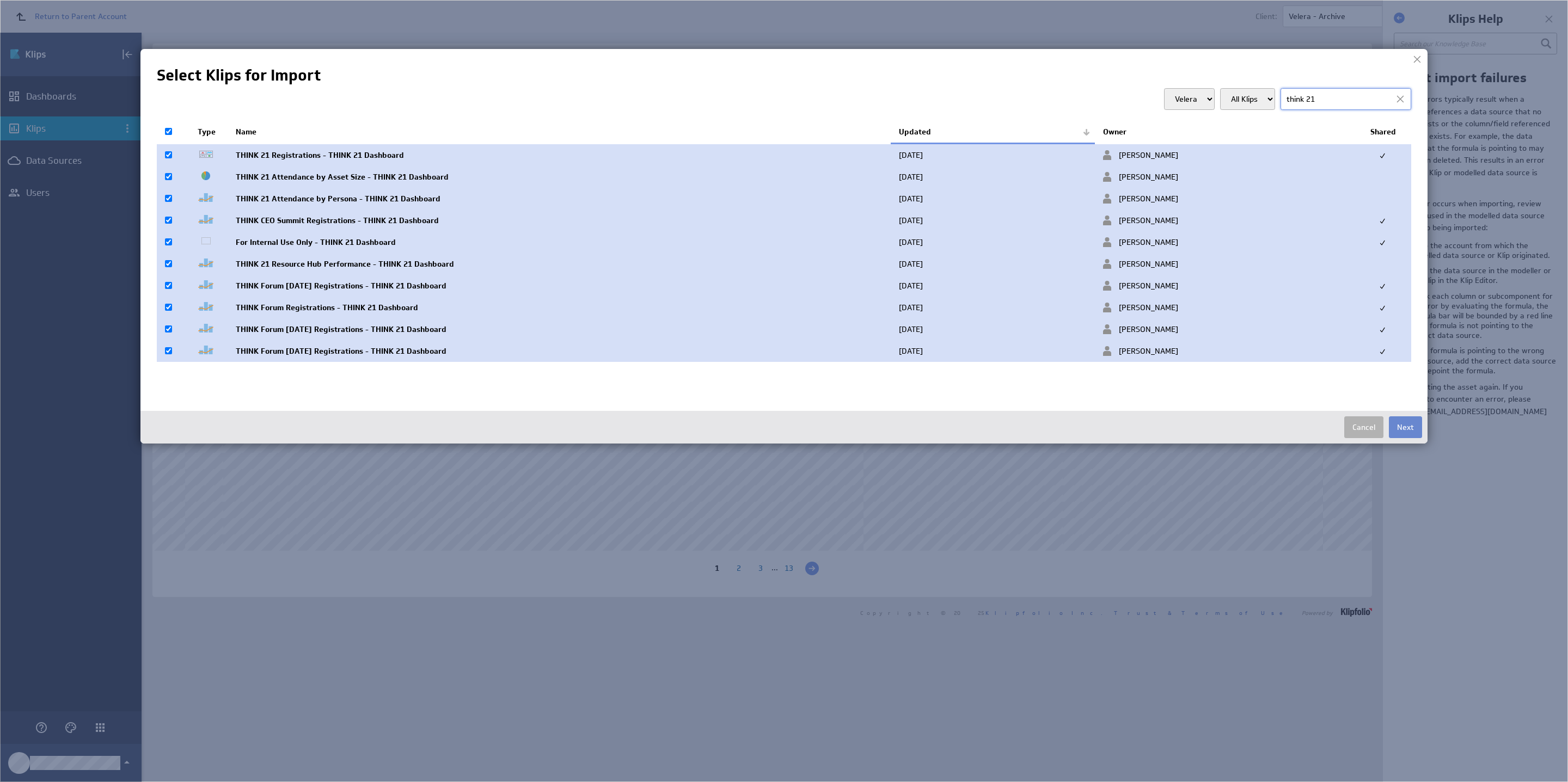
click at [1401, 431] on button "Next" at bounding box center [1405, 427] width 33 height 22
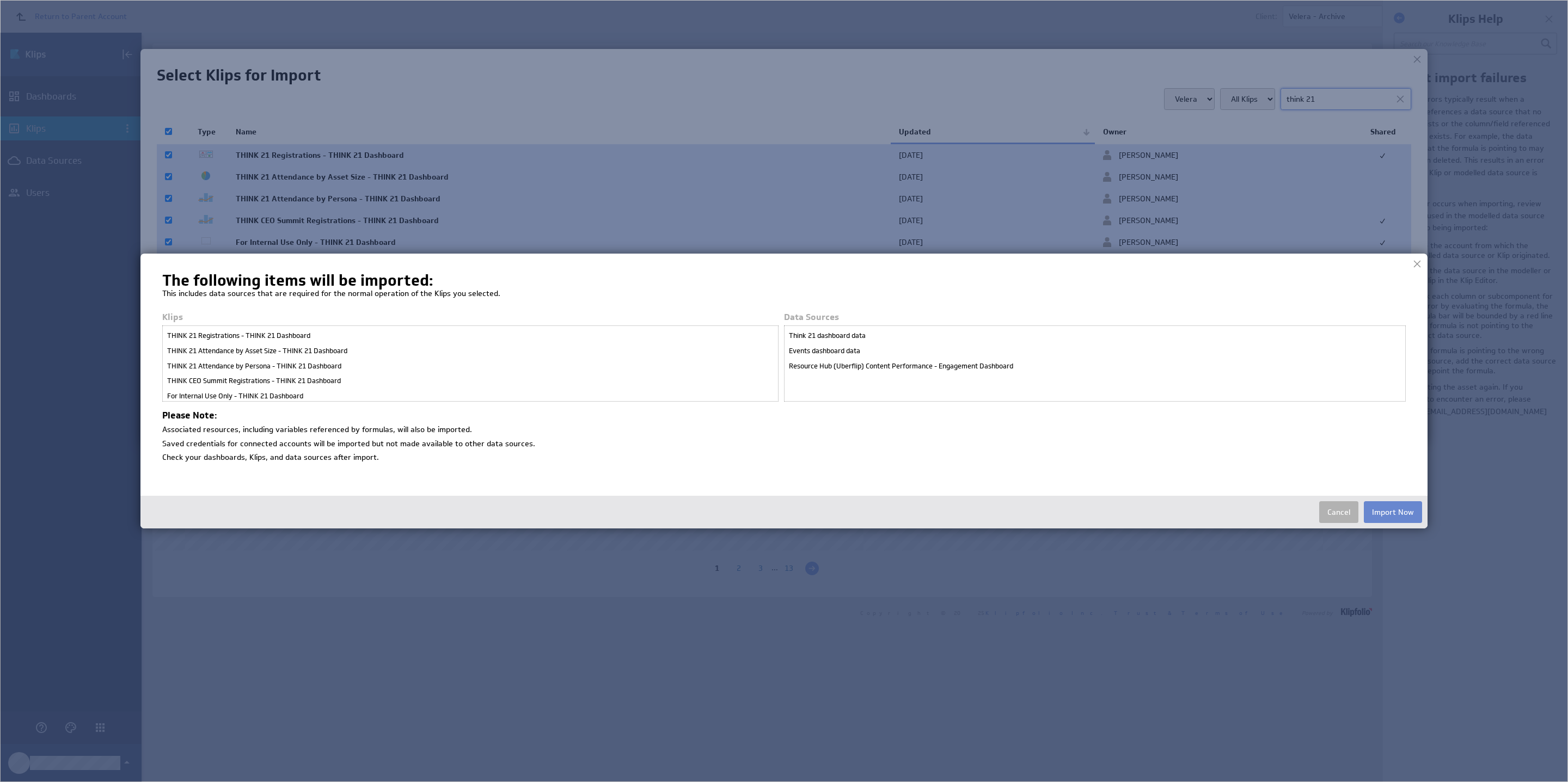
click at [1390, 508] on button "Import Now" at bounding box center [1393, 512] width 58 height 22
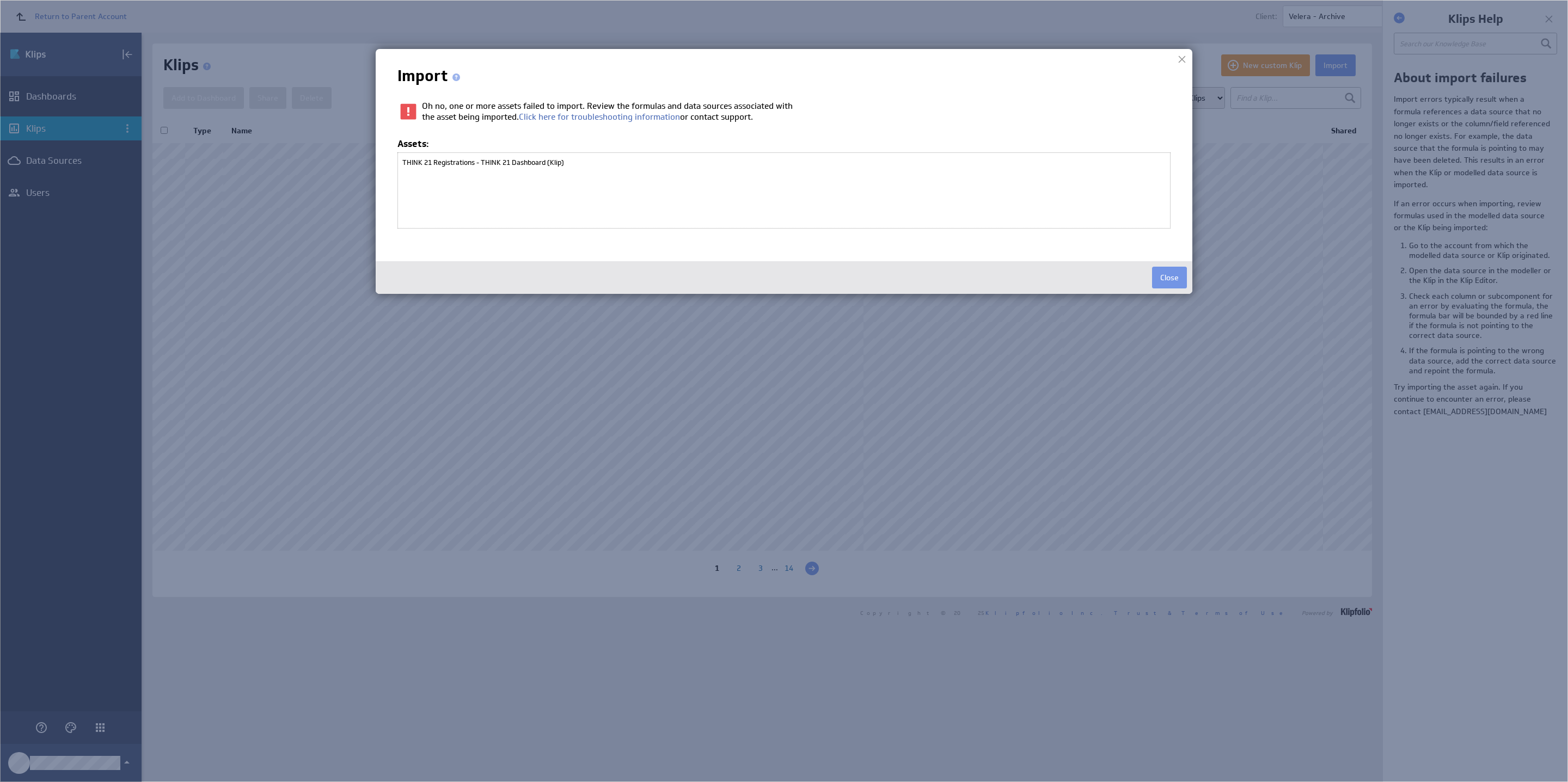
click at [540, 163] on div "THINK 21 Registrations - THINK 21 Dashboard (Klip)" at bounding box center [783, 162] width 768 height 15
click at [567, 117] on link "Click here for troubleshooting information" at bounding box center [599, 116] width 161 height 10
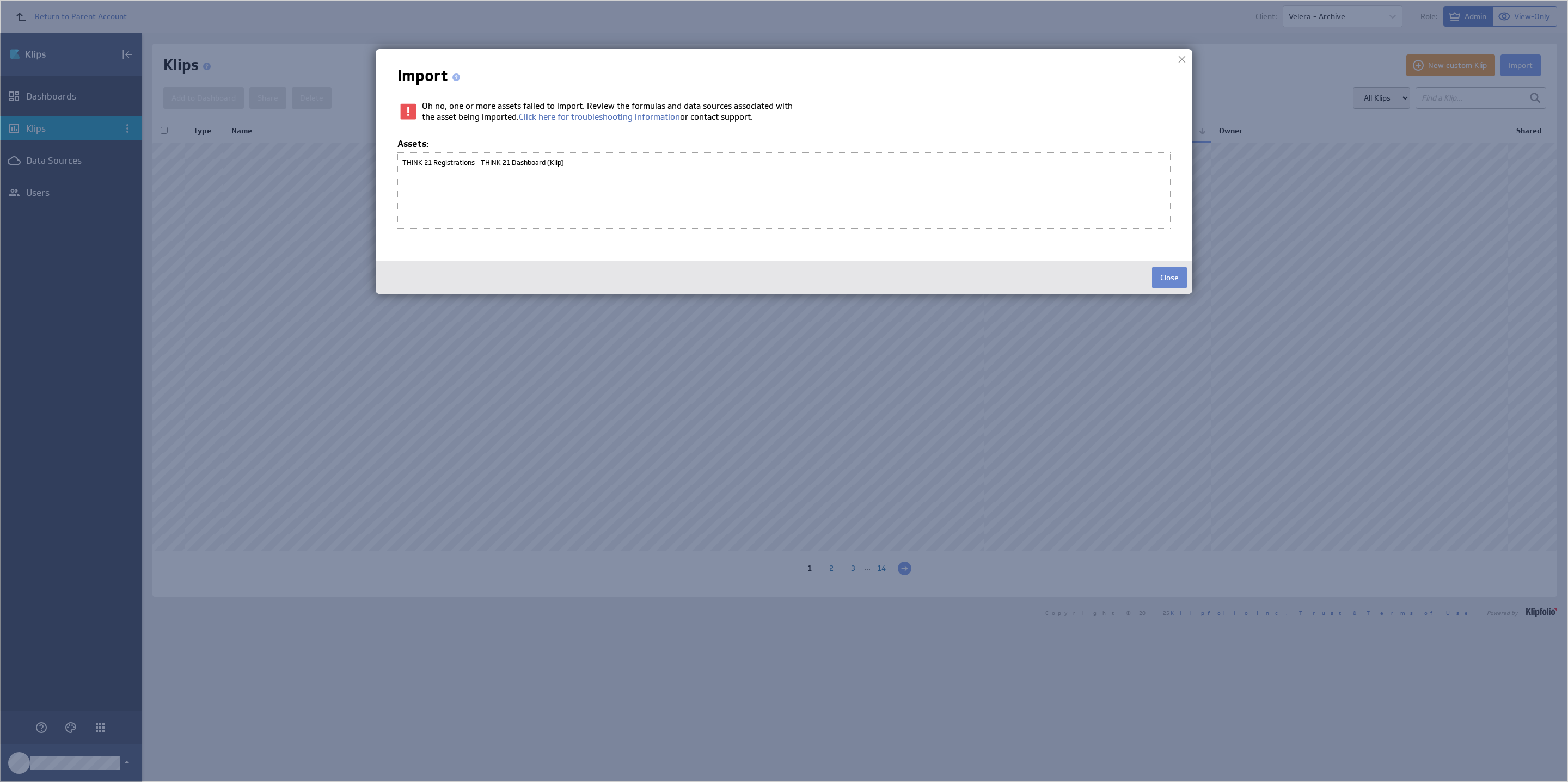
click at [1177, 276] on button "Close" at bounding box center [1169, 278] width 35 height 22
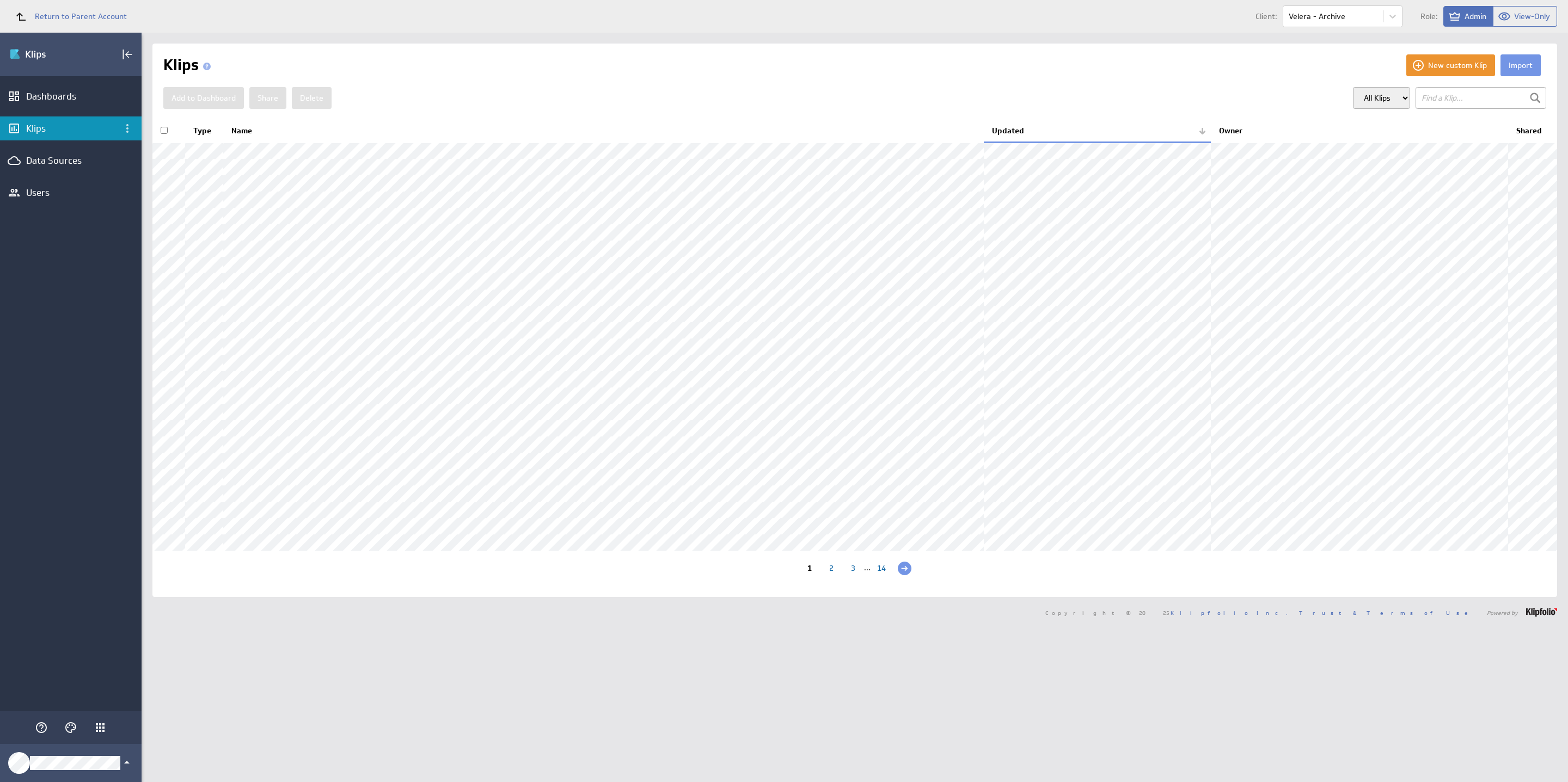
click at [1421, 97] on input "text" at bounding box center [1481, 98] width 131 height 22
type input "think 21"
click at [849, 575] on div "2" at bounding box center [856, 570] width 22 height 10
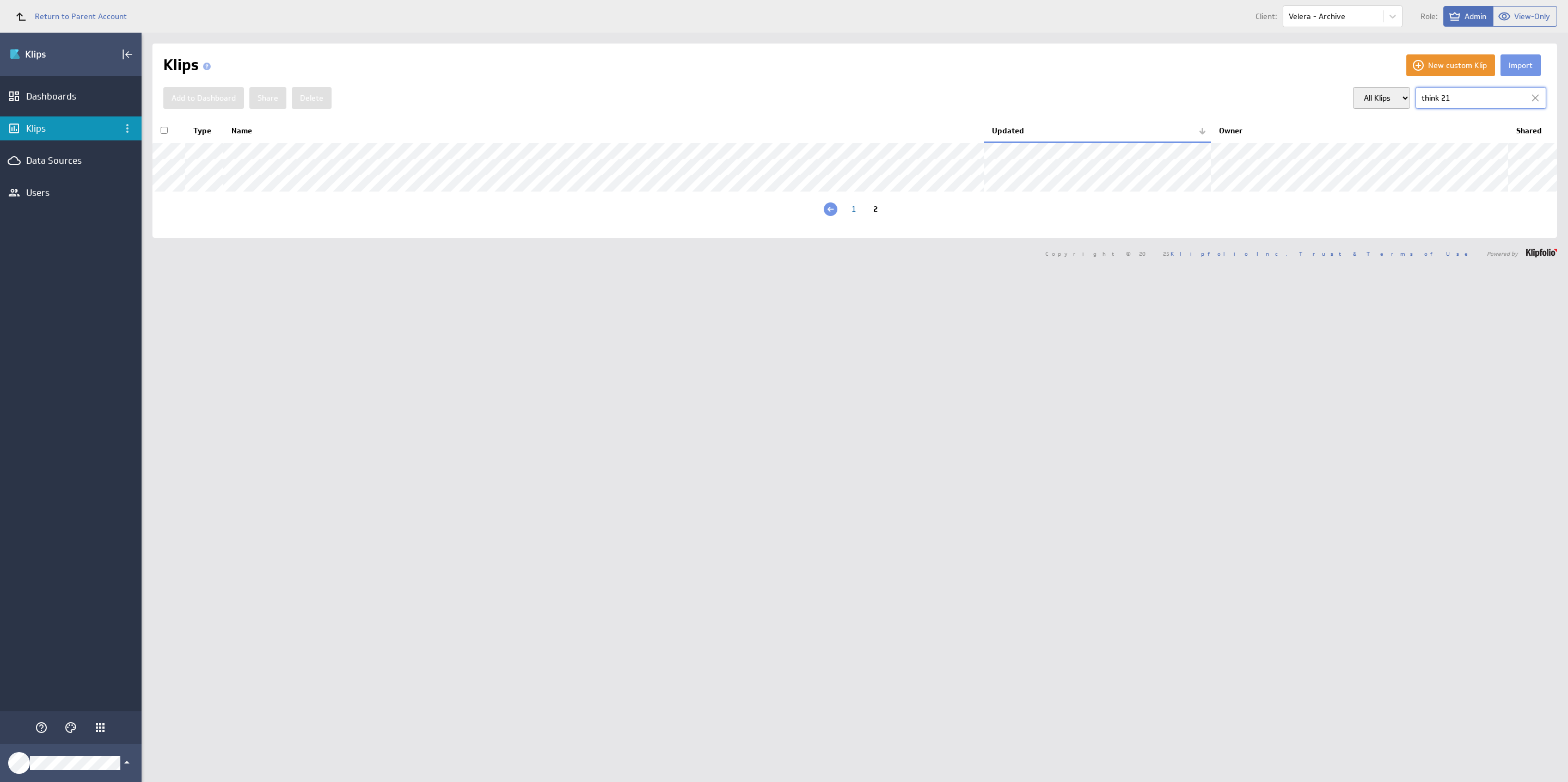
click at [847, 215] on div "1" at bounding box center [854, 210] width 22 height 10
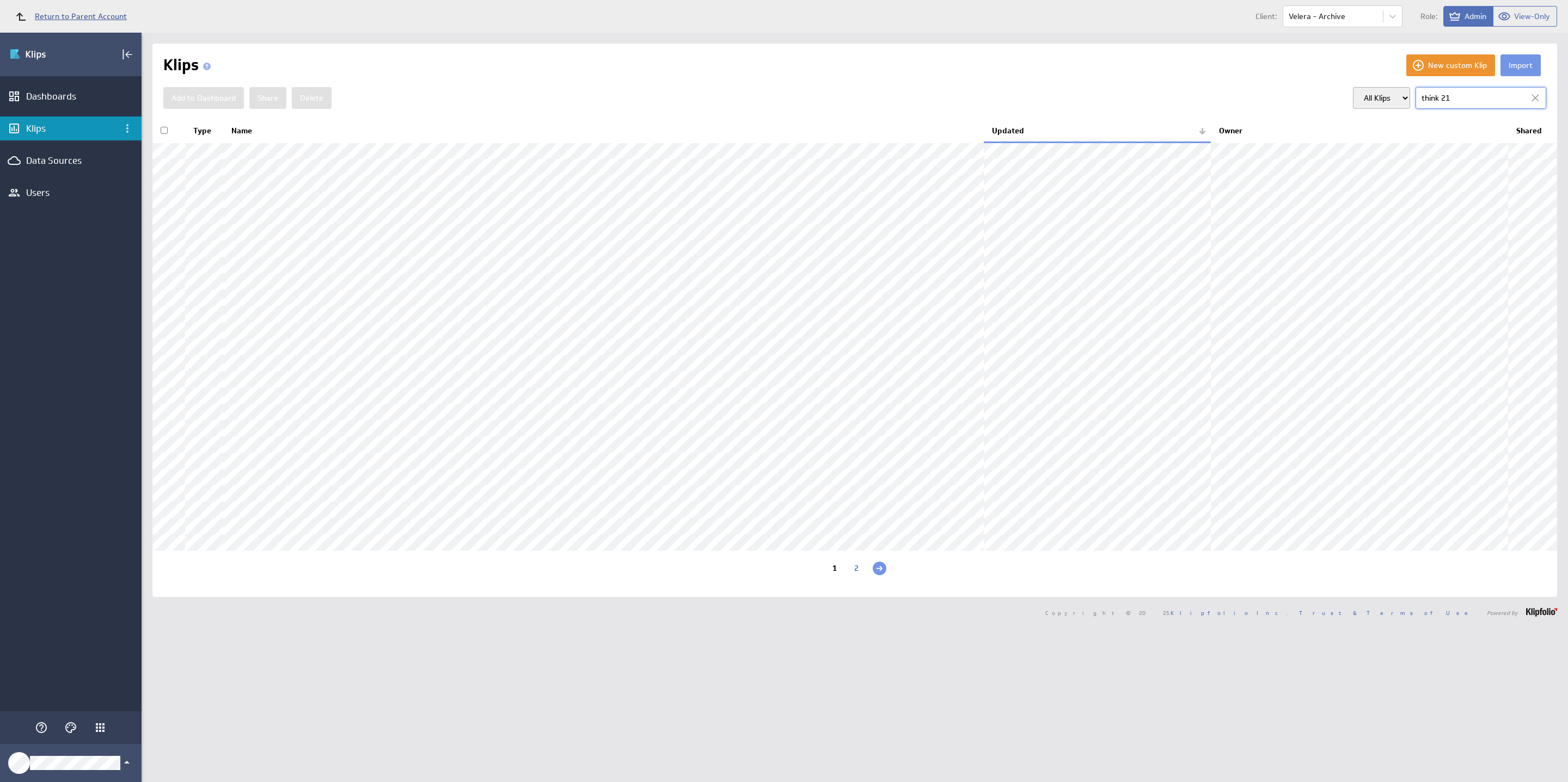
click at [44, 13] on span "Return to Parent Account" at bounding box center [80, 16] width 92 height 8
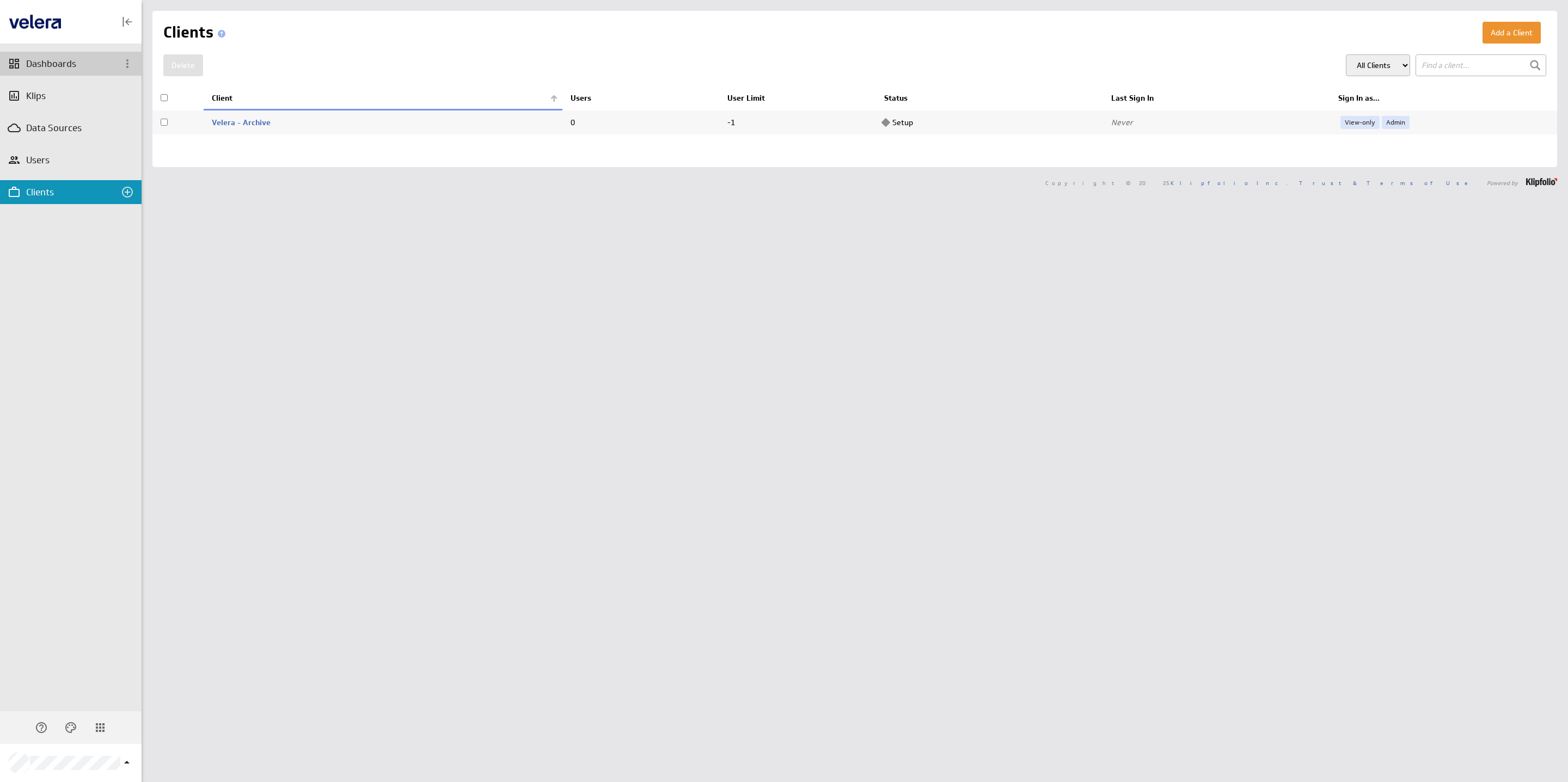
click at [42, 71] on div "Dashboards" at bounding box center [71, 63] width 142 height 24
